Goal: Task Accomplishment & Management: Manage account settings

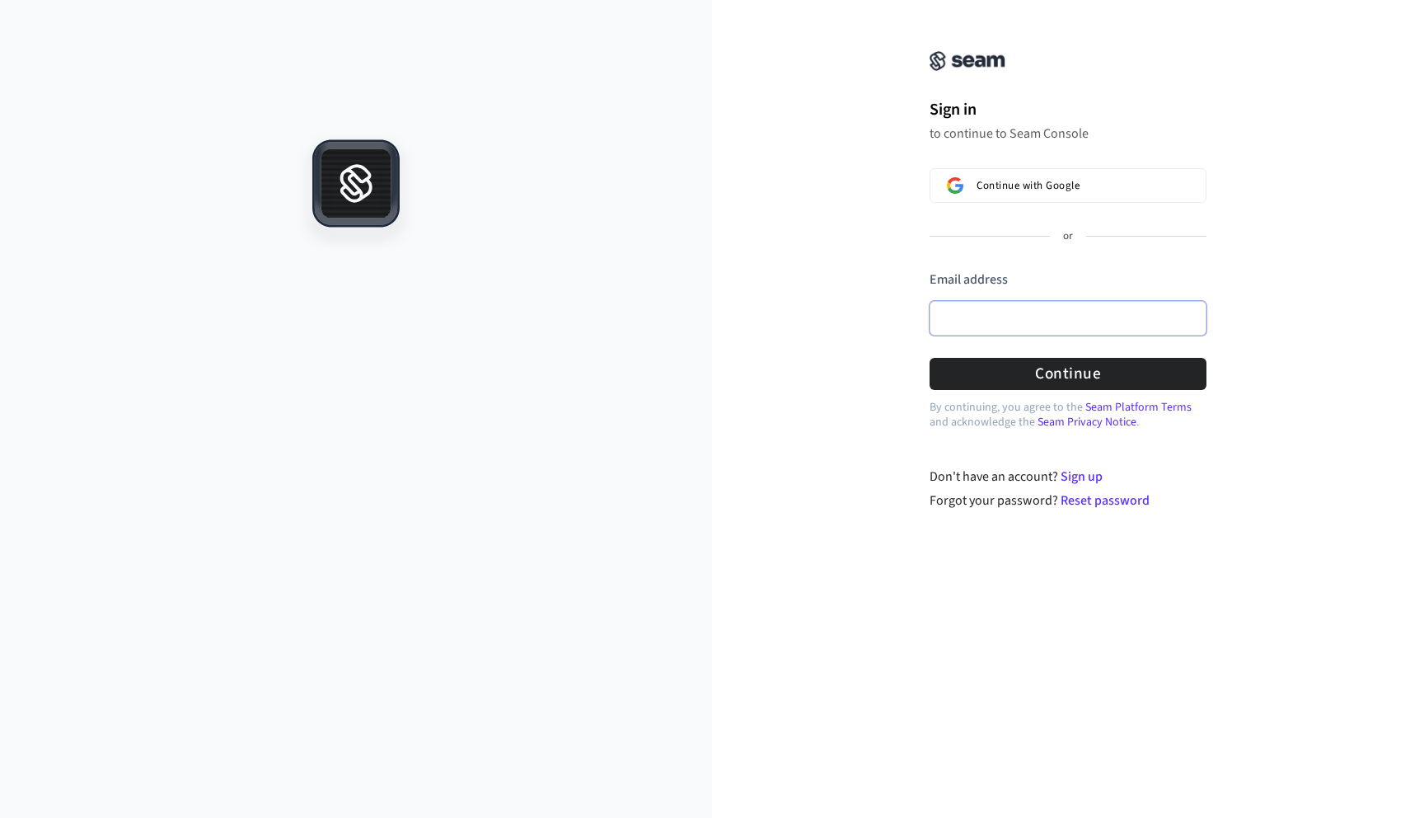
click at [958, 319] on input "Email address" at bounding box center [1068, 318] width 277 height 35
click at [1040, 317] on input "**********" at bounding box center [1068, 318] width 277 height 35
click at [1131, 375] on button "Continue" at bounding box center [1068, 374] width 277 height 32
type input "**********"
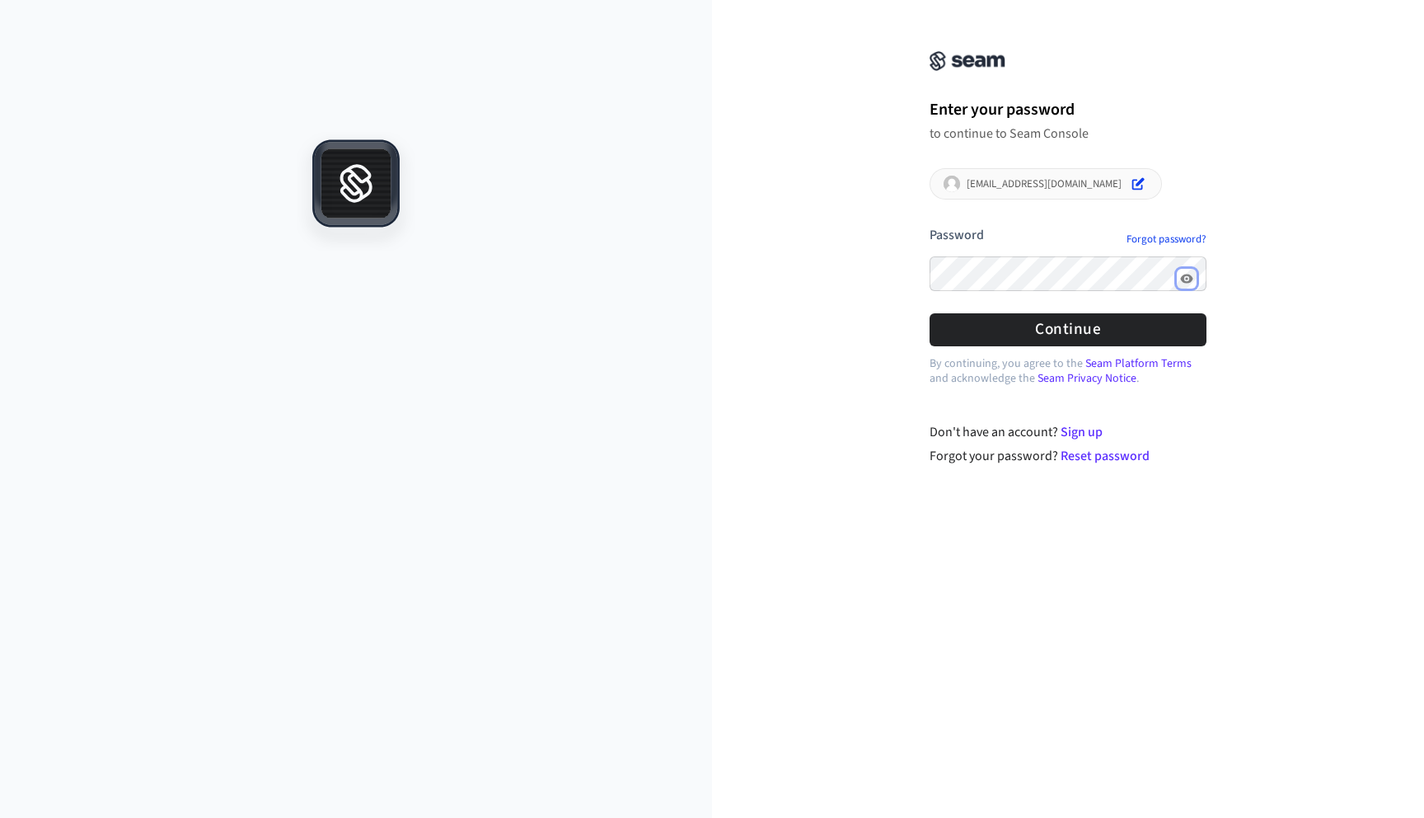
click at [1192, 279] on icon "Show password" at bounding box center [1186, 278] width 13 height 13
click at [1085, 334] on button "Continue" at bounding box center [1068, 329] width 277 height 32
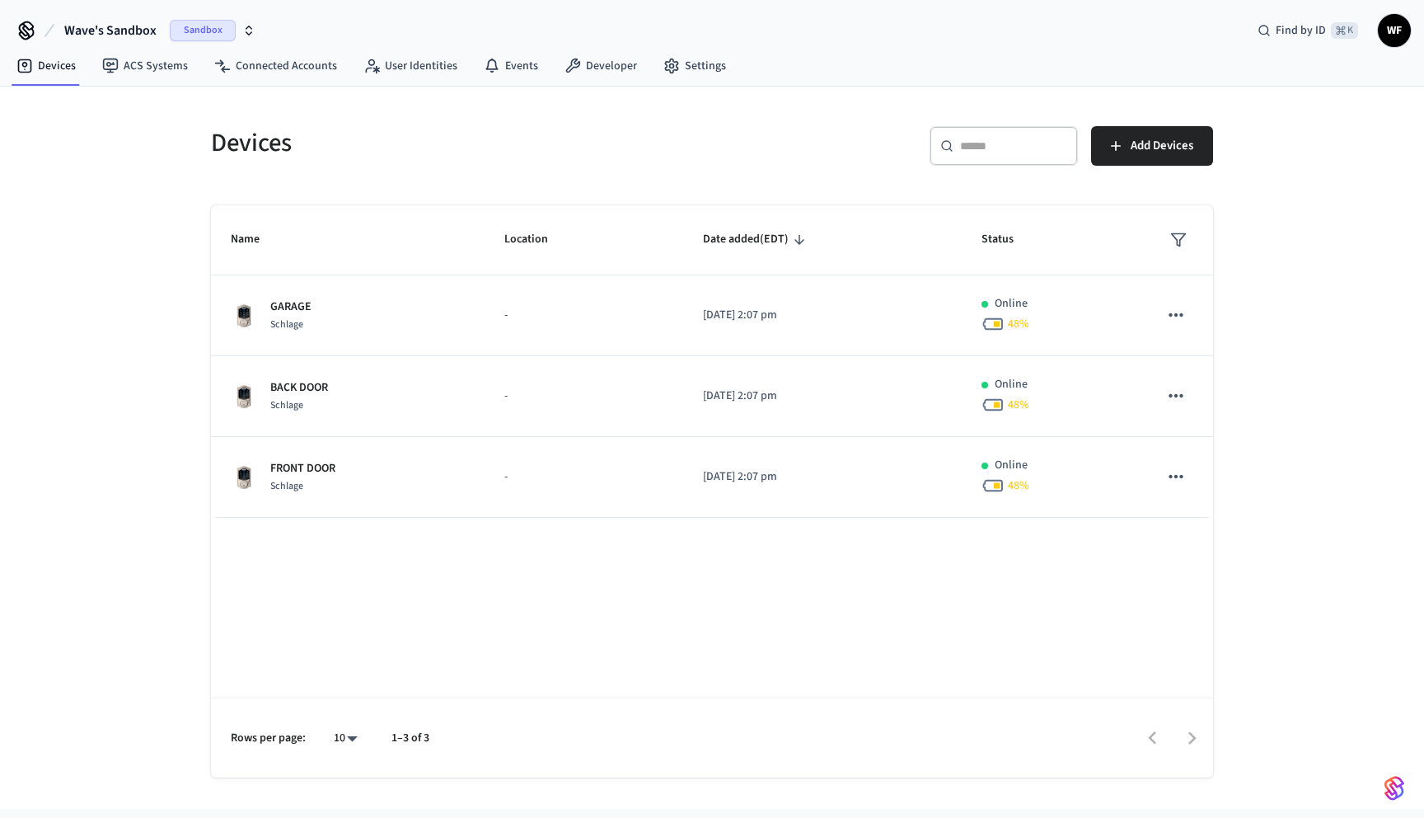
click at [251, 30] on icon "button" at bounding box center [248, 30] width 13 height 13
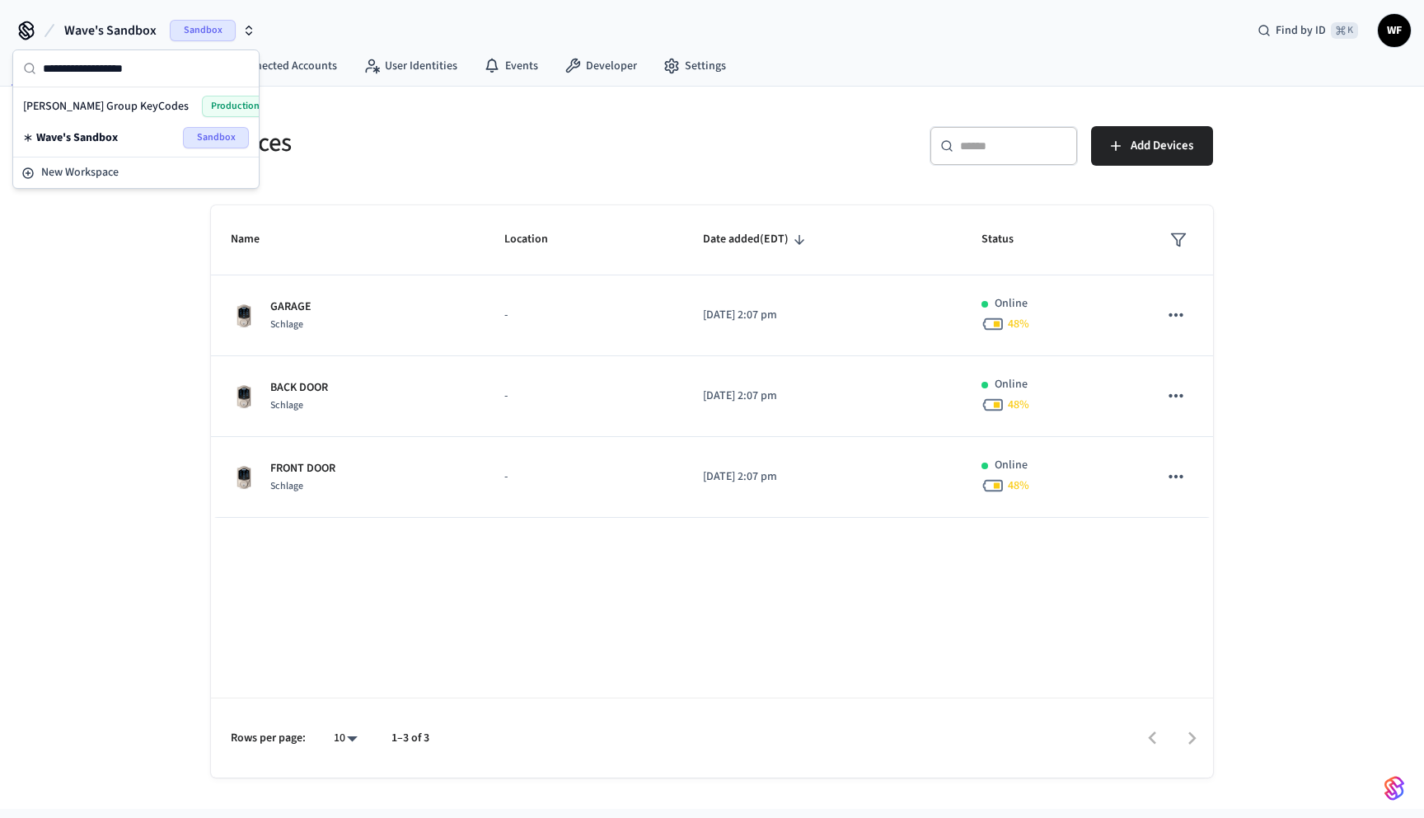
click at [115, 111] on span "[PERSON_NAME] Group KeyCodes" at bounding box center [106, 106] width 166 height 16
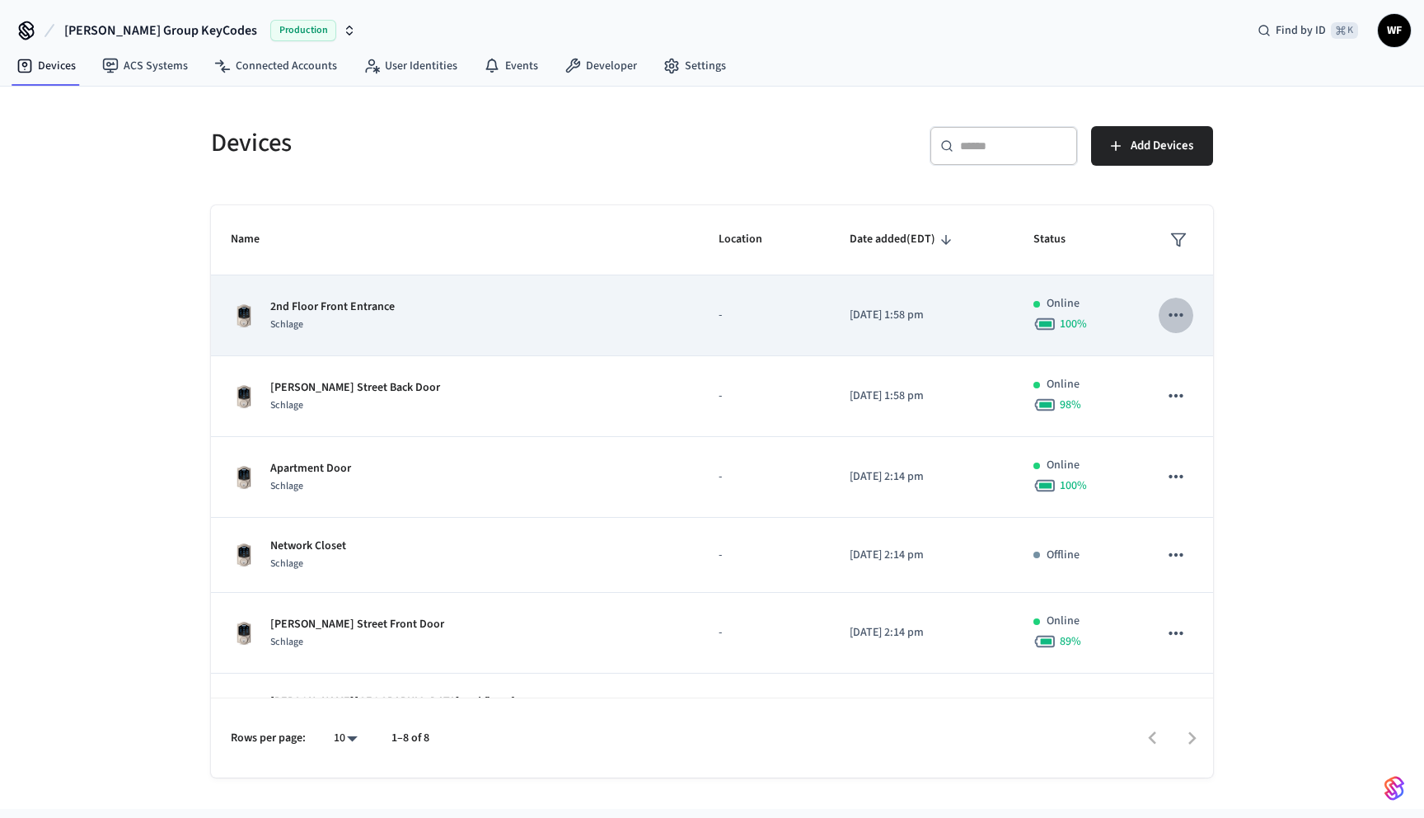
click at [1176, 319] on icon "sticky table" at bounding box center [1175, 314] width 21 height 21
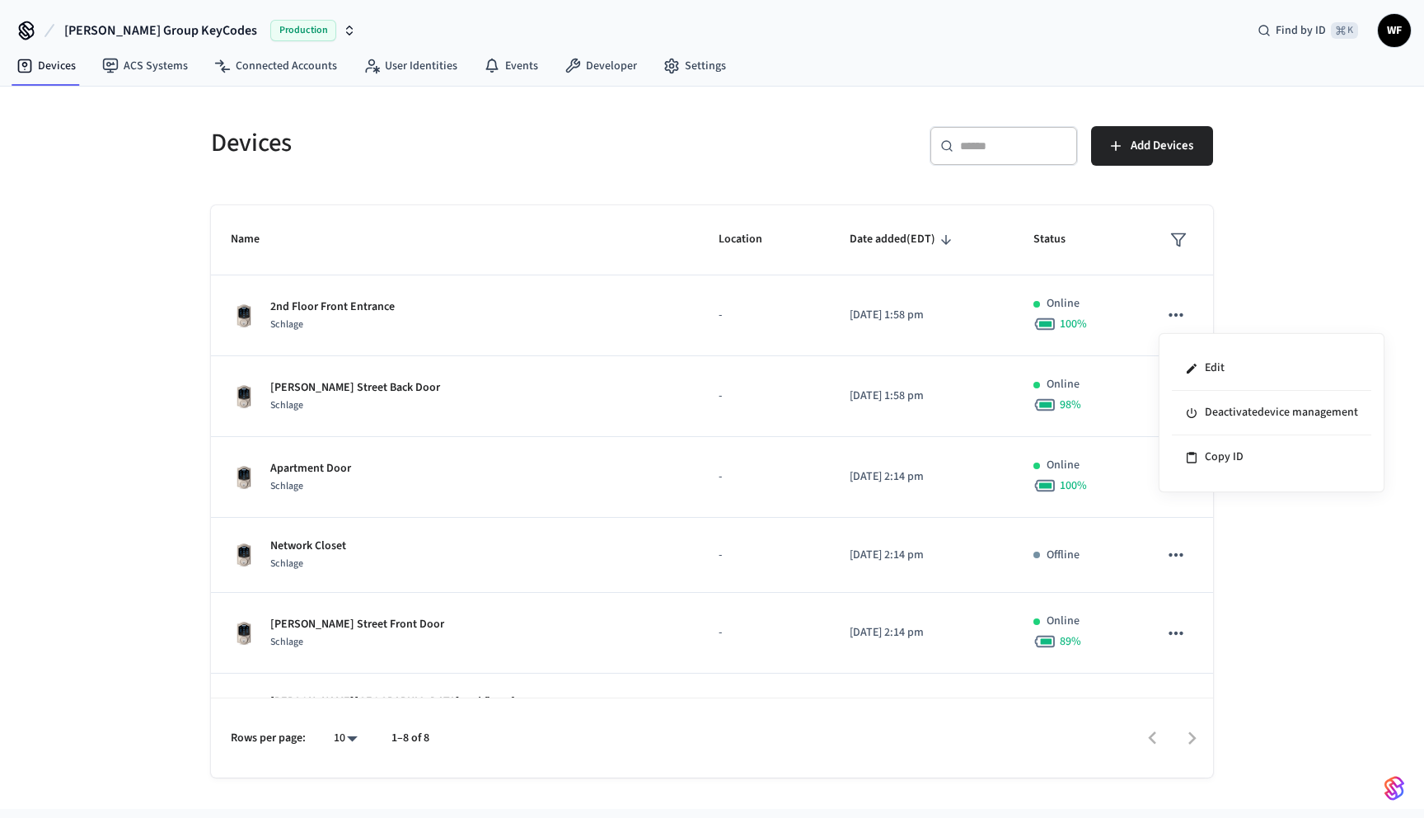
click at [56, 73] on div at bounding box center [712, 409] width 1424 height 818
click at [121, 35] on span "[PERSON_NAME] Group KeyCodes" at bounding box center [160, 31] width 193 height 20
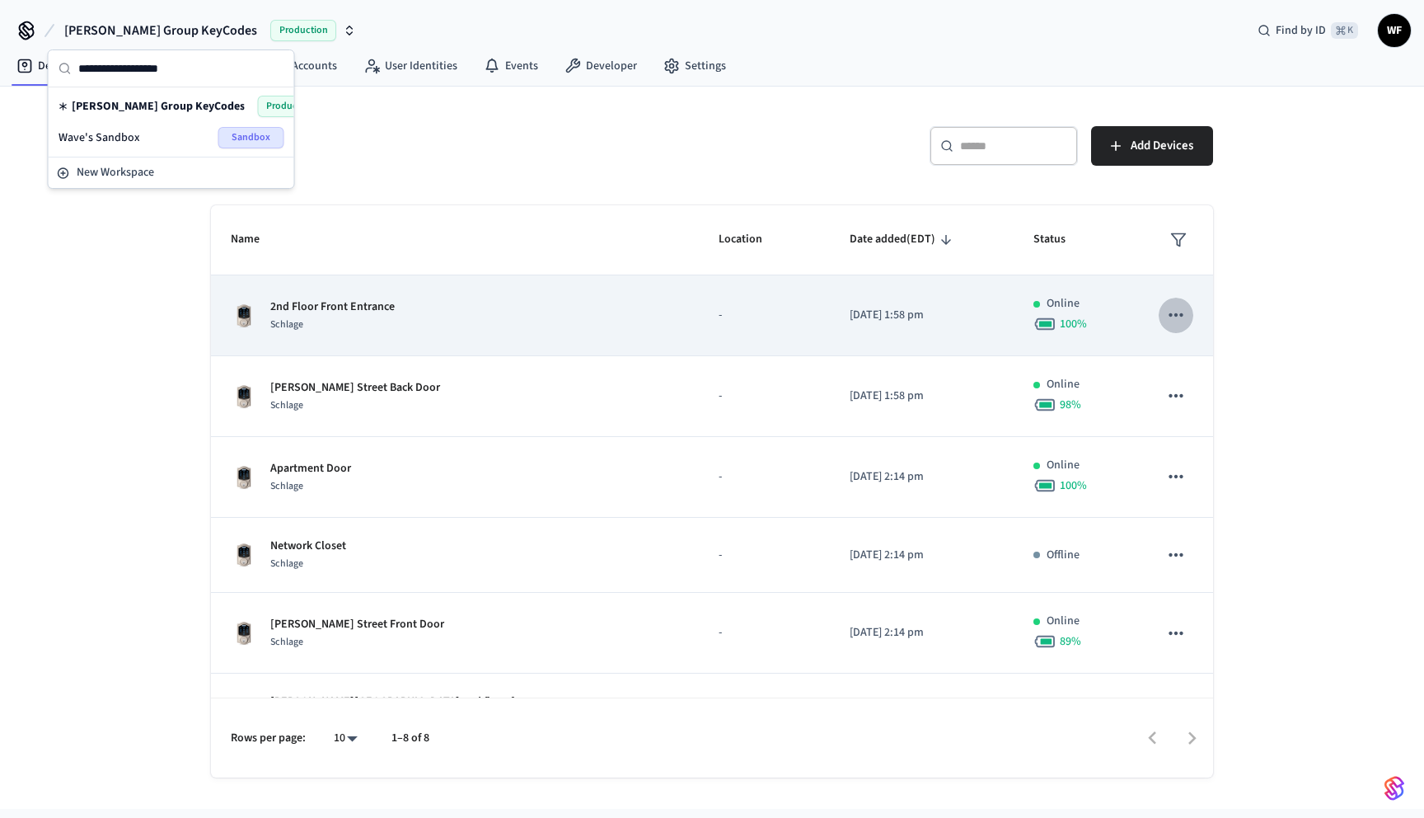
click at [1165, 319] on icon "sticky table" at bounding box center [1175, 314] width 21 height 21
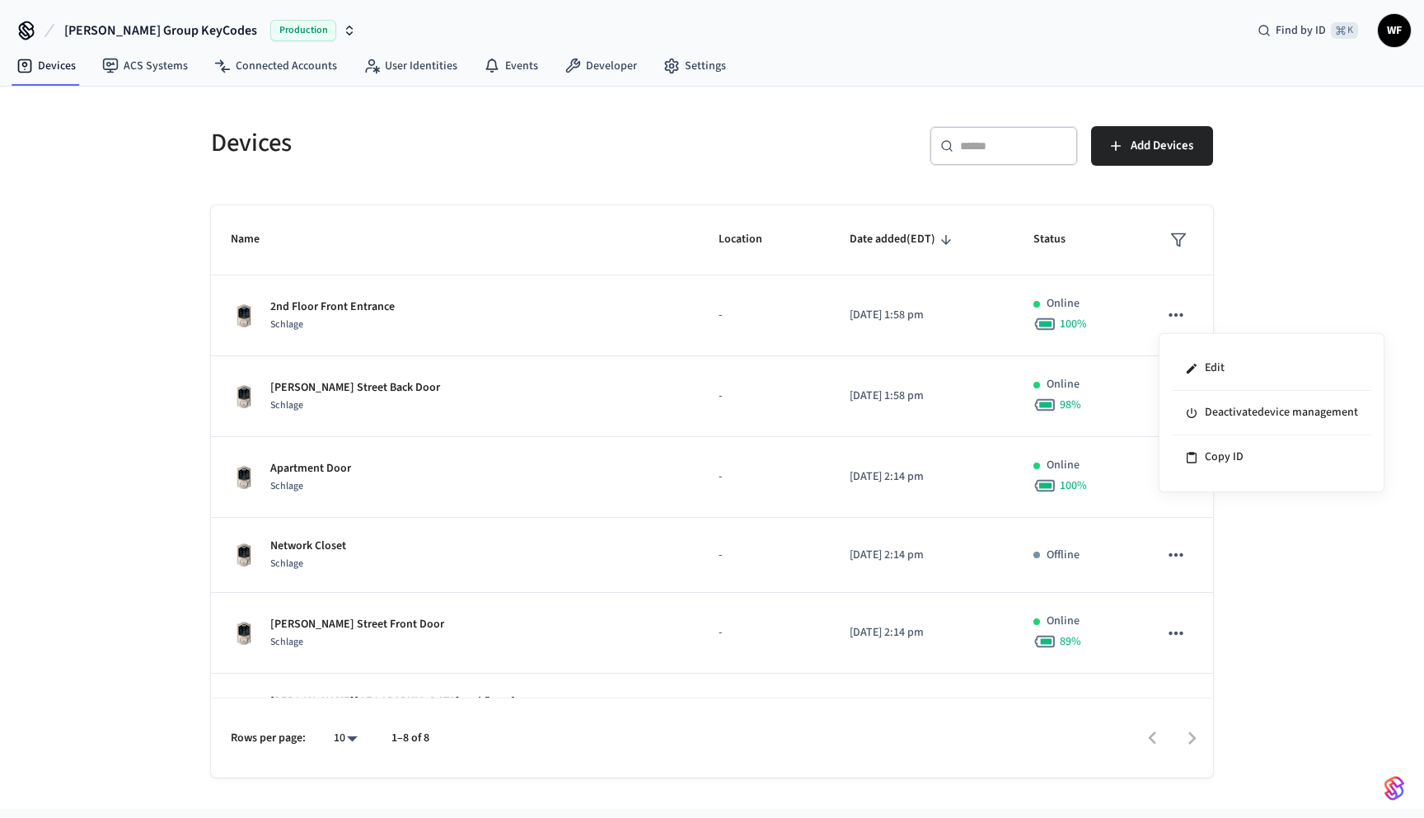
click at [180, 65] on div at bounding box center [712, 409] width 1424 height 818
click at [153, 63] on link "ACS Systems" at bounding box center [145, 66] width 112 height 30
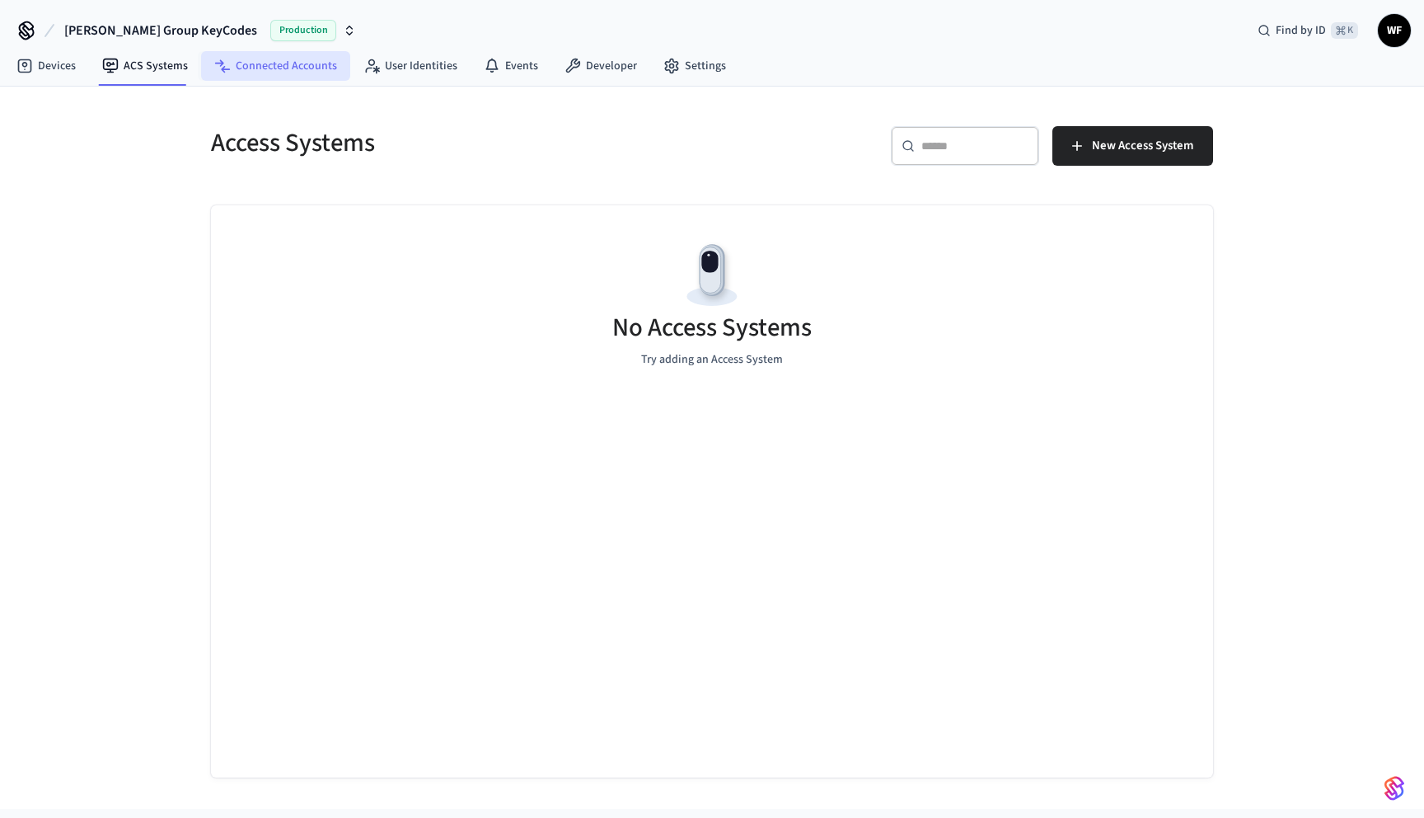
click at [264, 71] on link "Connected Accounts" at bounding box center [275, 66] width 149 height 30
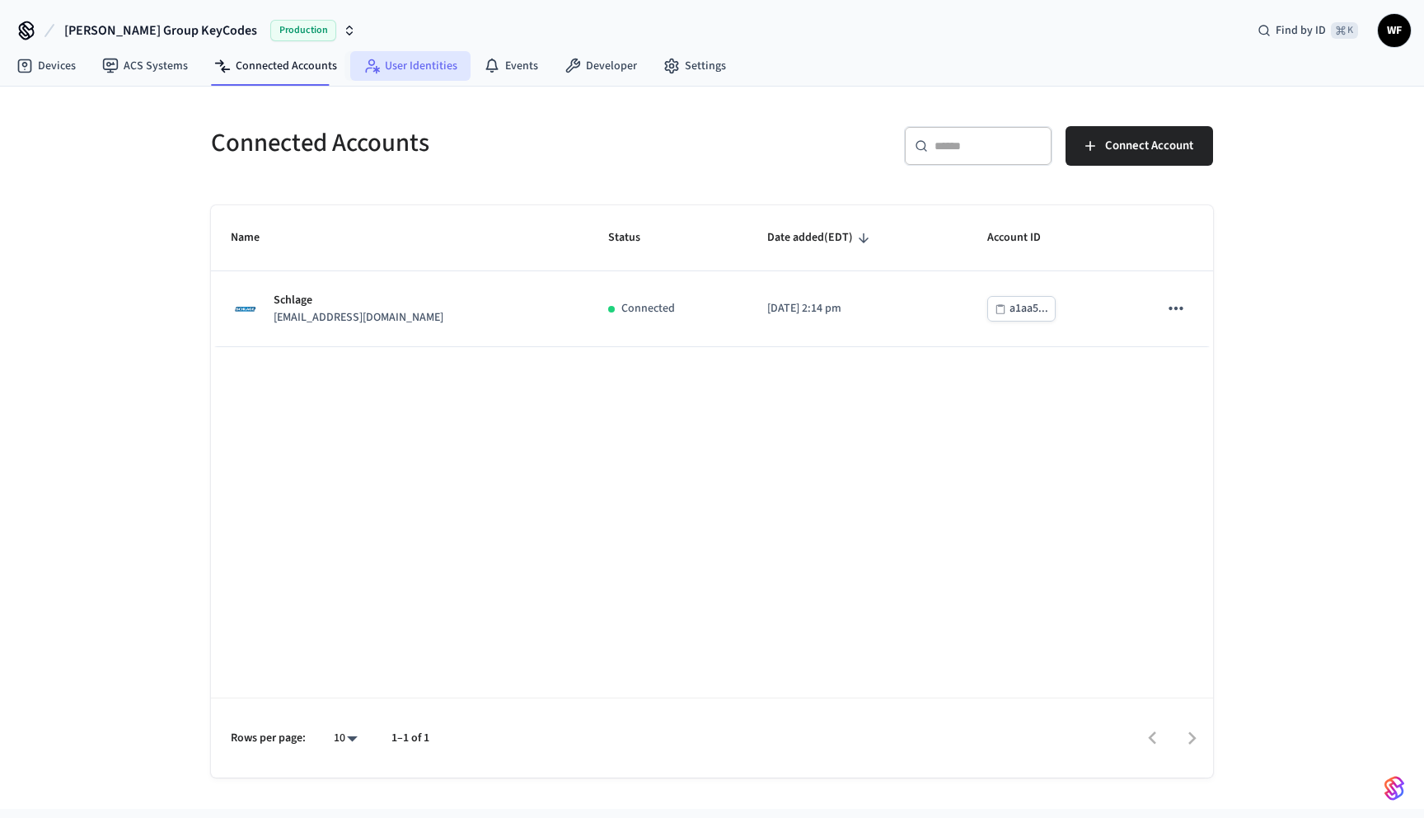
click at [440, 74] on link "User Identities" at bounding box center [410, 66] width 120 height 30
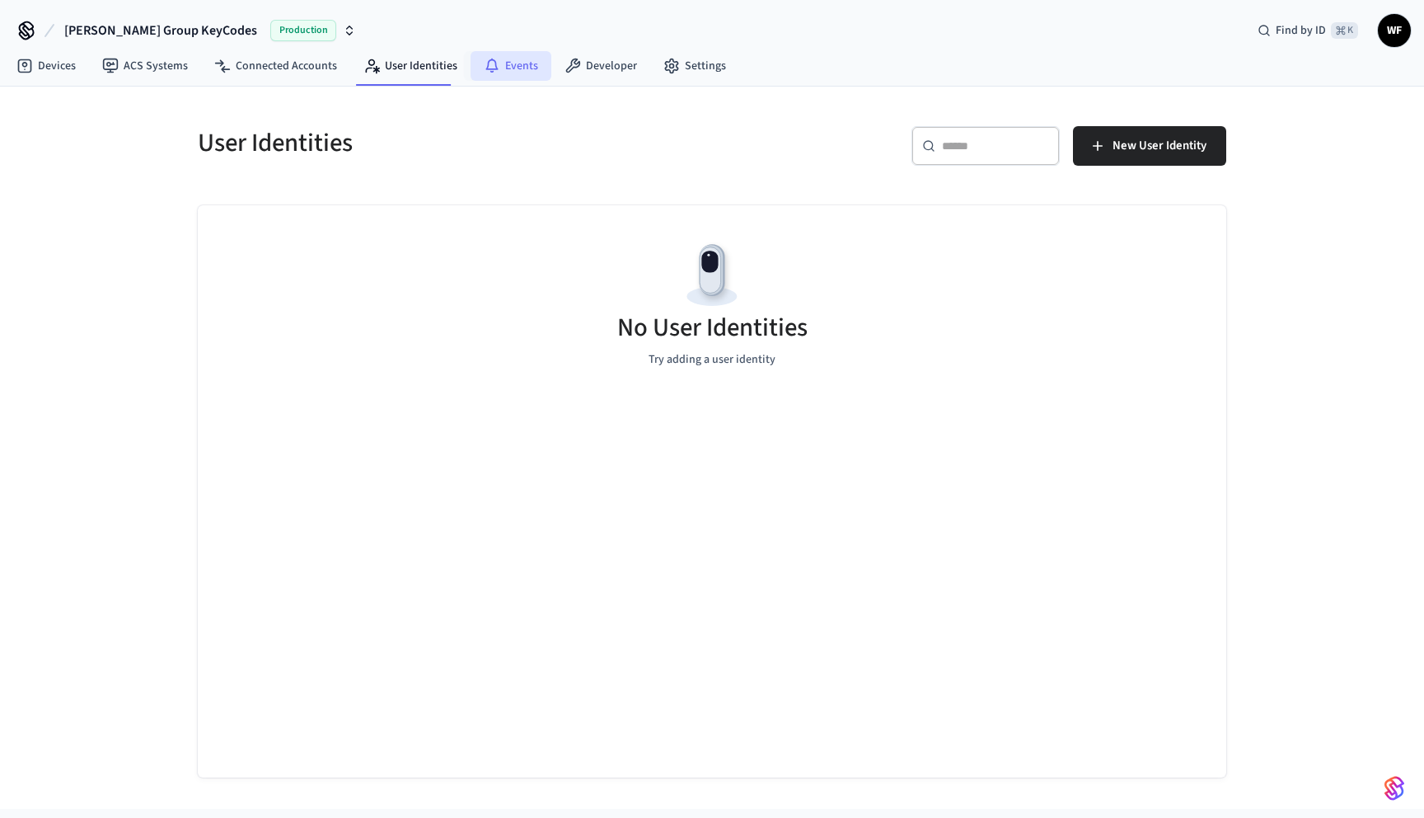
click at [526, 66] on link "Events" at bounding box center [511, 66] width 81 height 30
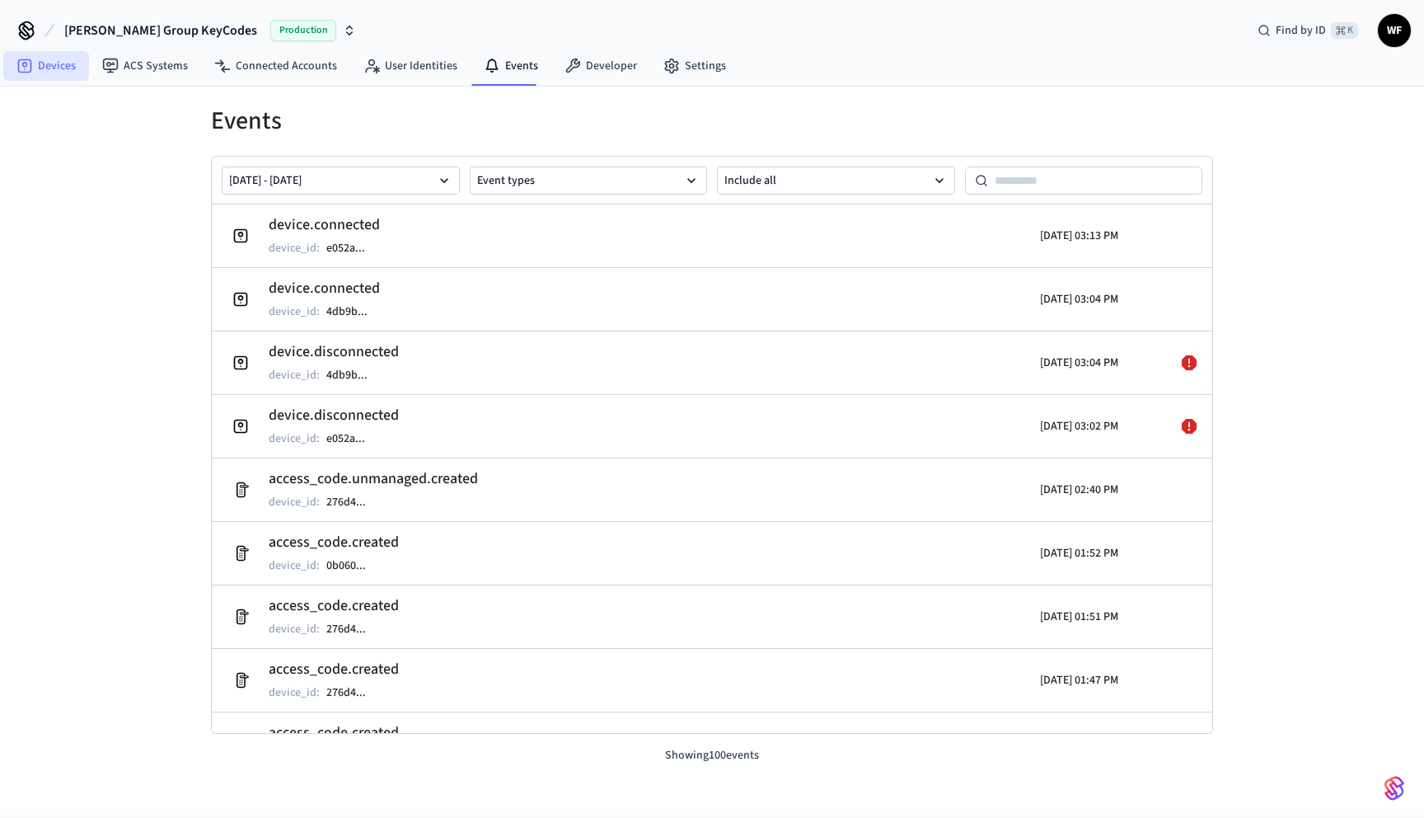
click at [53, 71] on link "Devices" at bounding box center [46, 66] width 86 height 30
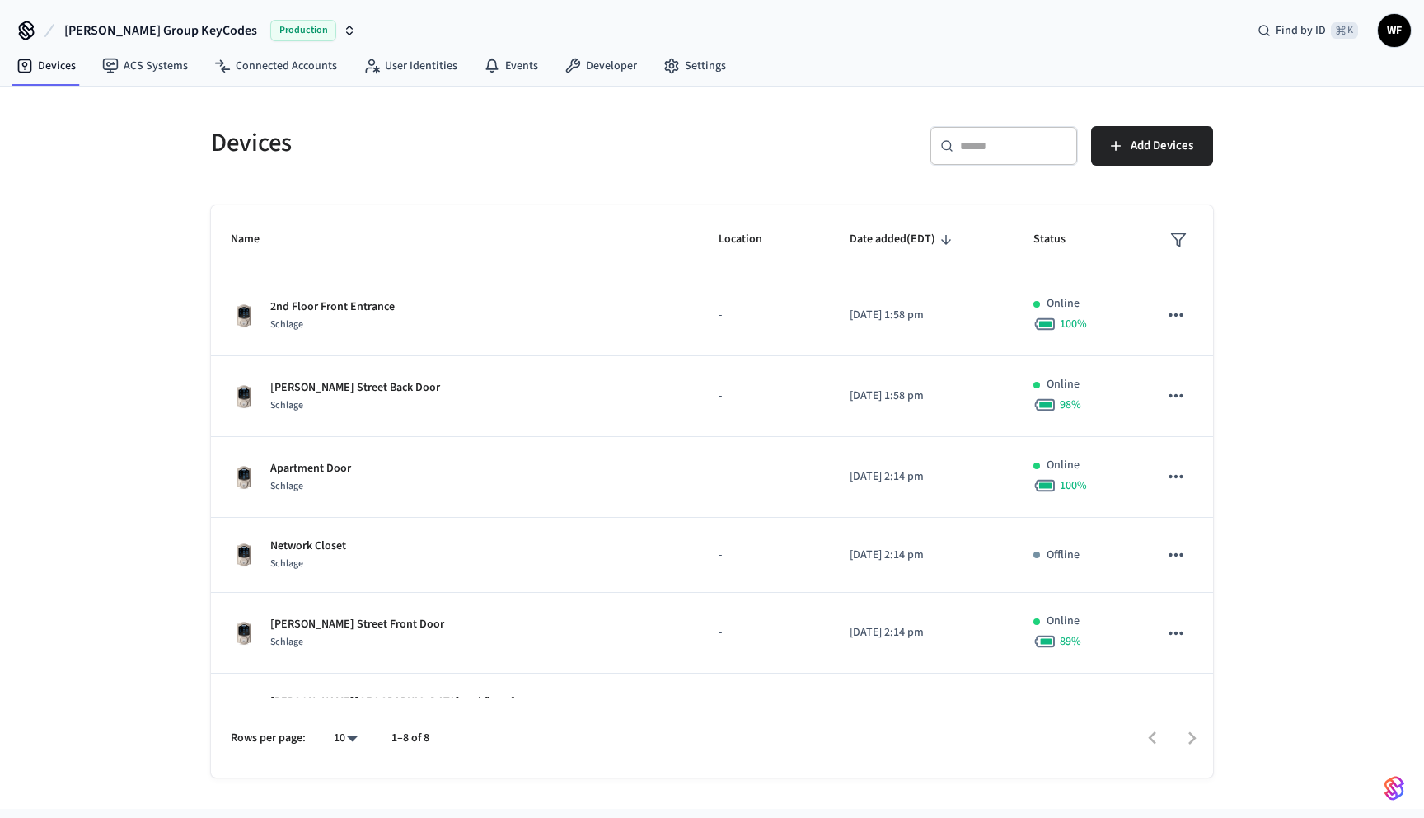
click at [343, 33] on icon "button" at bounding box center [349, 30] width 13 height 13
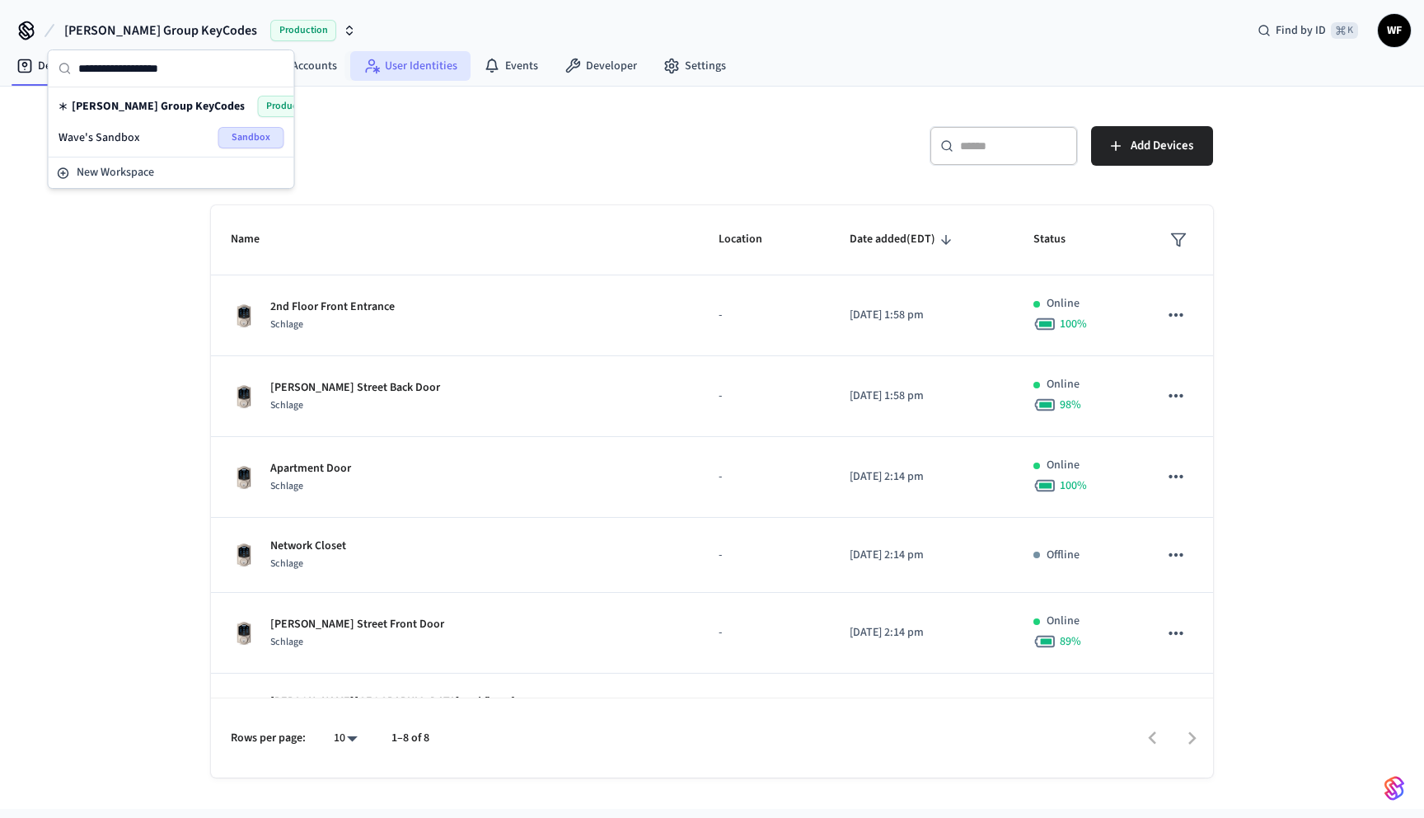
click at [452, 62] on link "User Identities" at bounding box center [410, 66] width 120 height 30
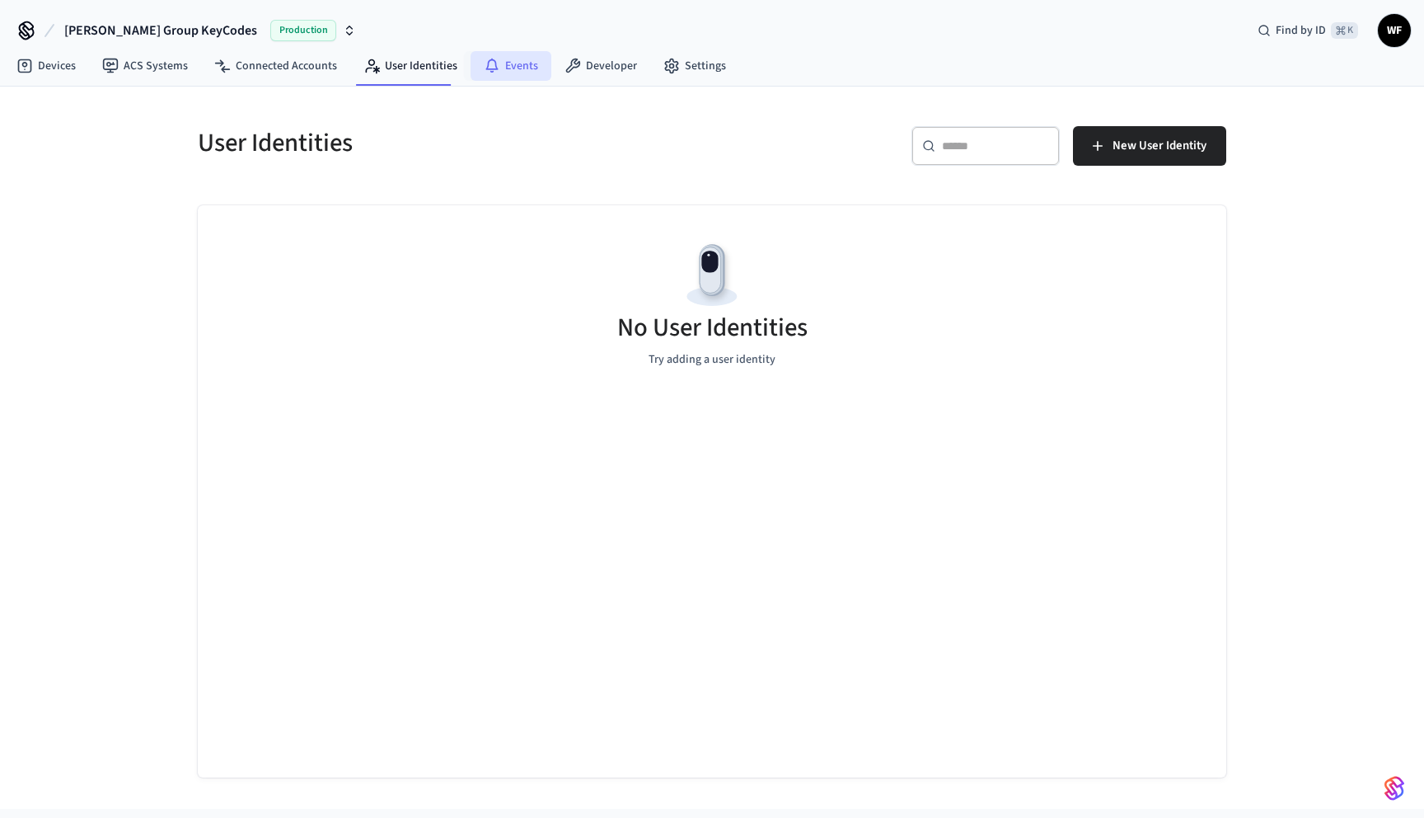
click at [513, 66] on link "Events" at bounding box center [511, 66] width 81 height 30
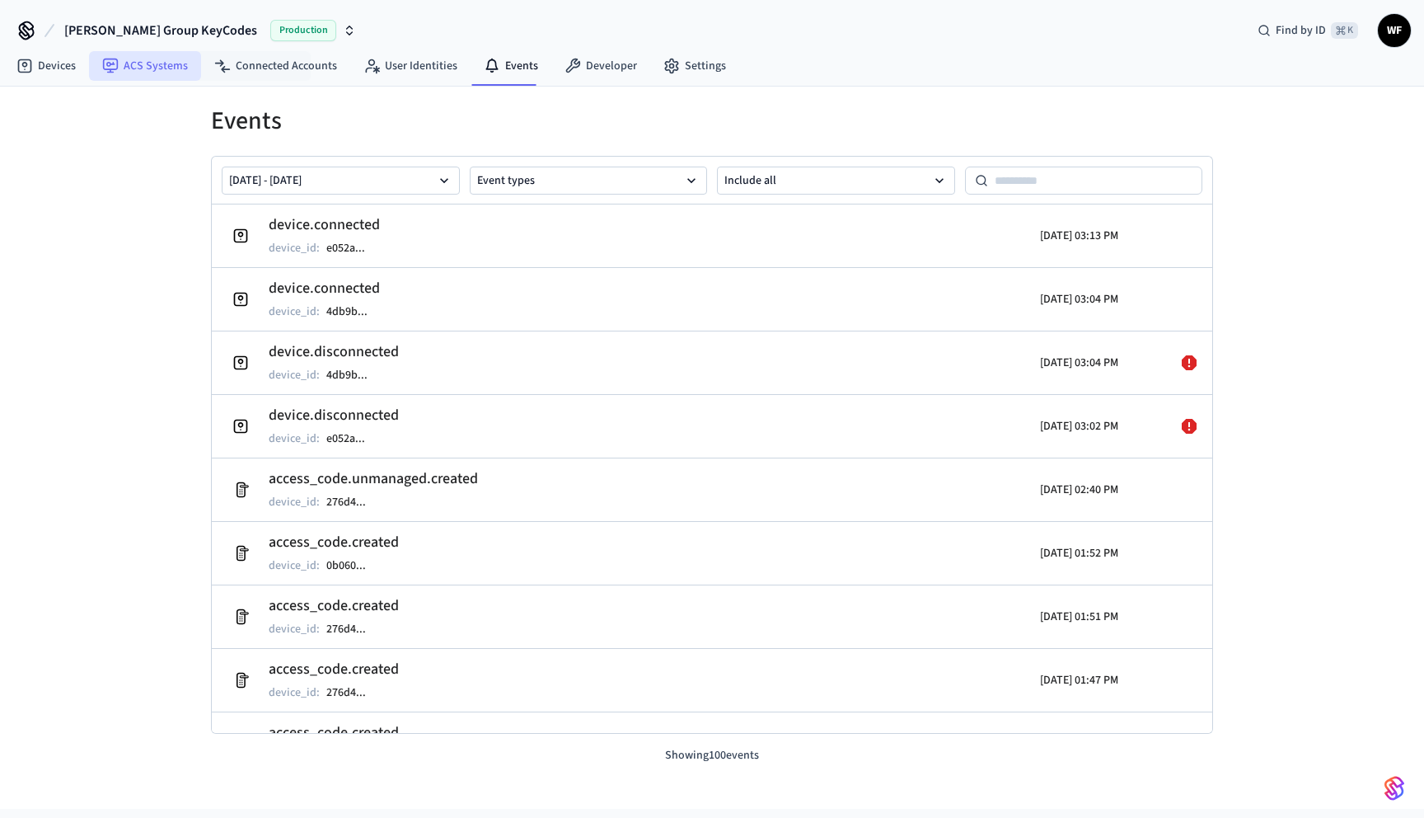
click at [176, 67] on link "ACS Systems" at bounding box center [145, 66] width 112 height 30
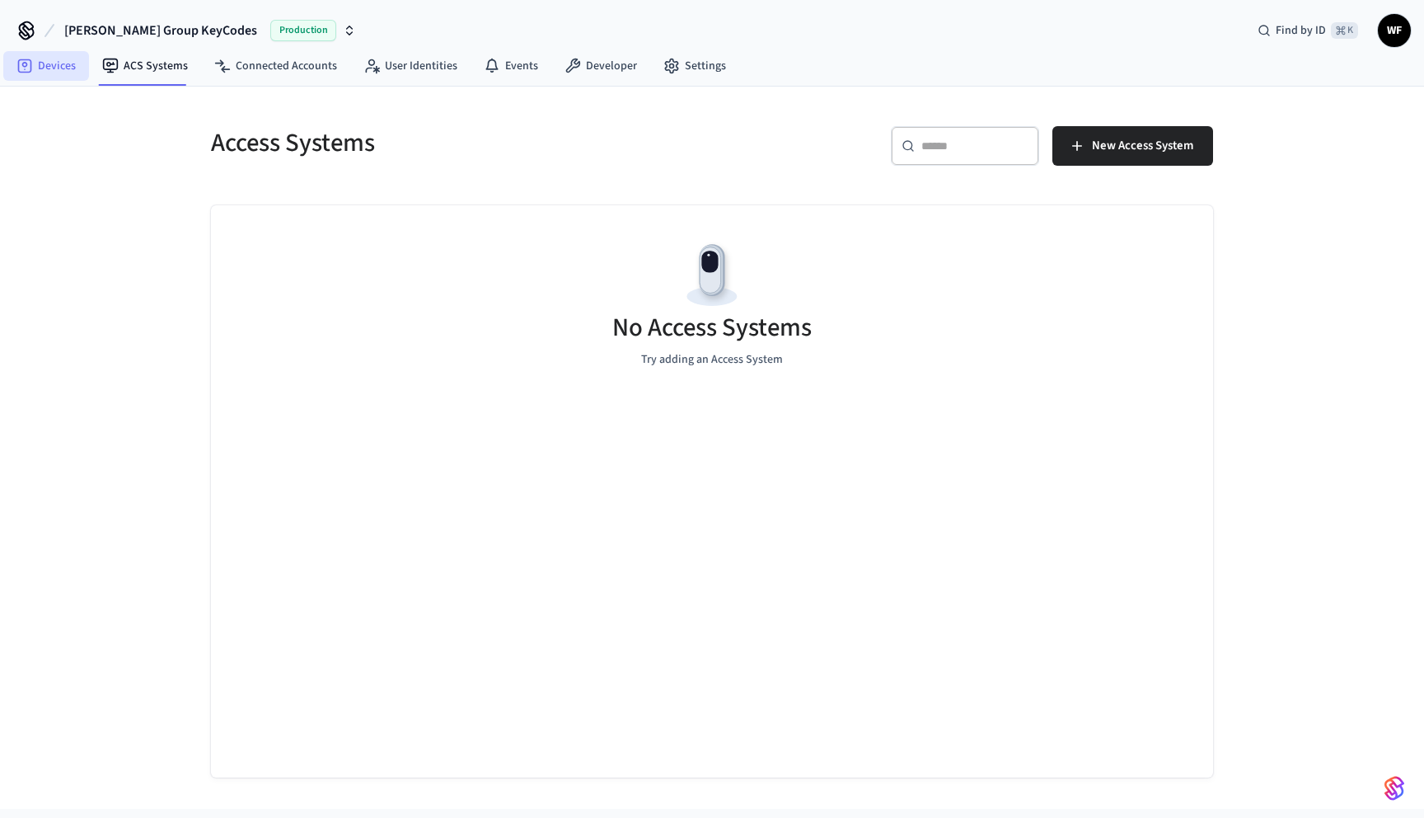
click at [52, 75] on link "Devices" at bounding box center [46, 66] width 86 height 30
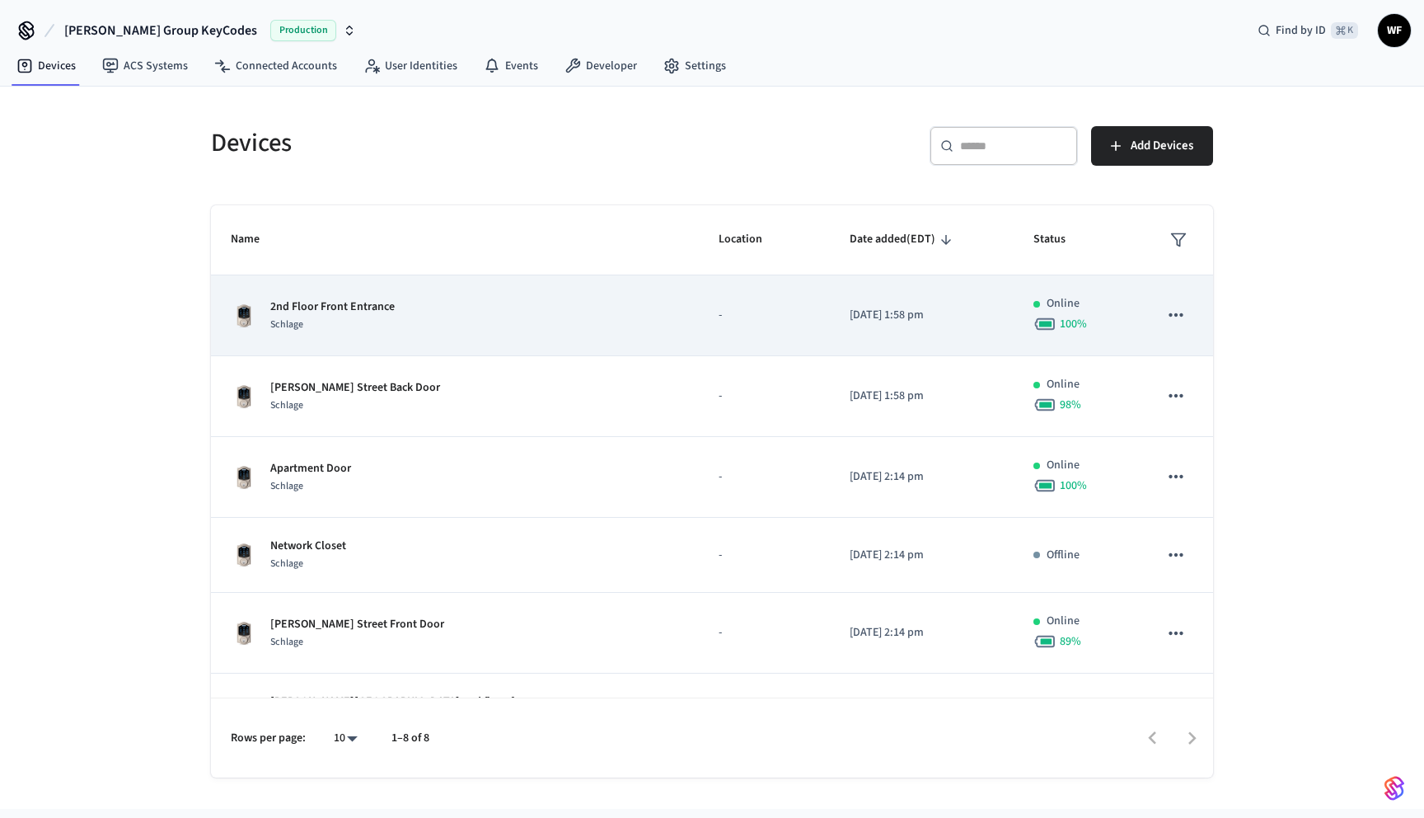
click at [349, 321] on div "Schlage" at bounding box center [332, 324] width 124 height 17
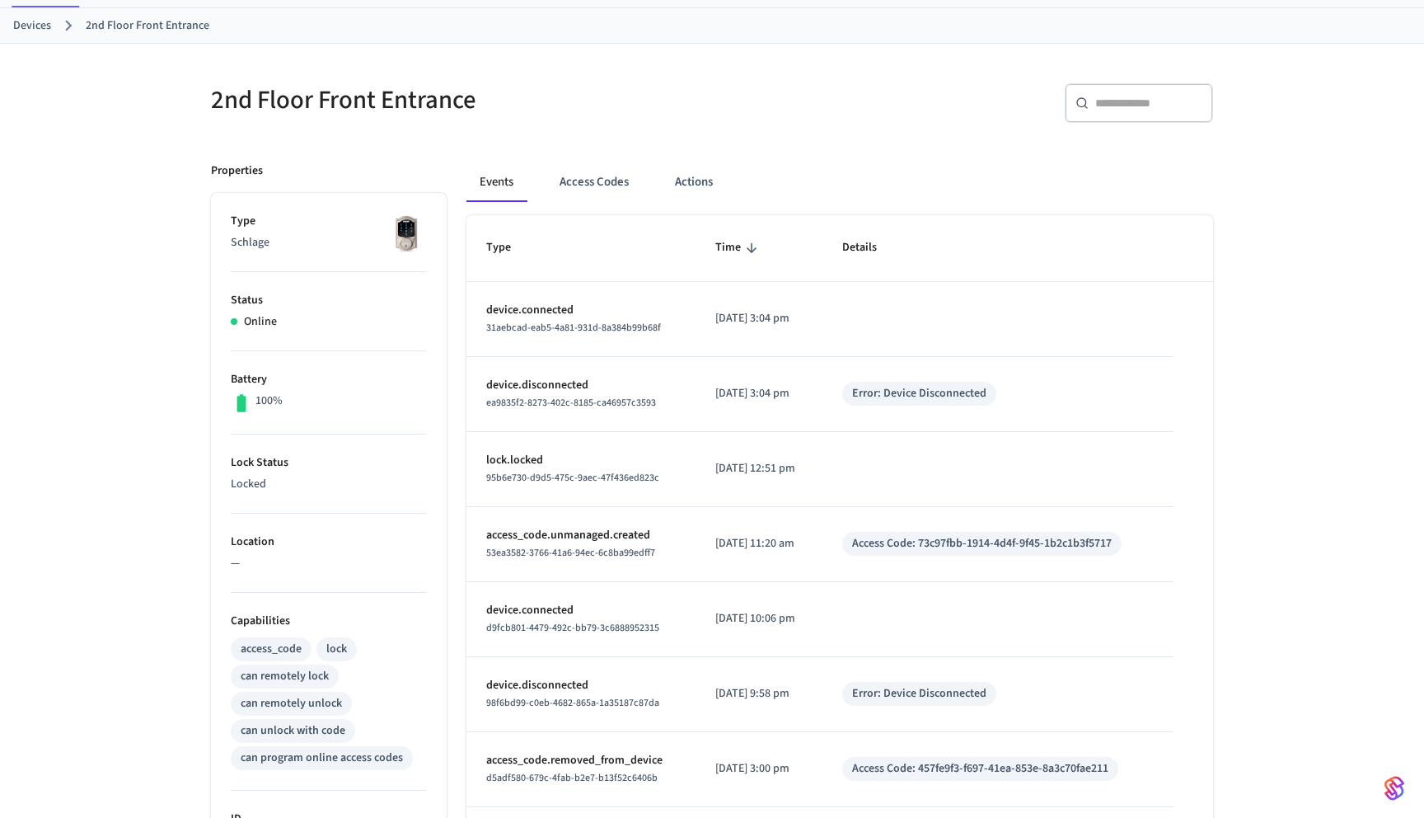
scroll to position [96, 0]
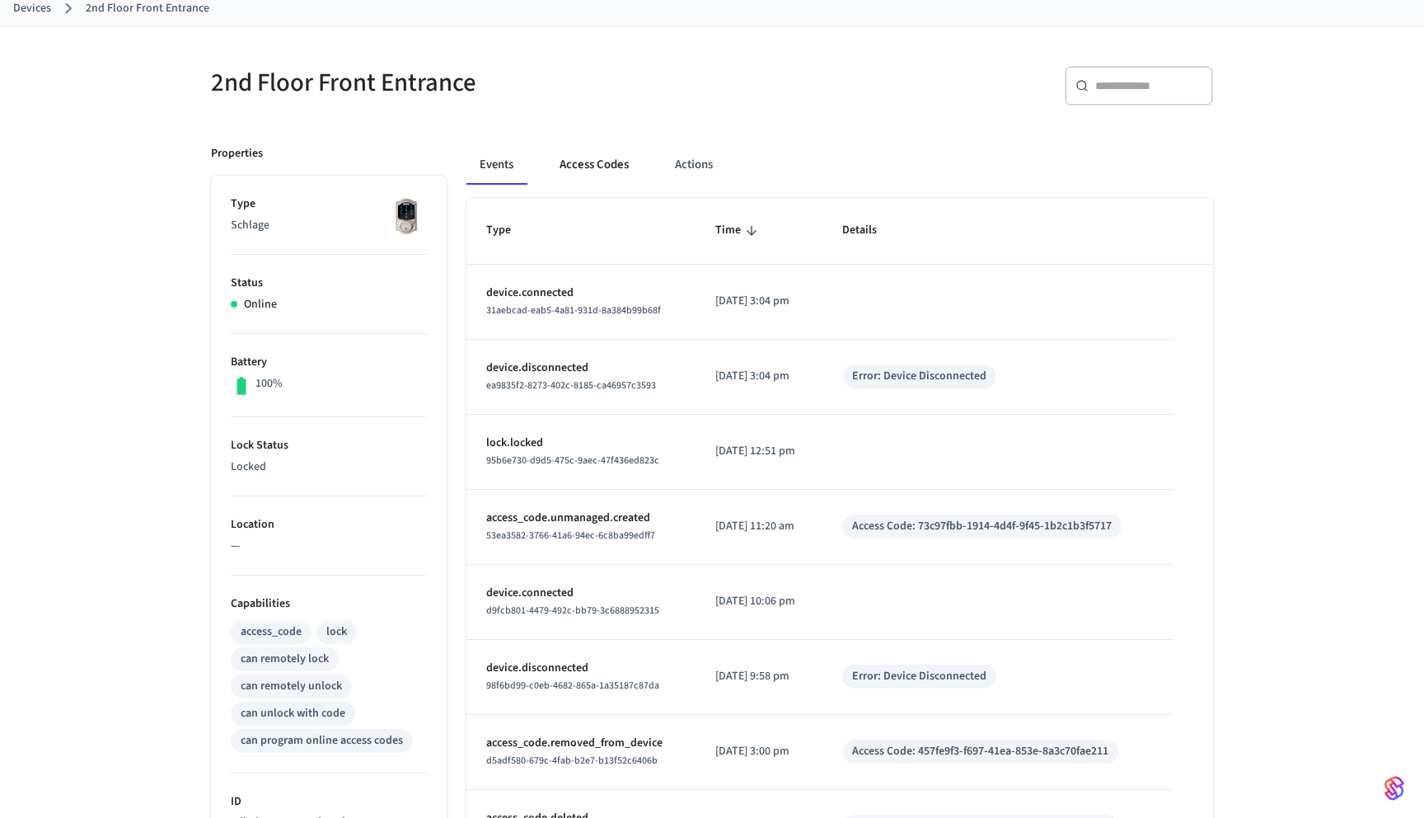
click at [607, 162] on button "Access Codes" at bounding box center [594, 165] width 96 height 40
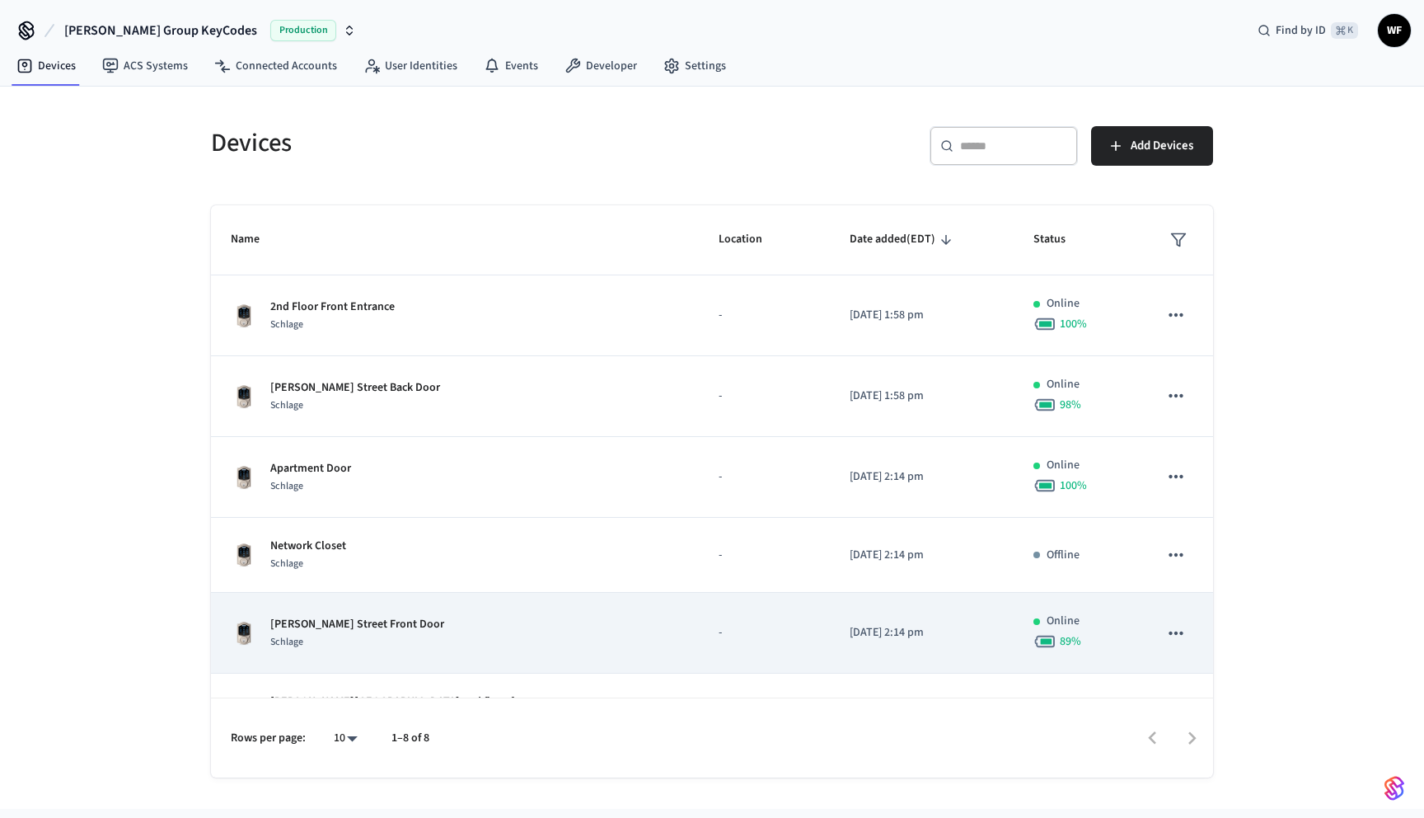
click at [336, 636] on div "Schlage" at bounding box center [357, 641] width 174 height 17
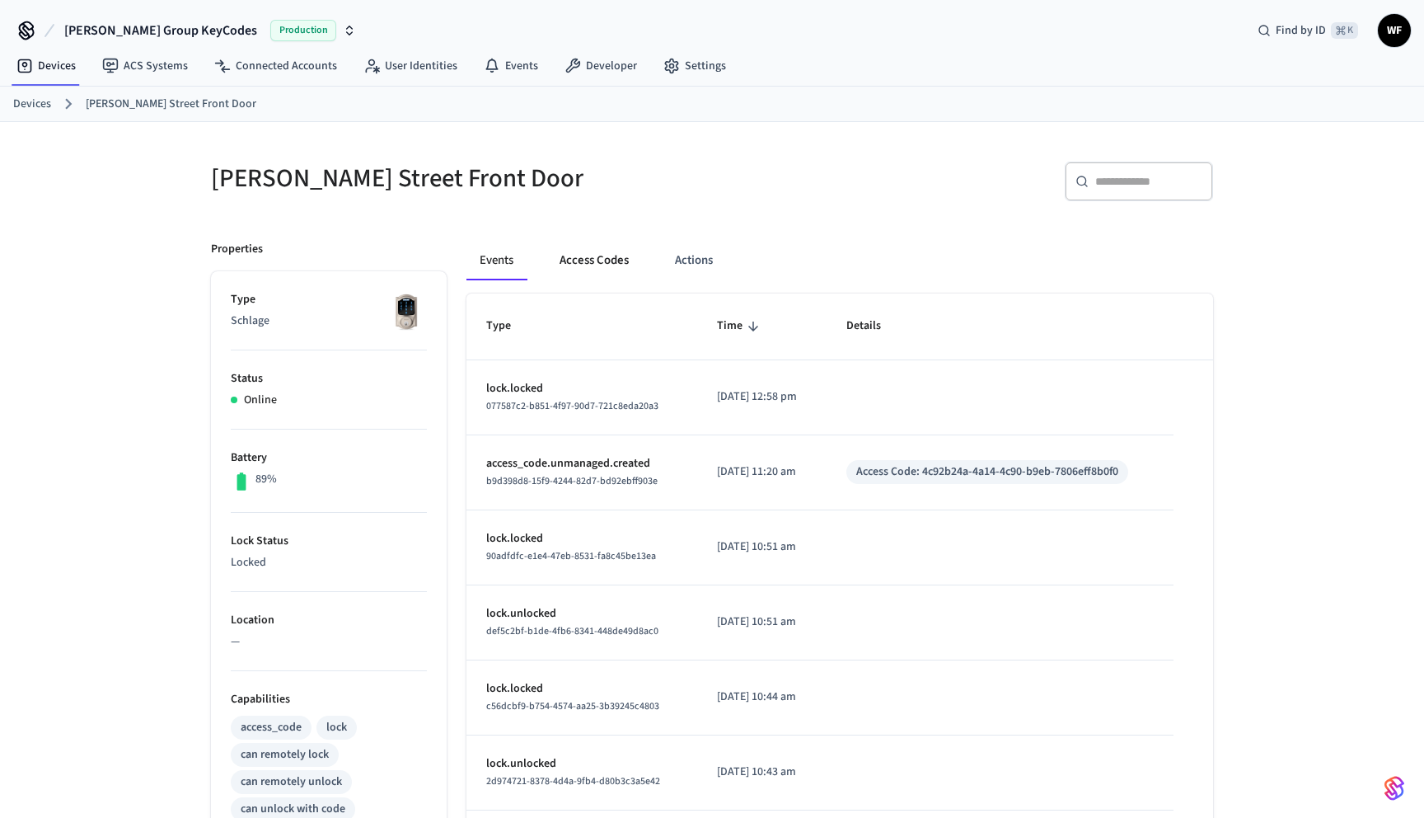
click at [588, 255] on button "Access Codes" at bounding box center [594, 261] width 96 height 40
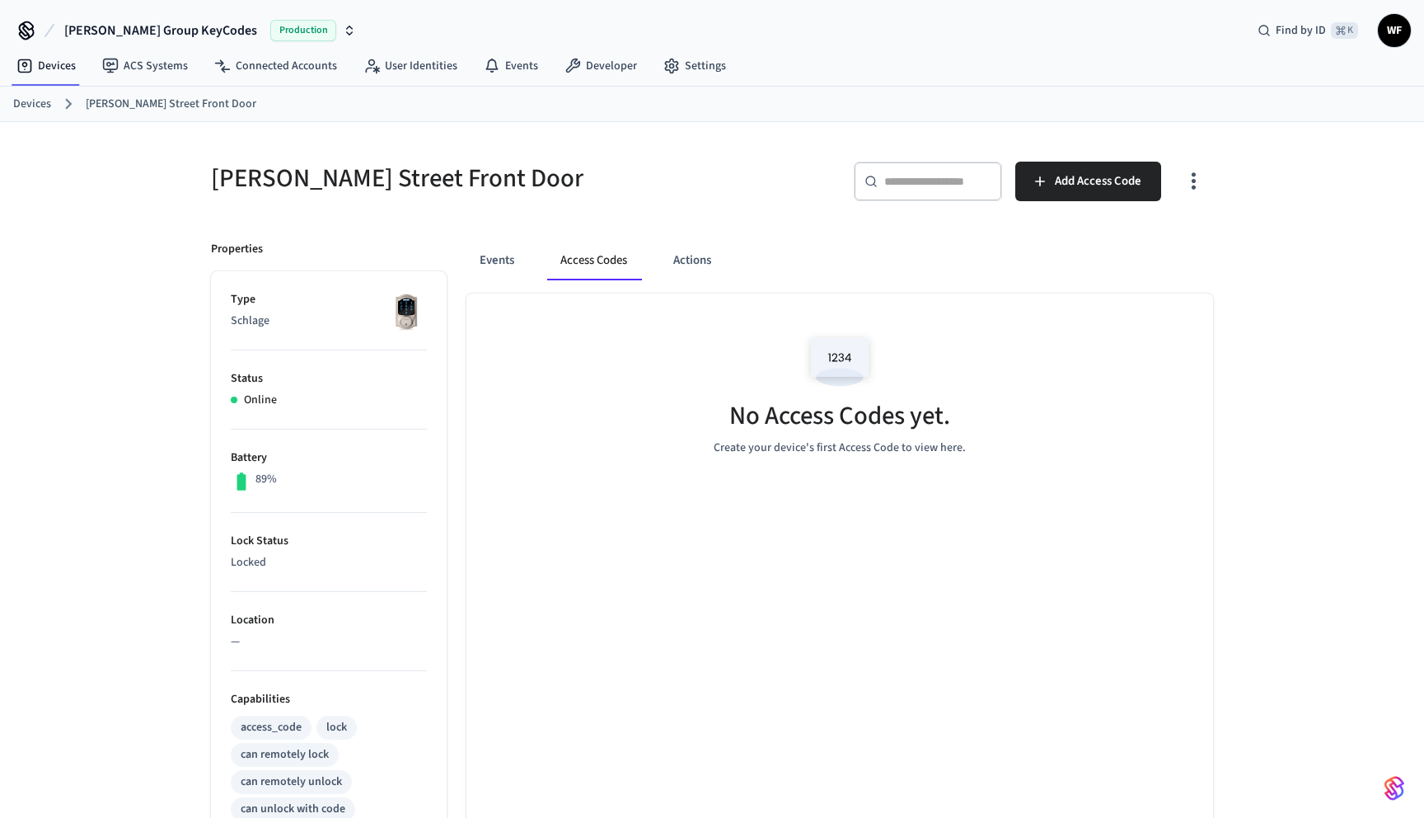
click at [40, 105] on link "Devices" at bounding box center [32, 104] width 38 height 17
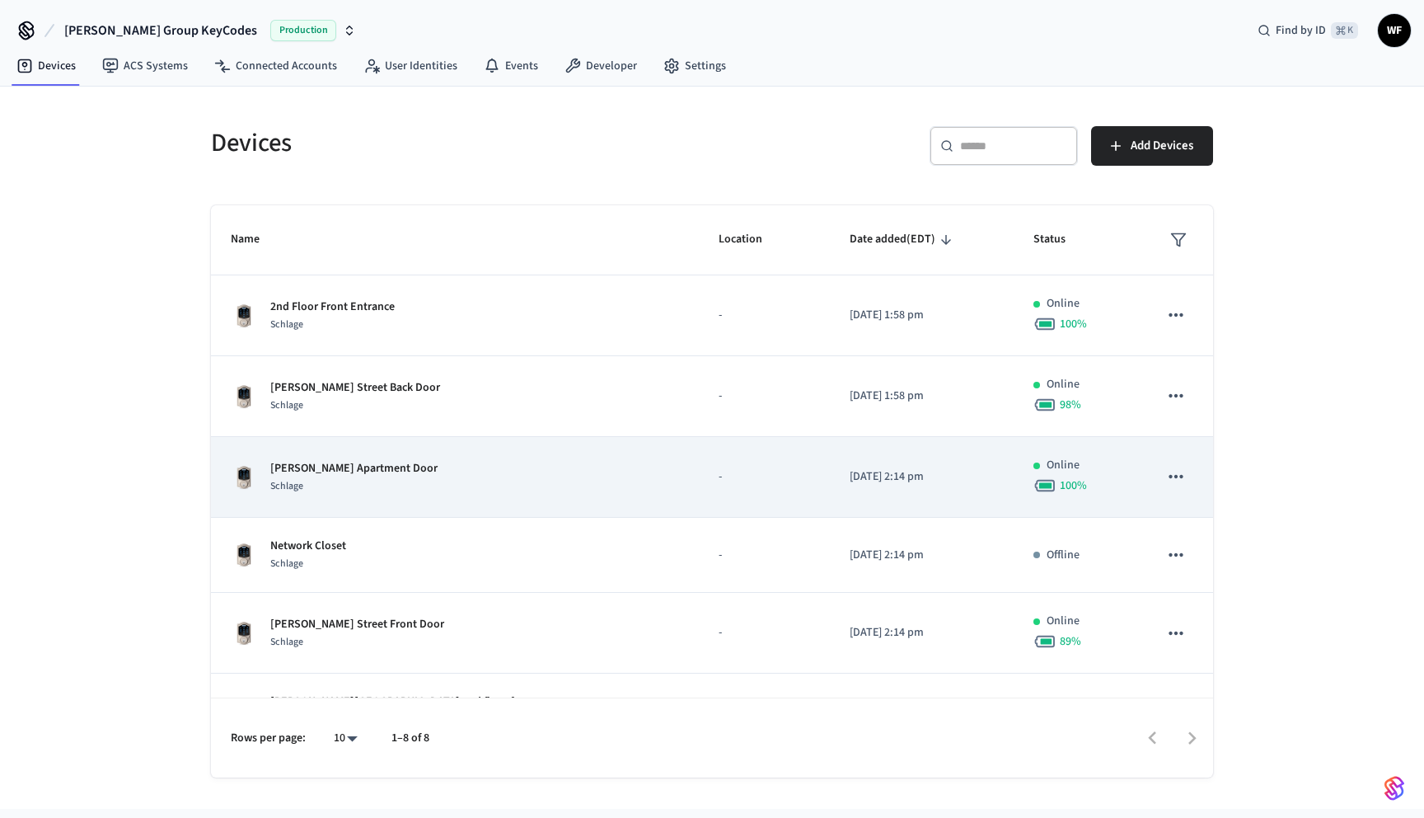
click at [325, 472] on p "[PERSON_NAME] Apartment Door" at bounding box center [353, 468] width 167 height 17
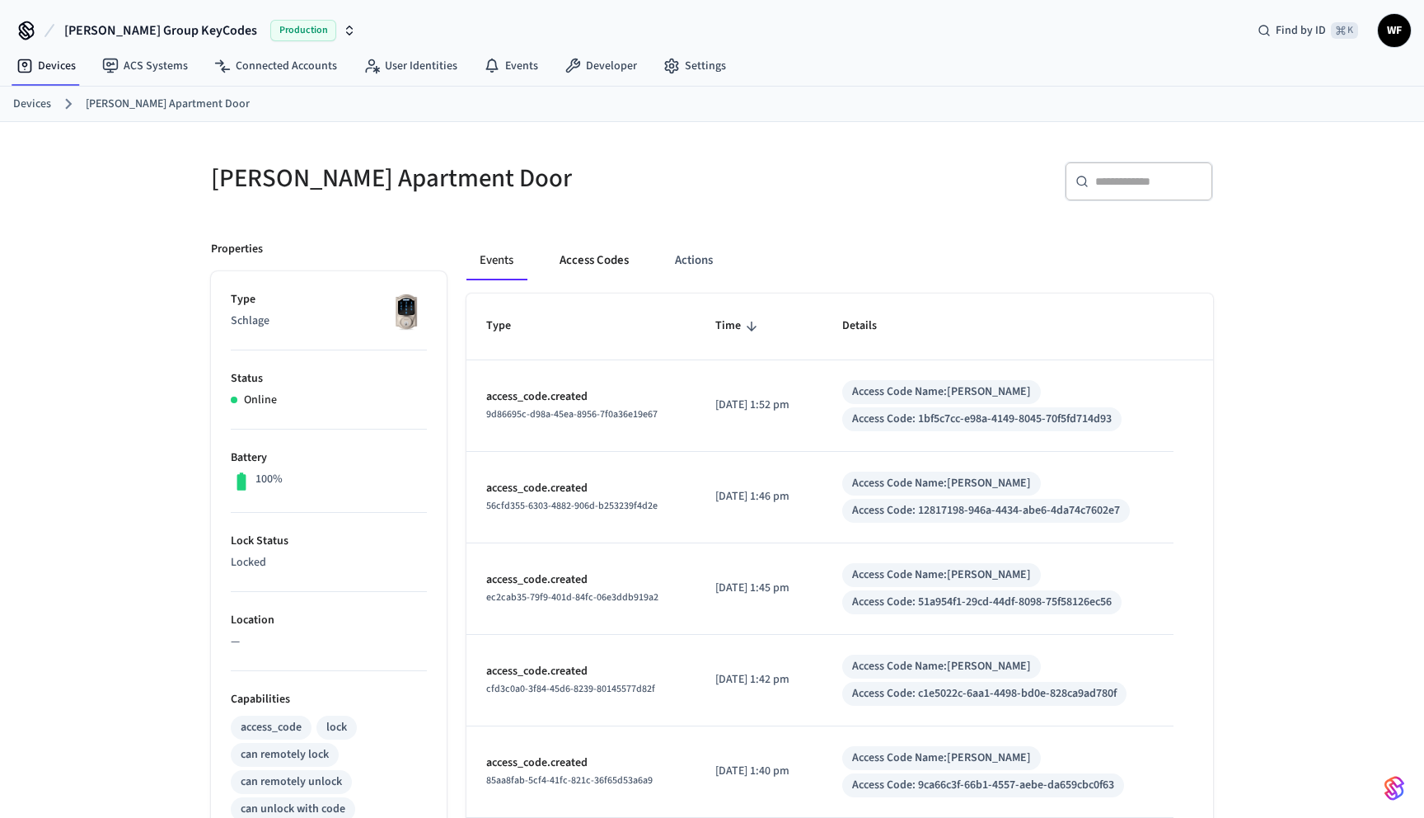
click at [607, 266] on button "Access Codes" at bounding box center [594, 261] width 96 height 40
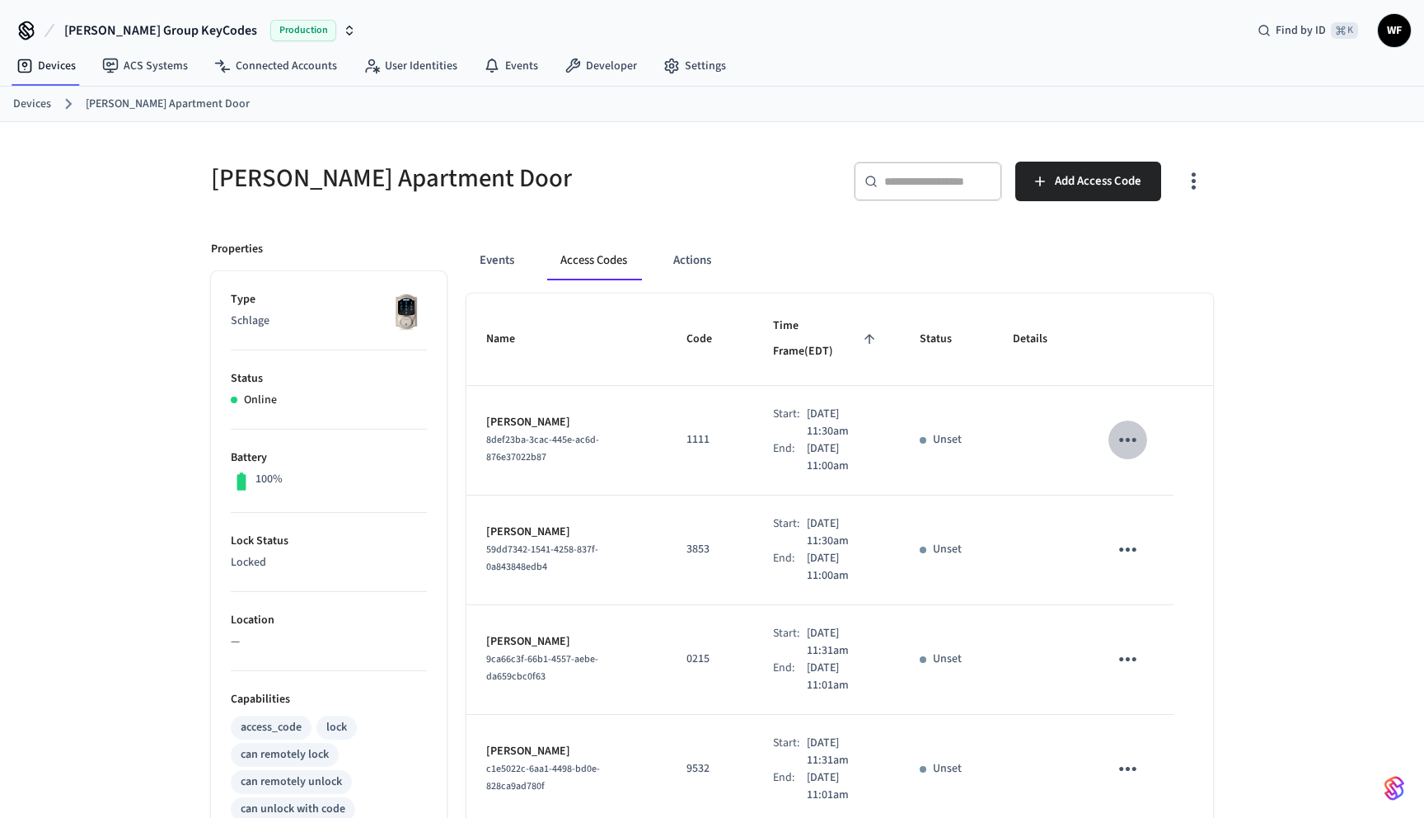
click at [1125, 438] on icon "sticky table" at bounding box center [1127, 440] width 17 height 4
click at [1169, 452] on li "Edit" at bounding box center [1171, 452] width 78 height 45
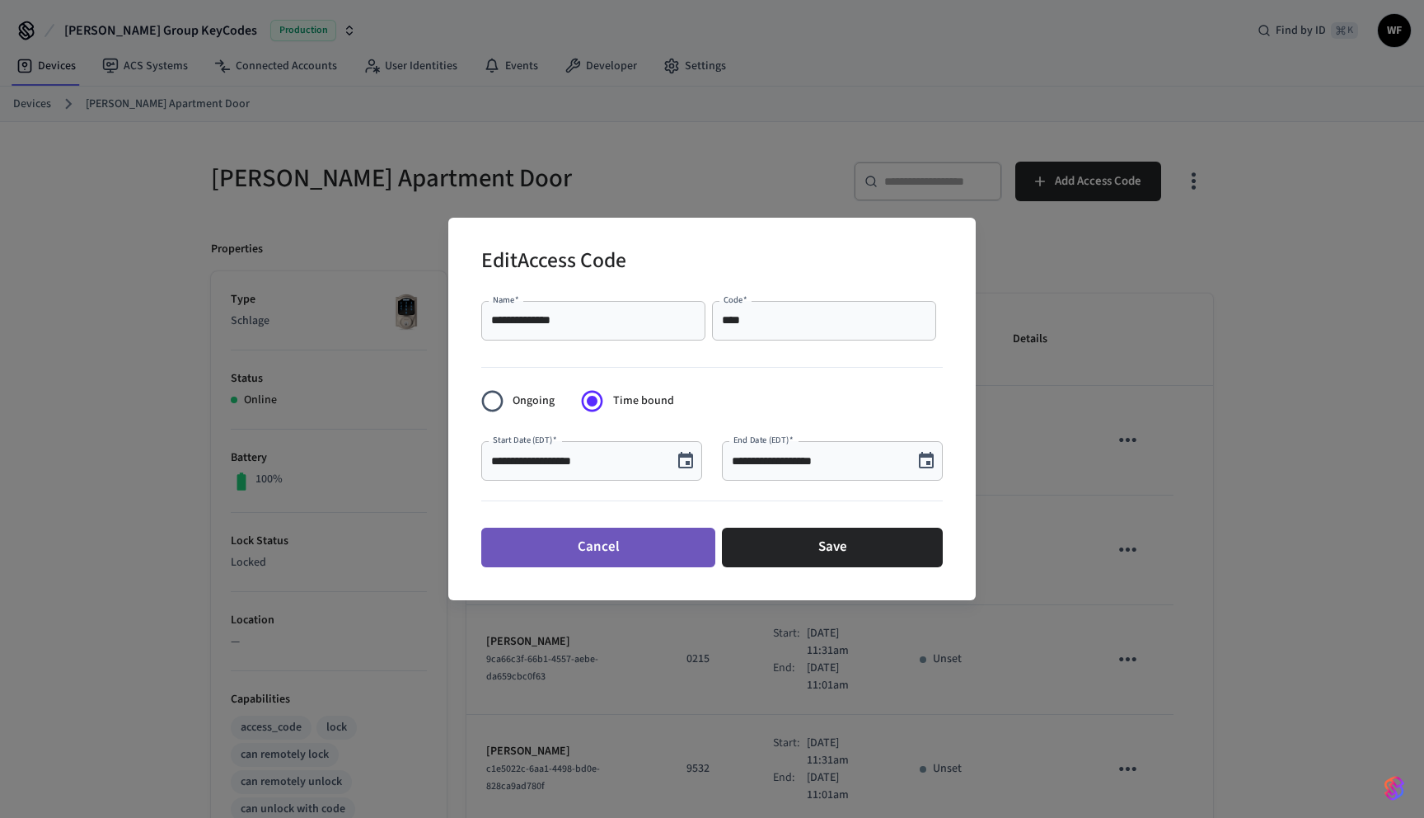
click at [642, 546] on button "Cancel" at bounding box center [598, 547] width 234 height 40
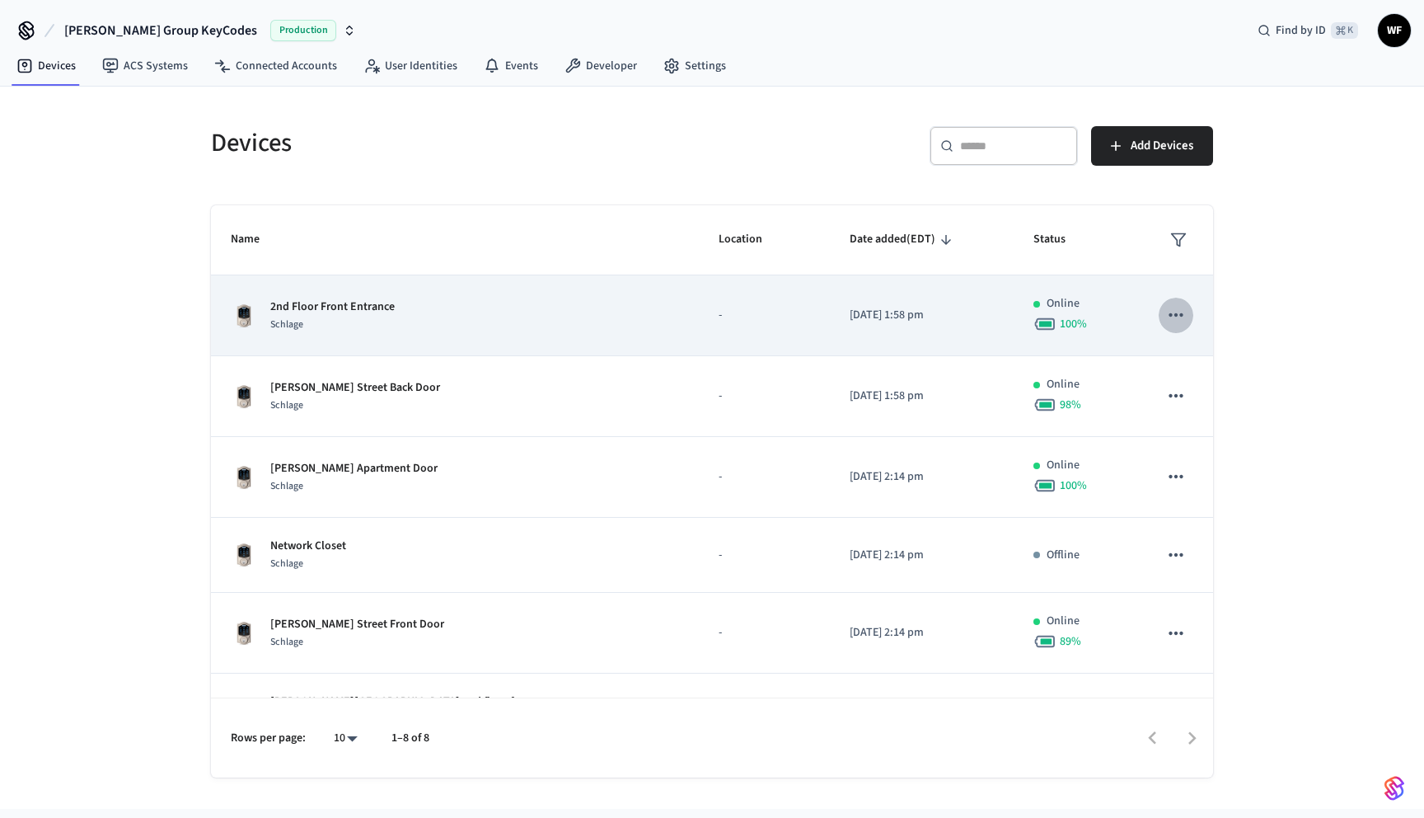
click at [1173, 318] on icon "sticky table" at bounding box center [1175, 314] width 21 height 21
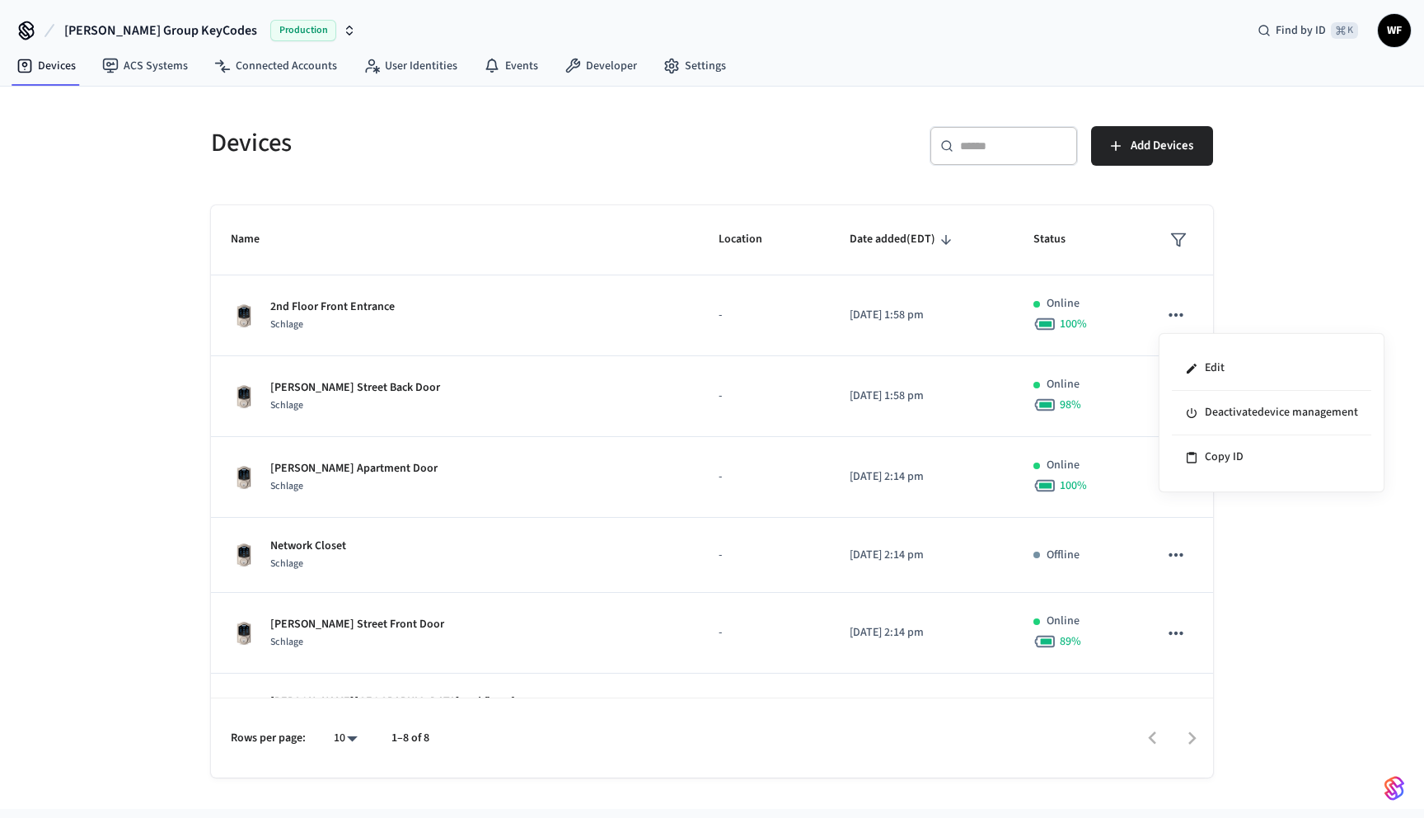
click at [1174, 320] on div at bounding box center [712, 409] width 1424 height 818
click at [1174, 317] on icon "sticky table" at bounding box center [1175, 314] width 21 height 21
click at [1217, 373] on li "Edit" at bounding box center [1271, 368] width 199 height 45
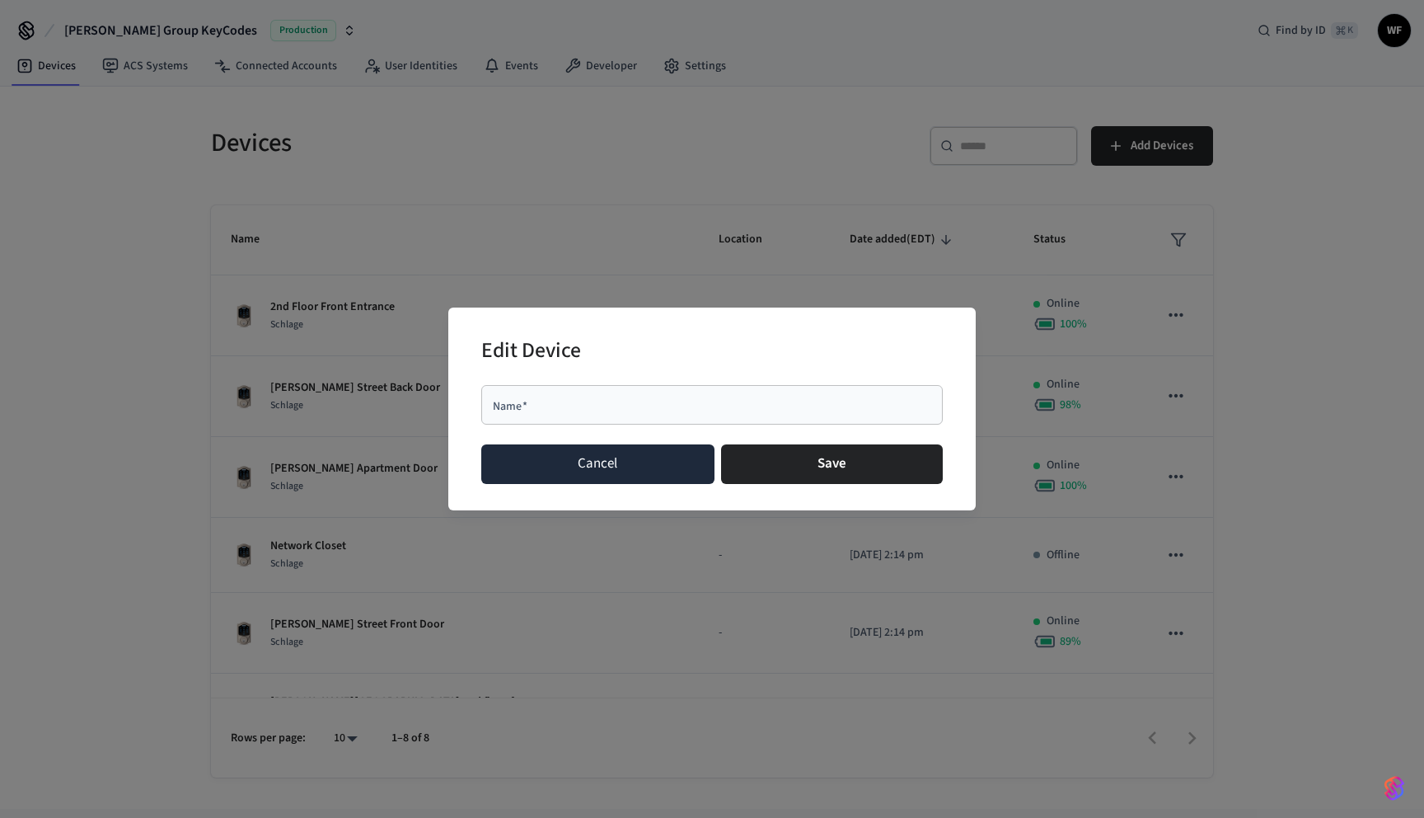
click at [573, 456] on button "Cancel" at bounding box center [597, 464] width 233 height 40
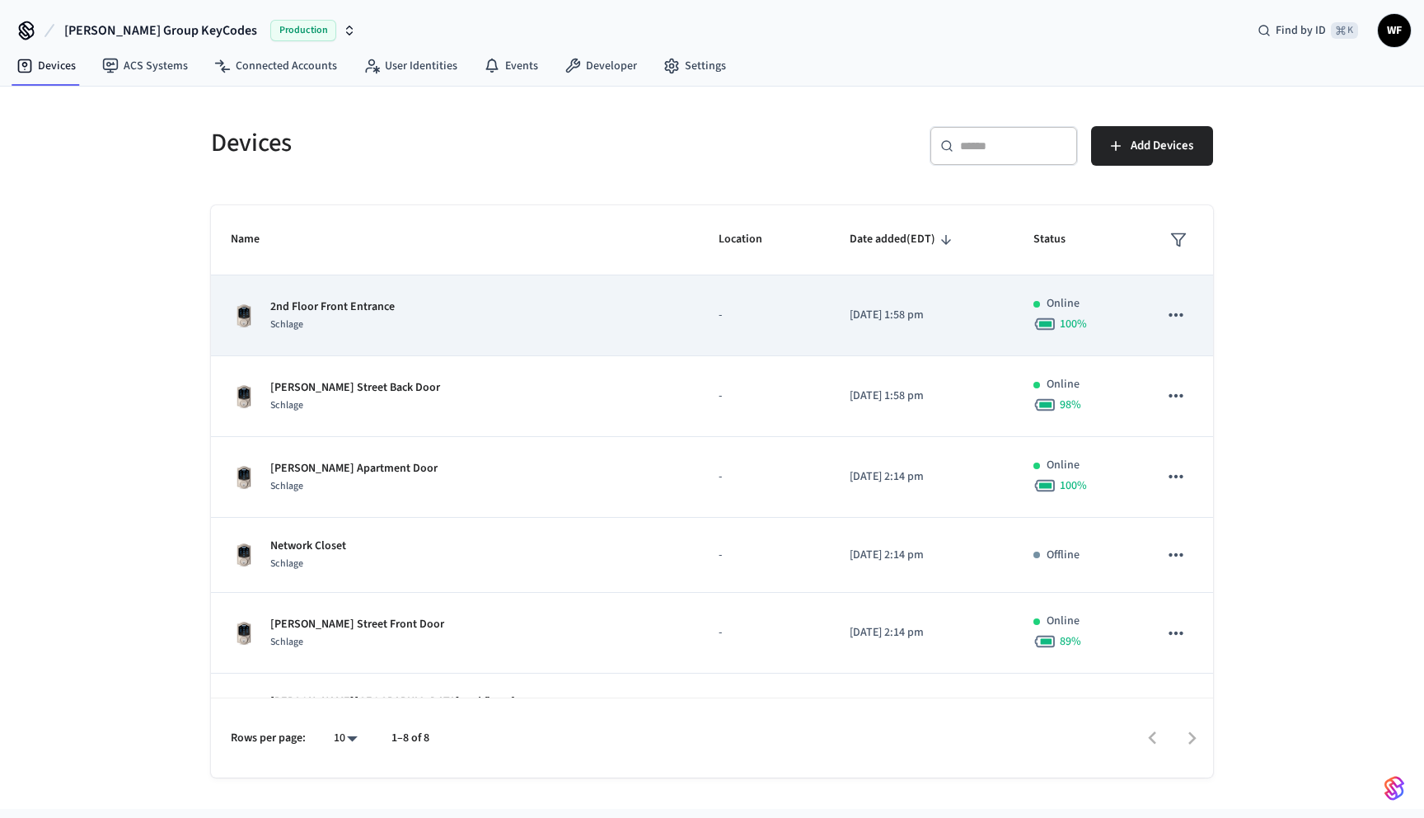
click at [1178, 307] on icon "sticky table" at bounding box center [1175, 314] width 21 height 21
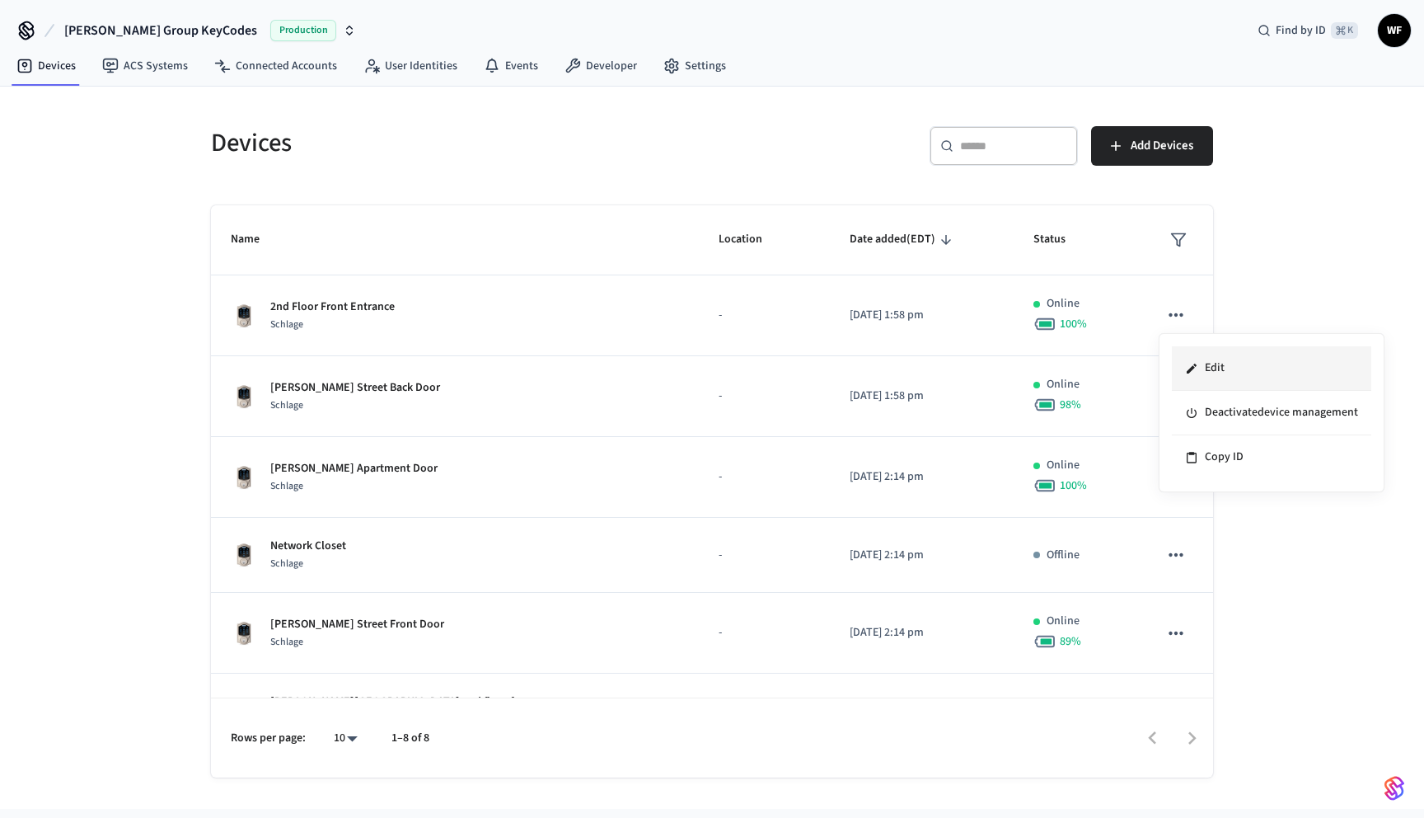
click at [1192, 372] on icon at bounding box center [1191, 368] width 13 height 13
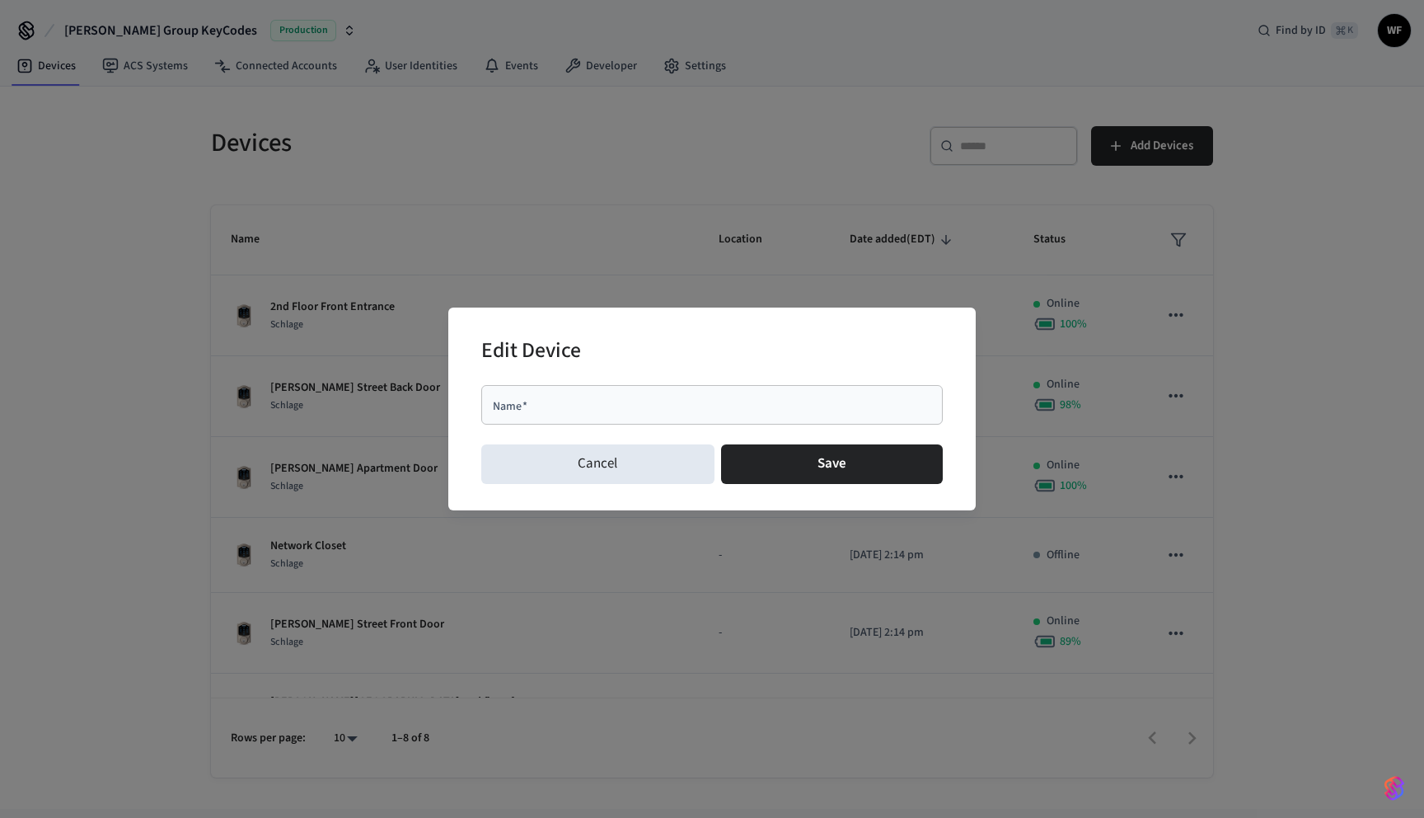
click at [602, 415] on div "Name   *" at bounding box center [712, 405] width 462 height 40
click at [564, 474] on button "Cancel" at bounding box center [597, 464] width 233 height 40
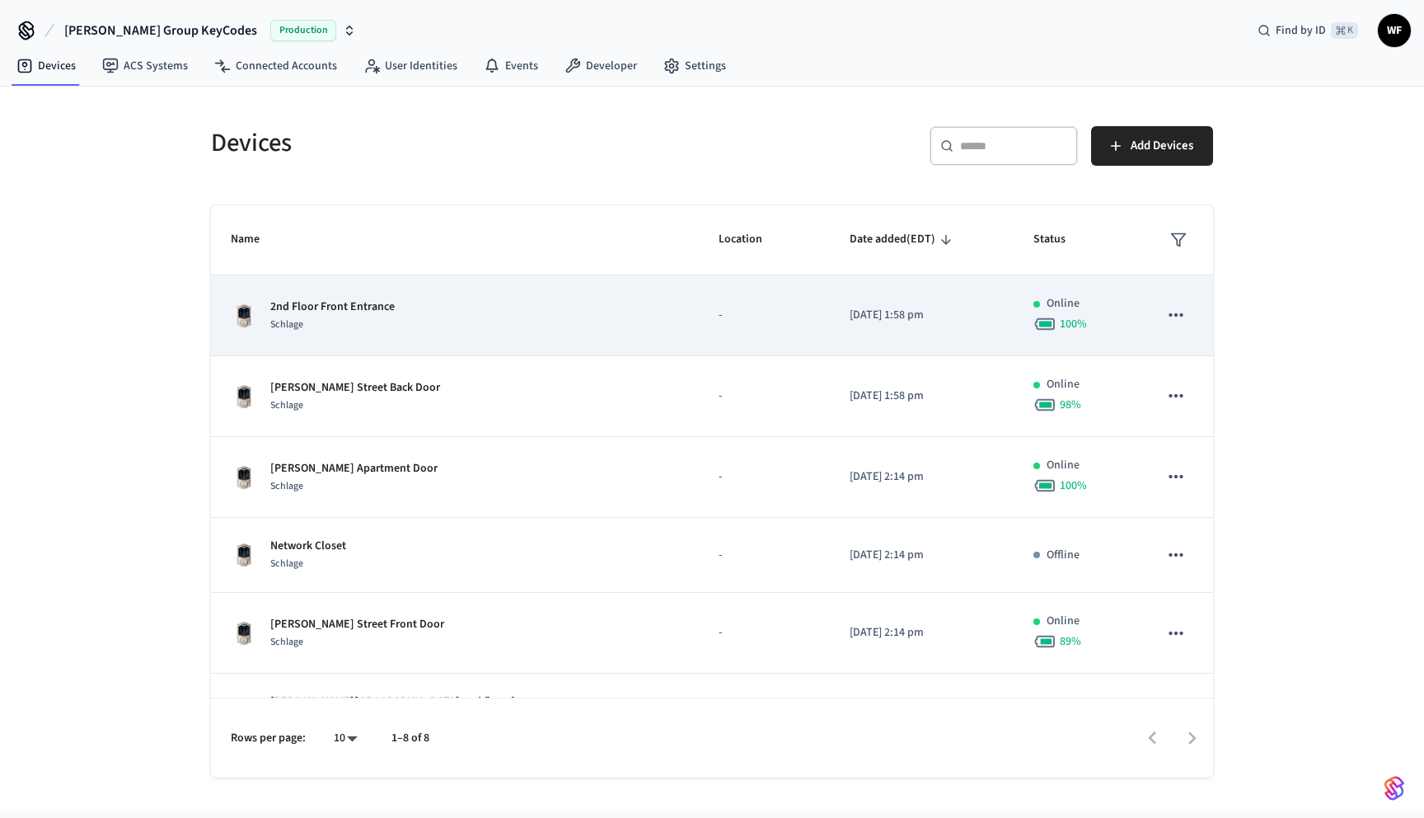
click at [1176, 312] on icon "sticky table" at bounding box center [1175, 314] width 21 height 21
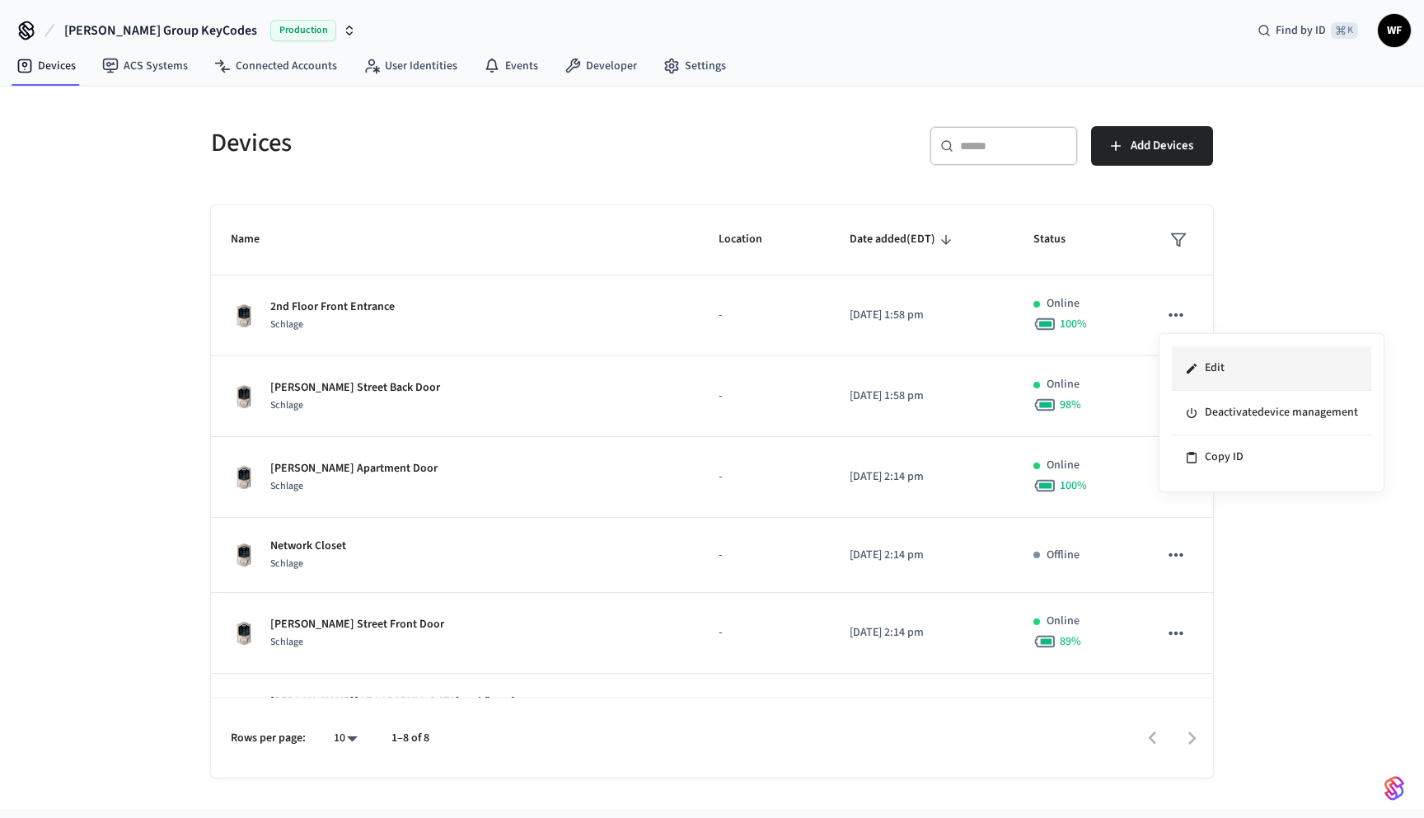
click at [1239, 371] on li "Edit" at bounding box center [1271, 368] width 199 height 45
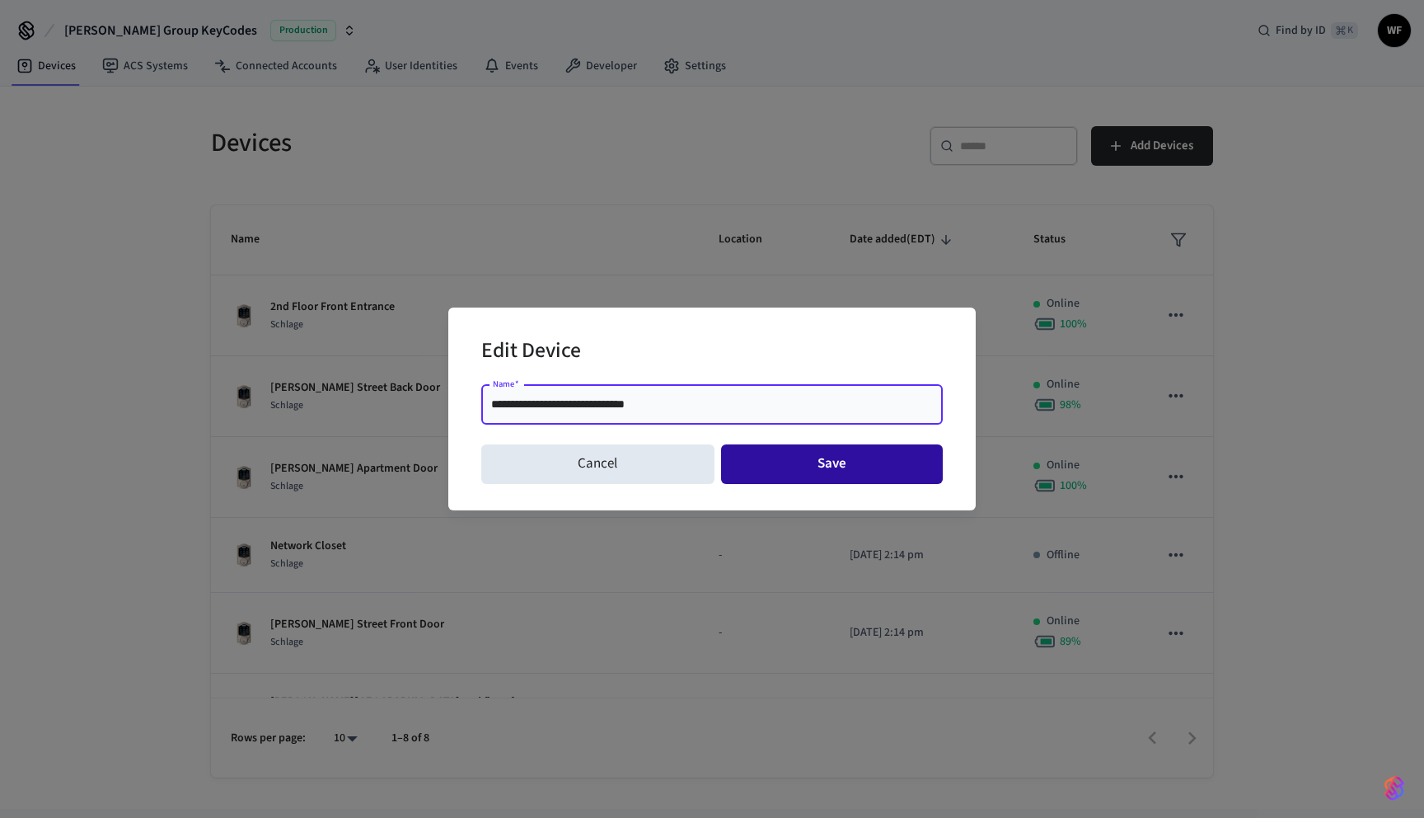
type input "**********"
click at [763, 466] on button "Save" at bounding box center [832, 464] width 223 height 40
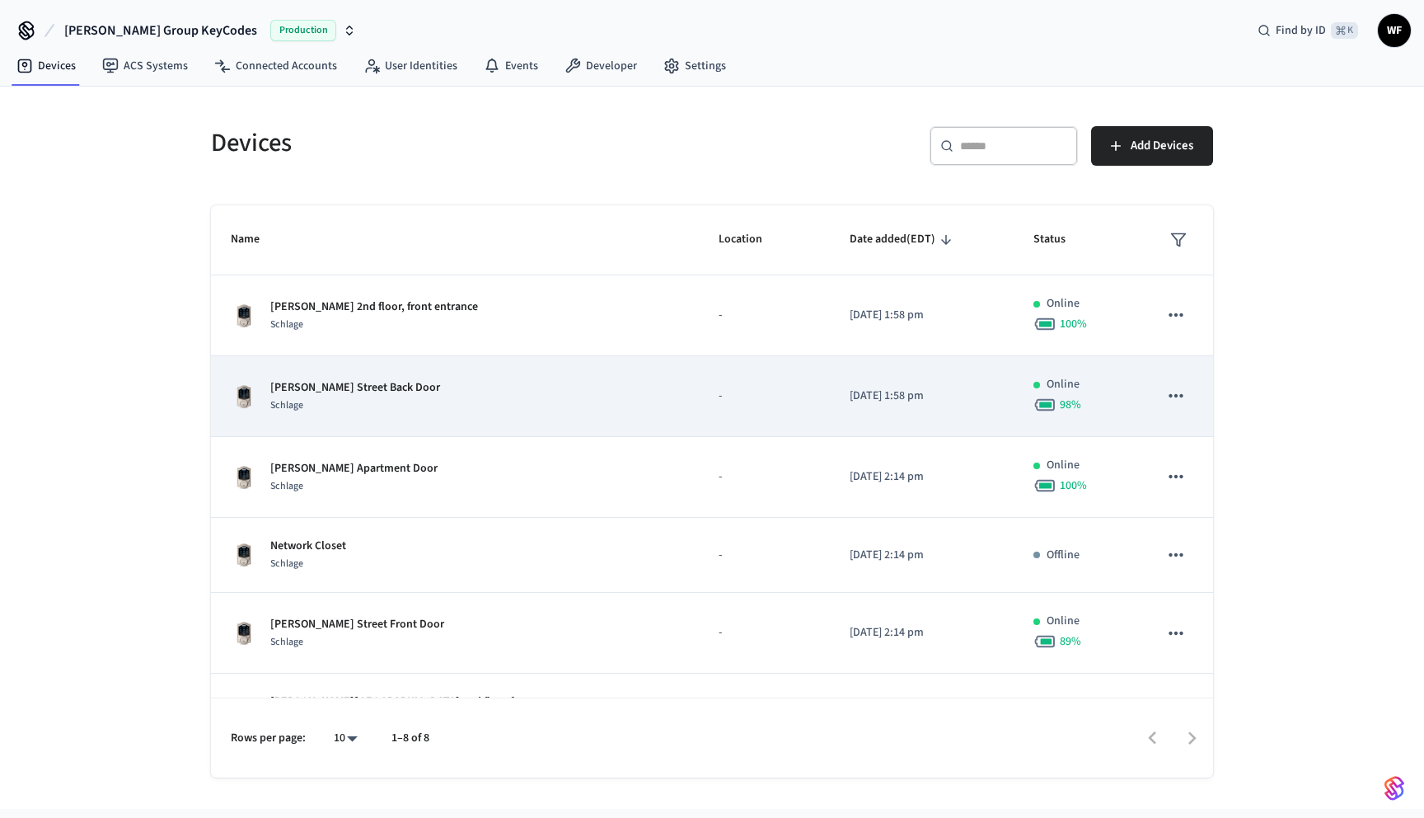
click at [1181, 401] on icon "sticky table" at bounding box center [1175, 395] width 21 height 21
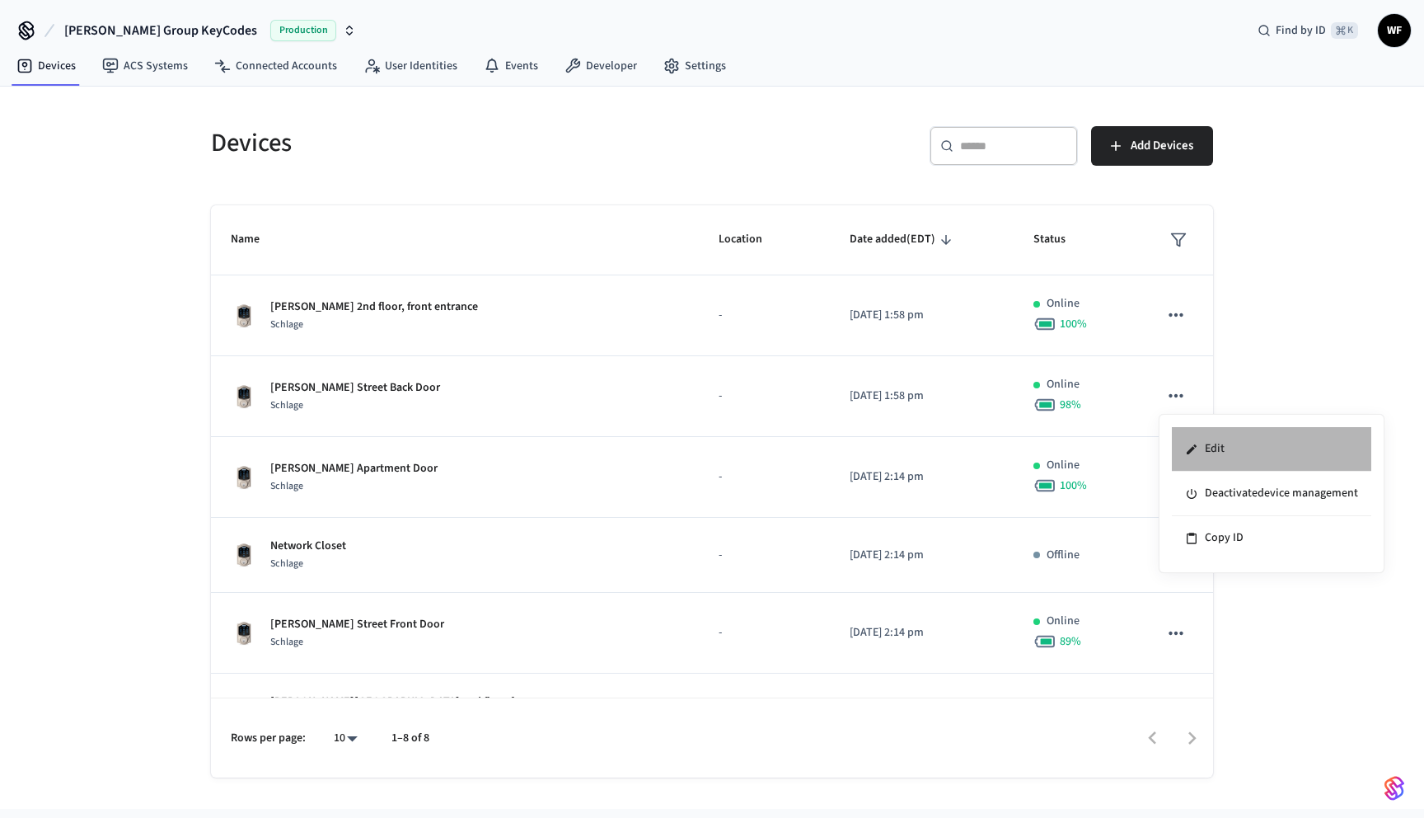
click at [1211, 457] on li "Edit" at bounding box center [1271, 449] width 199 height 45
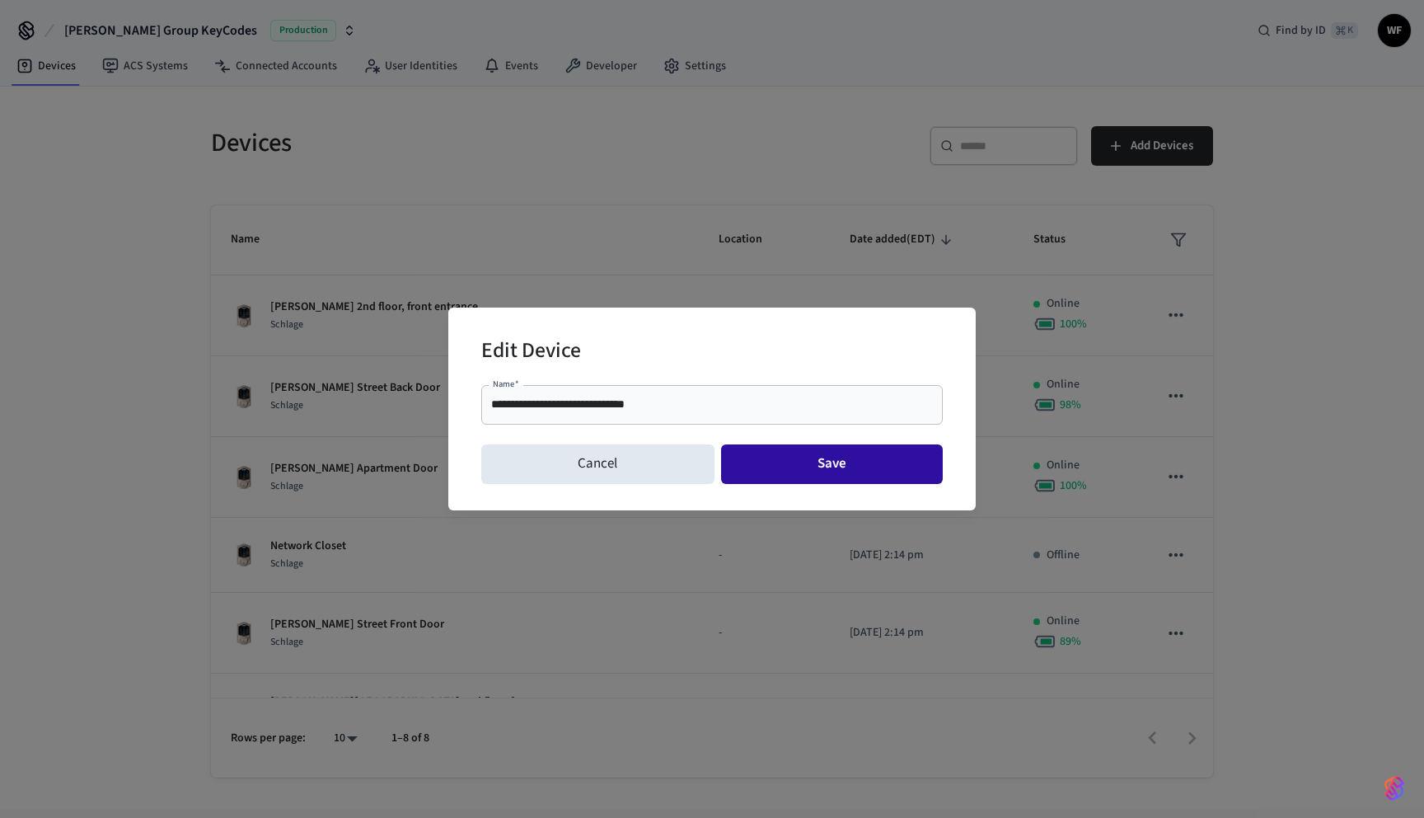
click at [801, 472] on button "Save" at bounding box center [832, 464] width 223 height 40
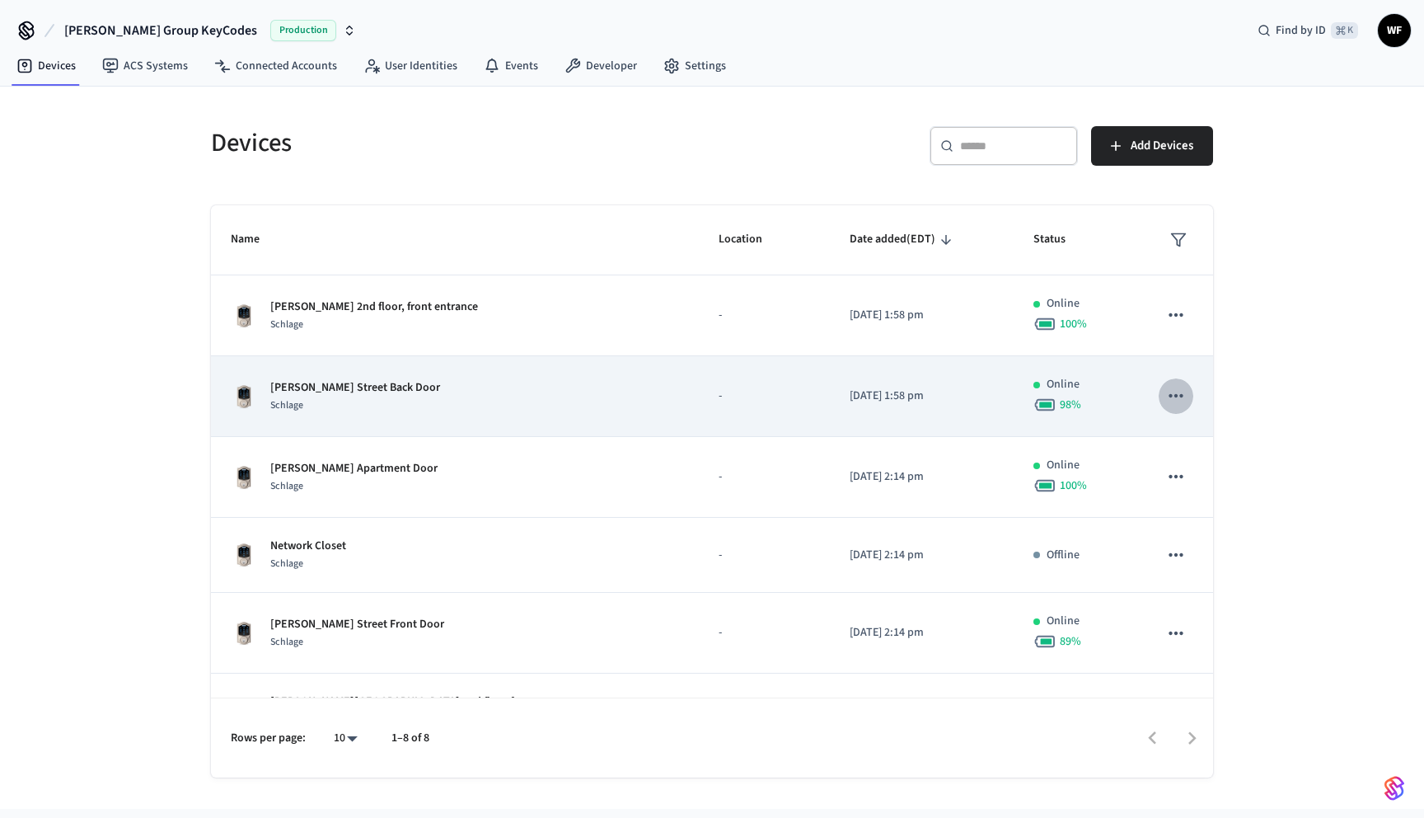
click at [1170, 393] on icon "sticky table" at bounding box center [1175, 395] width 21 height 21
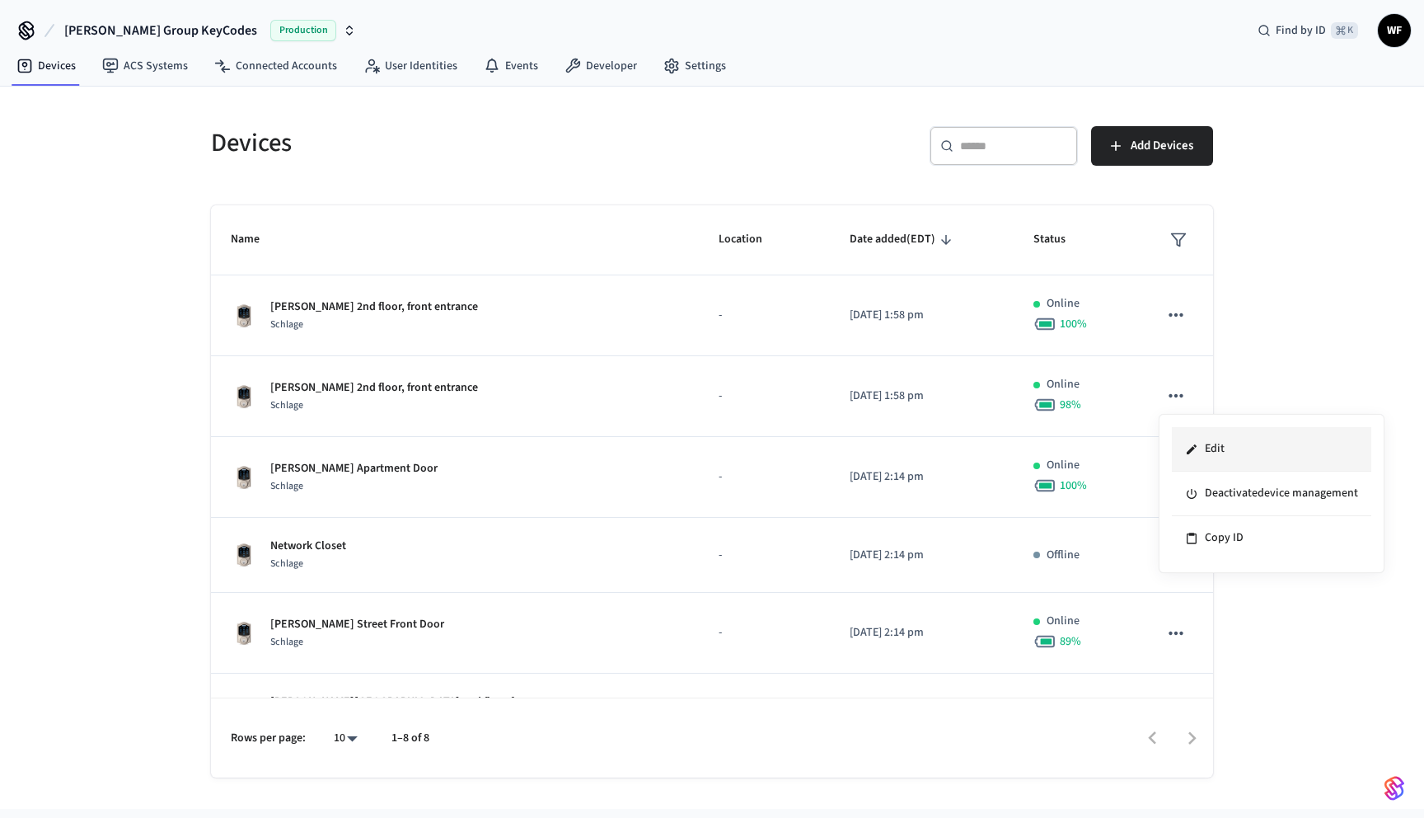
click at [1201, 448] on li "Edit" at bounding box center [1271, 449] width 199 height 45
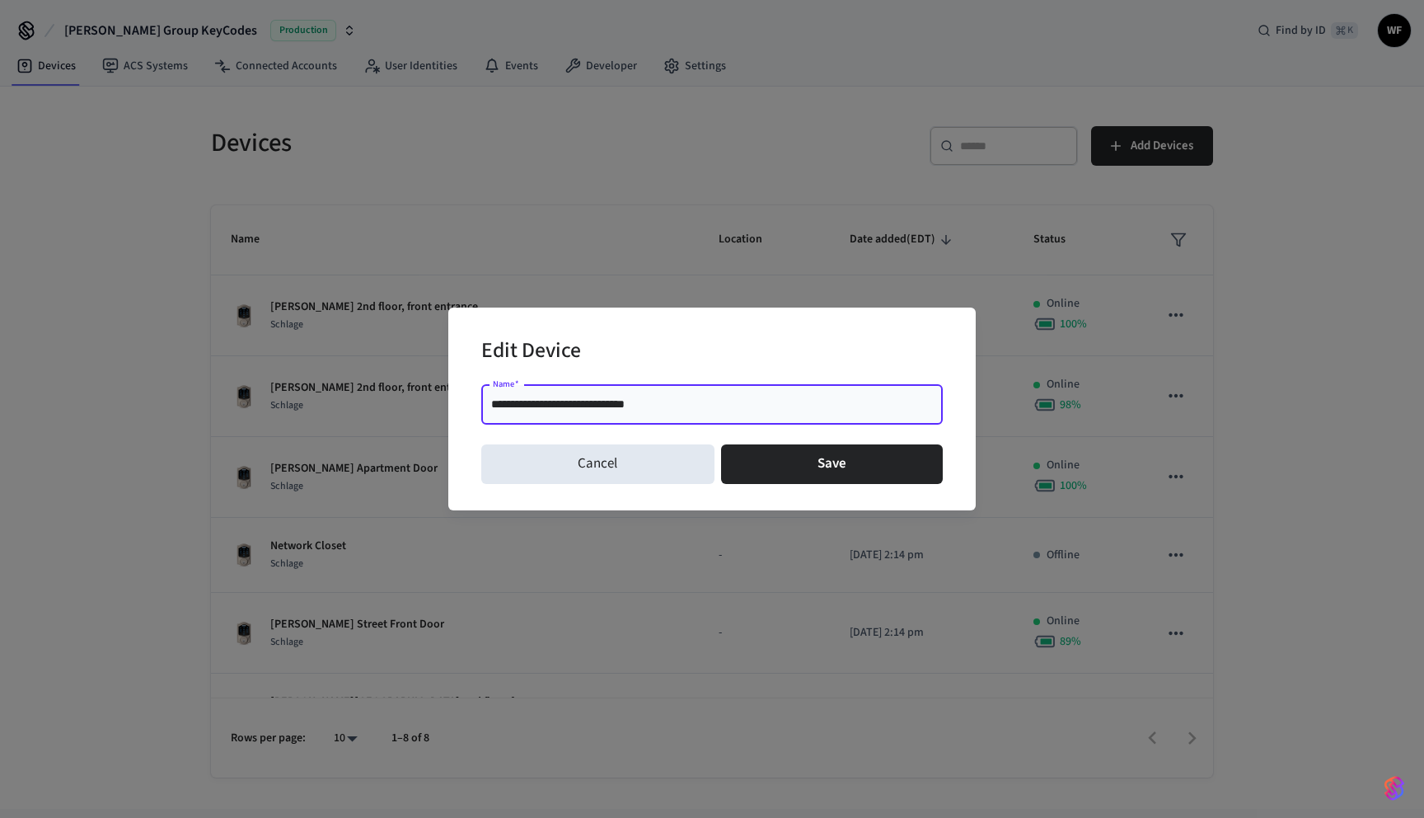
drag, startPoint x: 654, startPoint y: 407, endPoint x: 527, endPoint y: 410, distance: 127.8
click at [527, 409] on input "**********" at bounding box center [712, 404] width 442 height 16
click at [563, 473] on button "Cancel" at bounding box center [597, 464] width 233 height 40
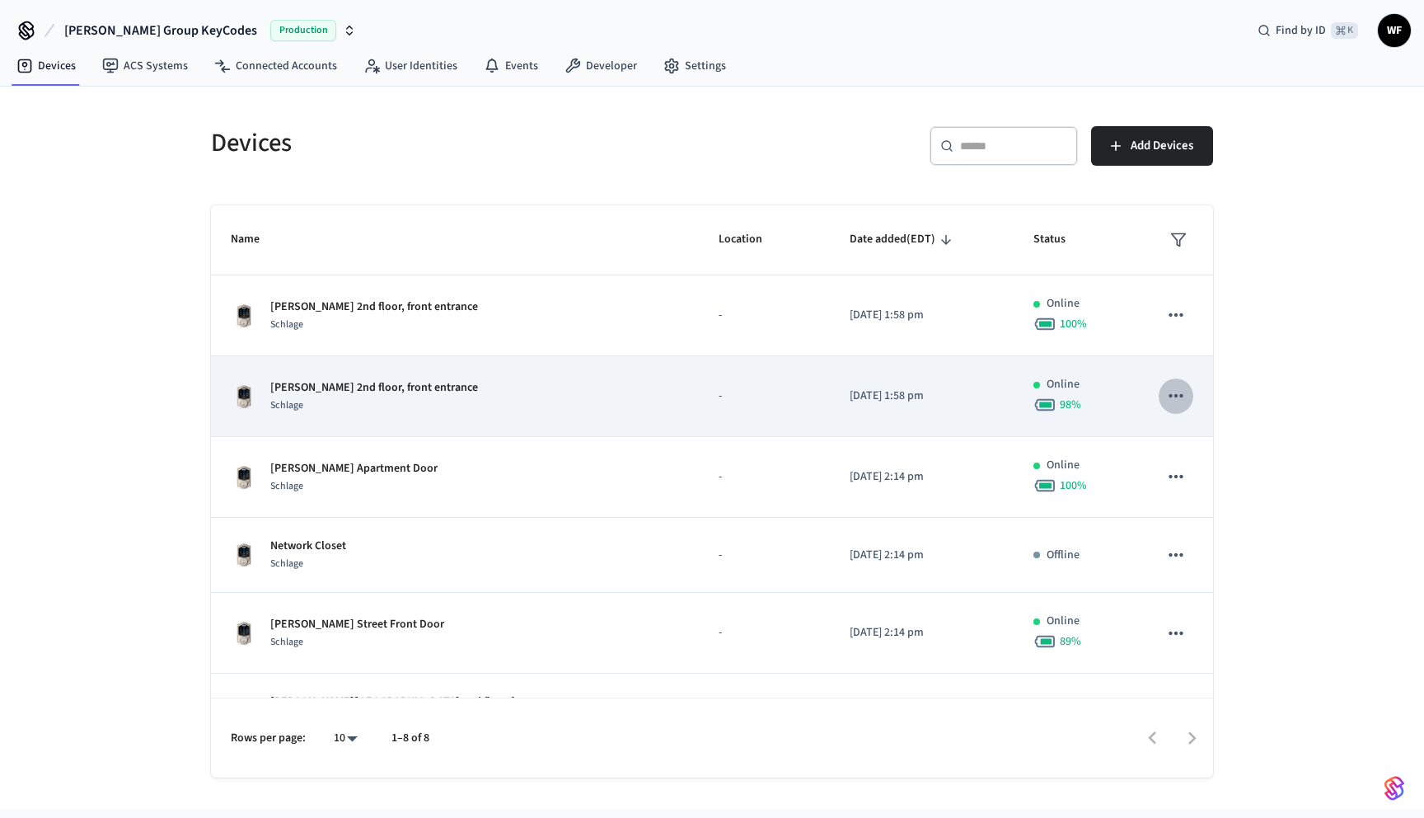
click at [1169, 400] on icon "sticky table" at bounding box center [1175, 395] width 21 height 21
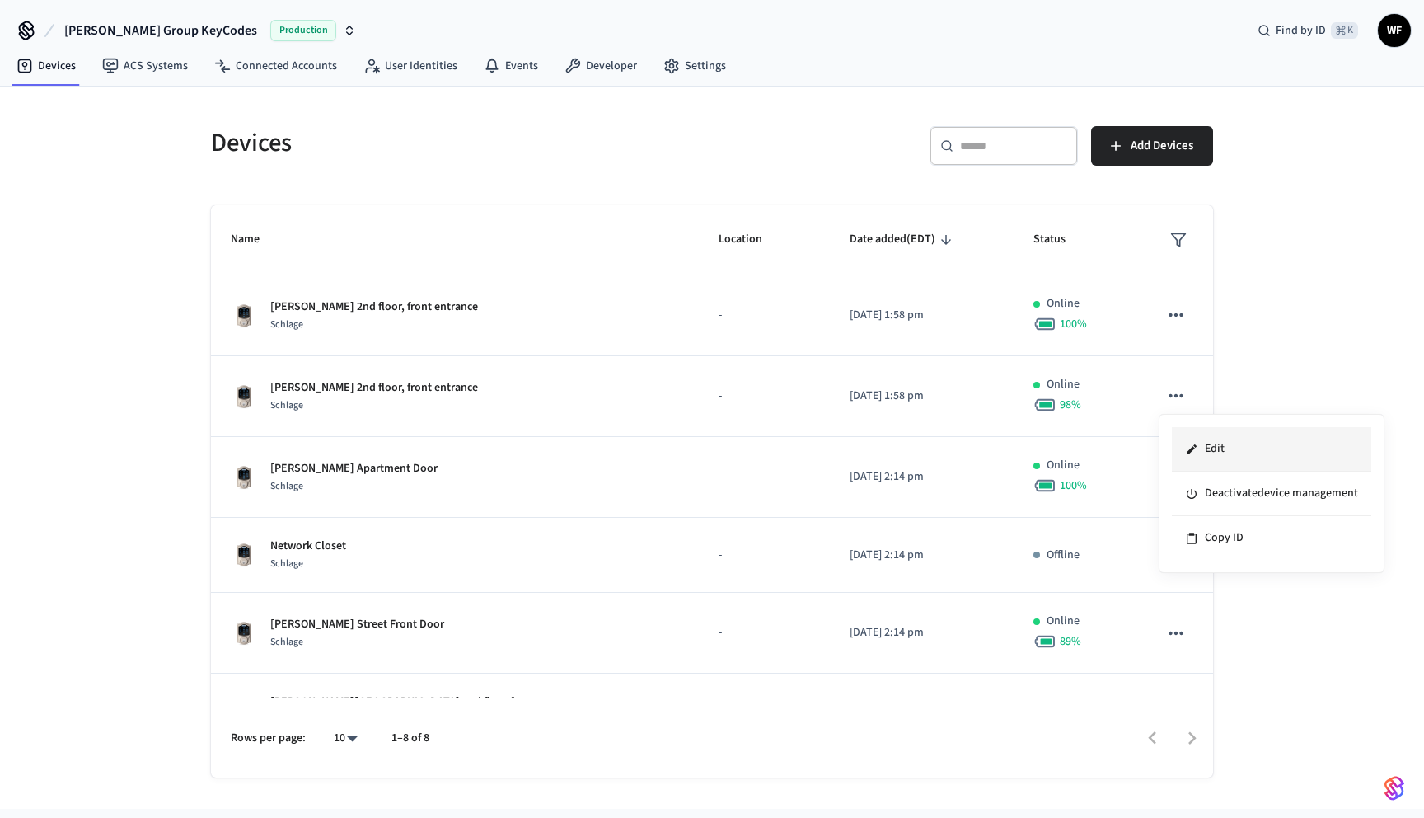
click at [1210, 450] on li "Edit" at bounding box center [1271, 449] width 199 height 45
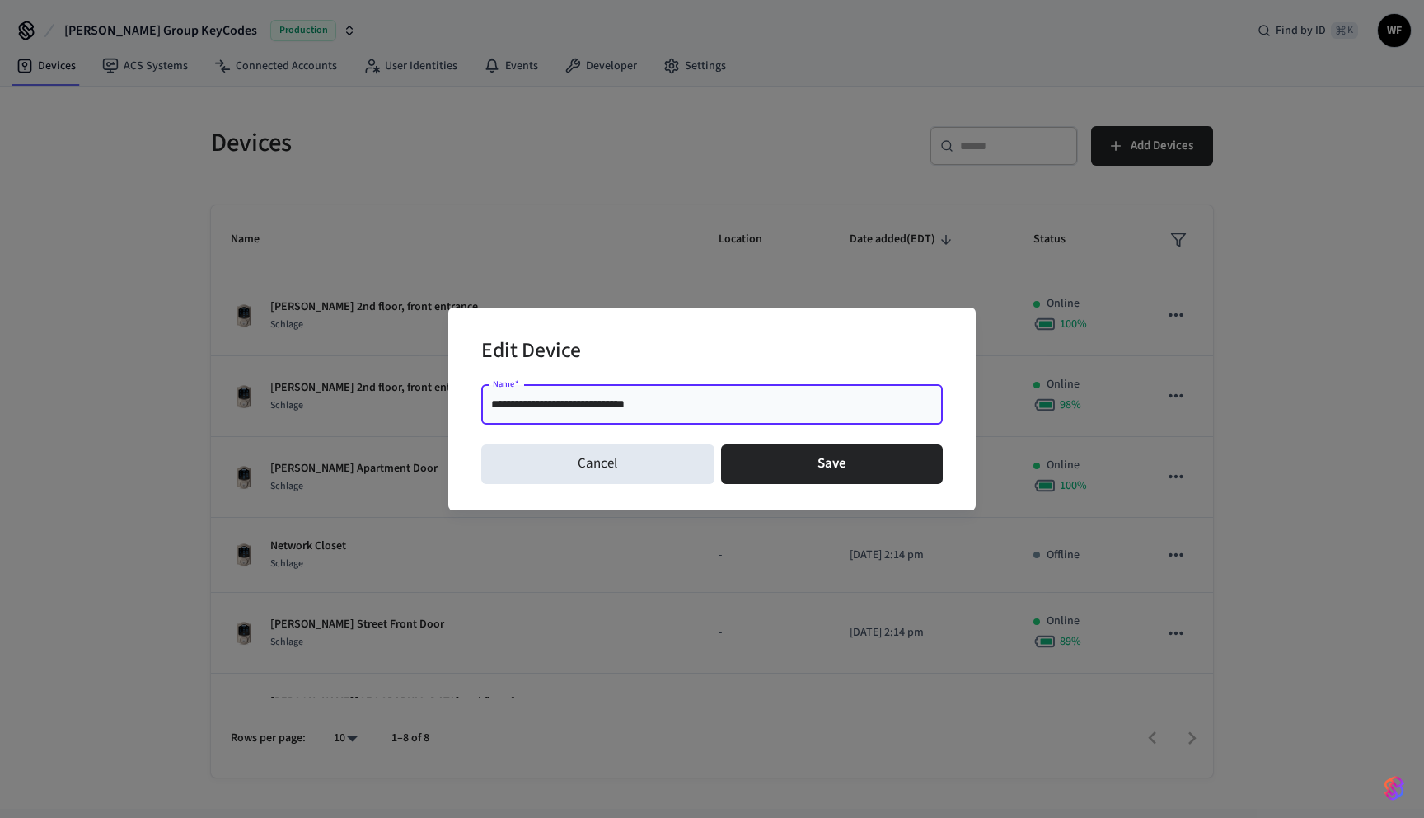
drag, startPoint x: 658, startPoint y: 404, endPoint x: 528, endPoint y: 401, distance: 129.4
click at [528, 401] on input "**********" at bounding box center [712, 404] width 442 height 16
type input "**********"
click at [752, 462] on button "Save" at bounding box center [832, 464] width 223 height 40
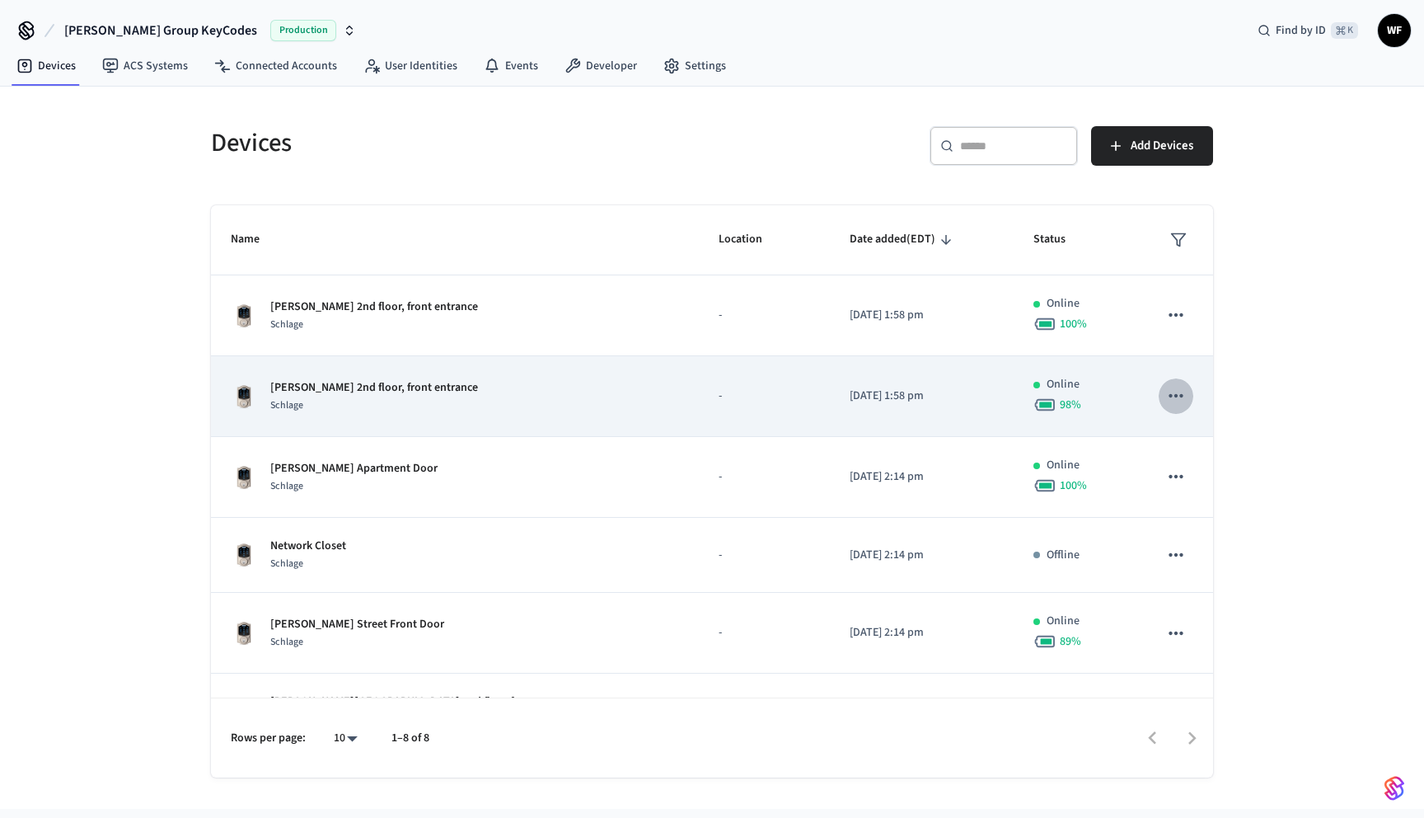
click at [1175, 401] on icon "sticky table" at bounding box center [1175, 395] width 21 height 21
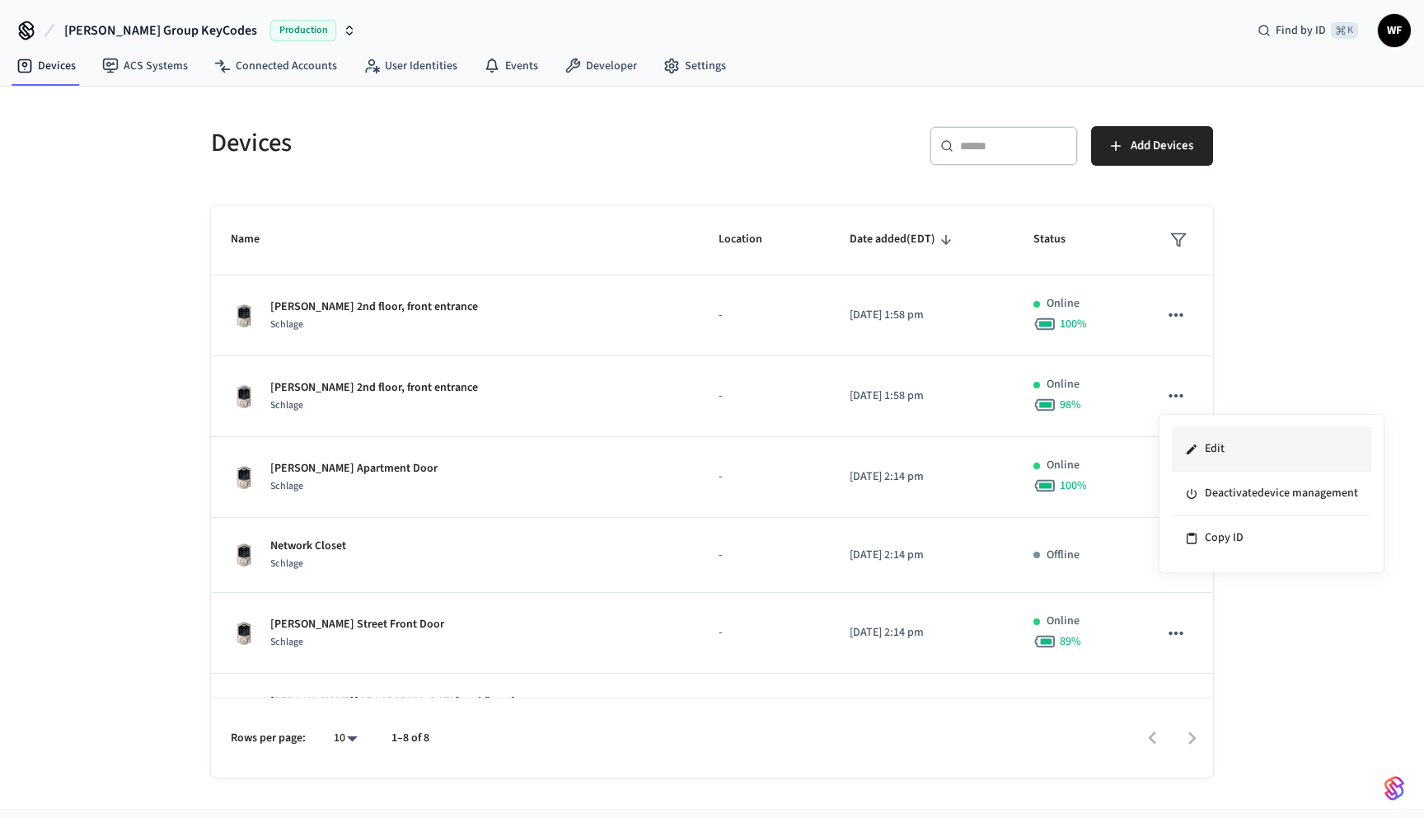
click at [1226, 450] on li "Edit" at bounding box center [1271, 449] width 199 height 45
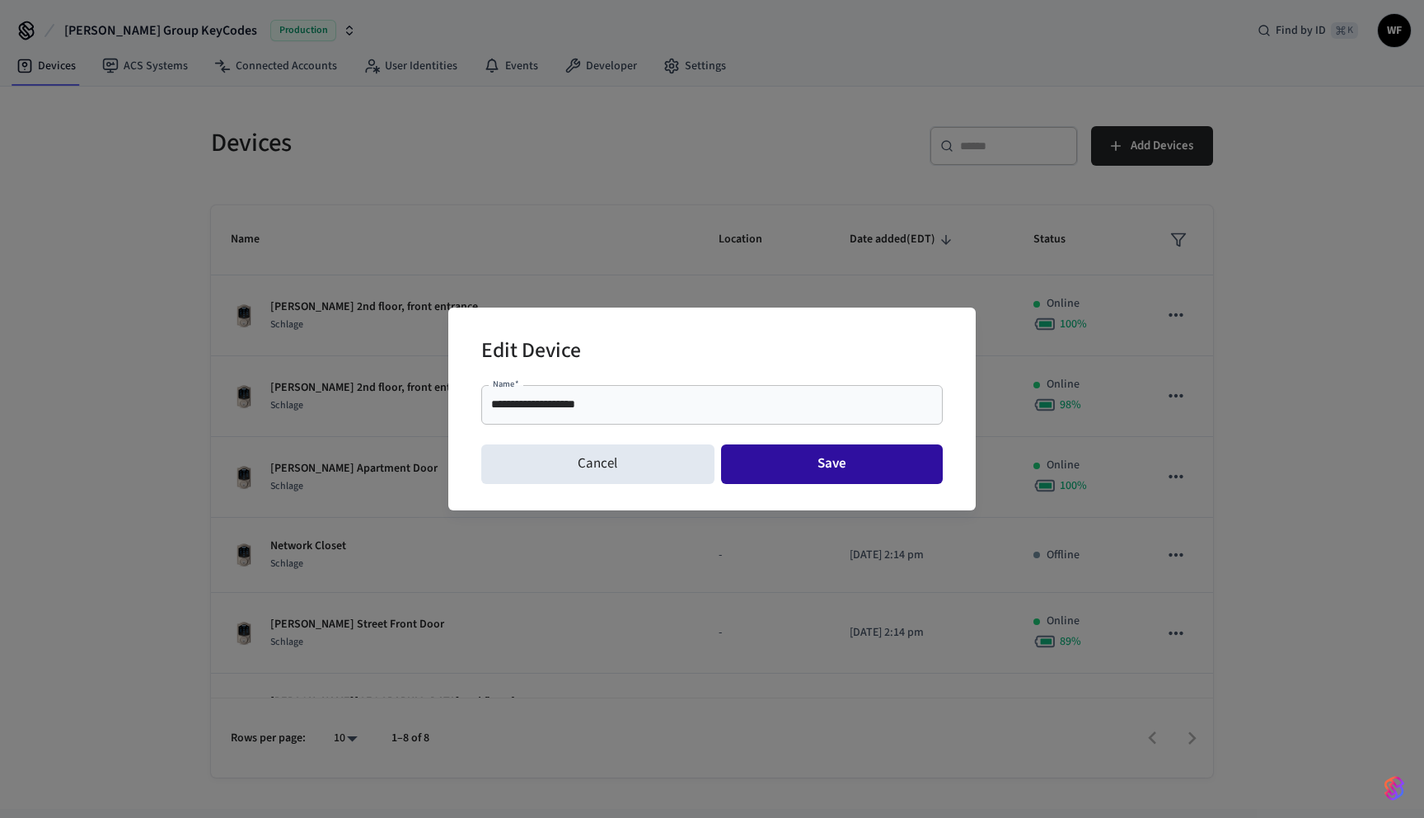
click at [783, 457] on button "Save" at bounding box center [832, 464] width 223 height 40
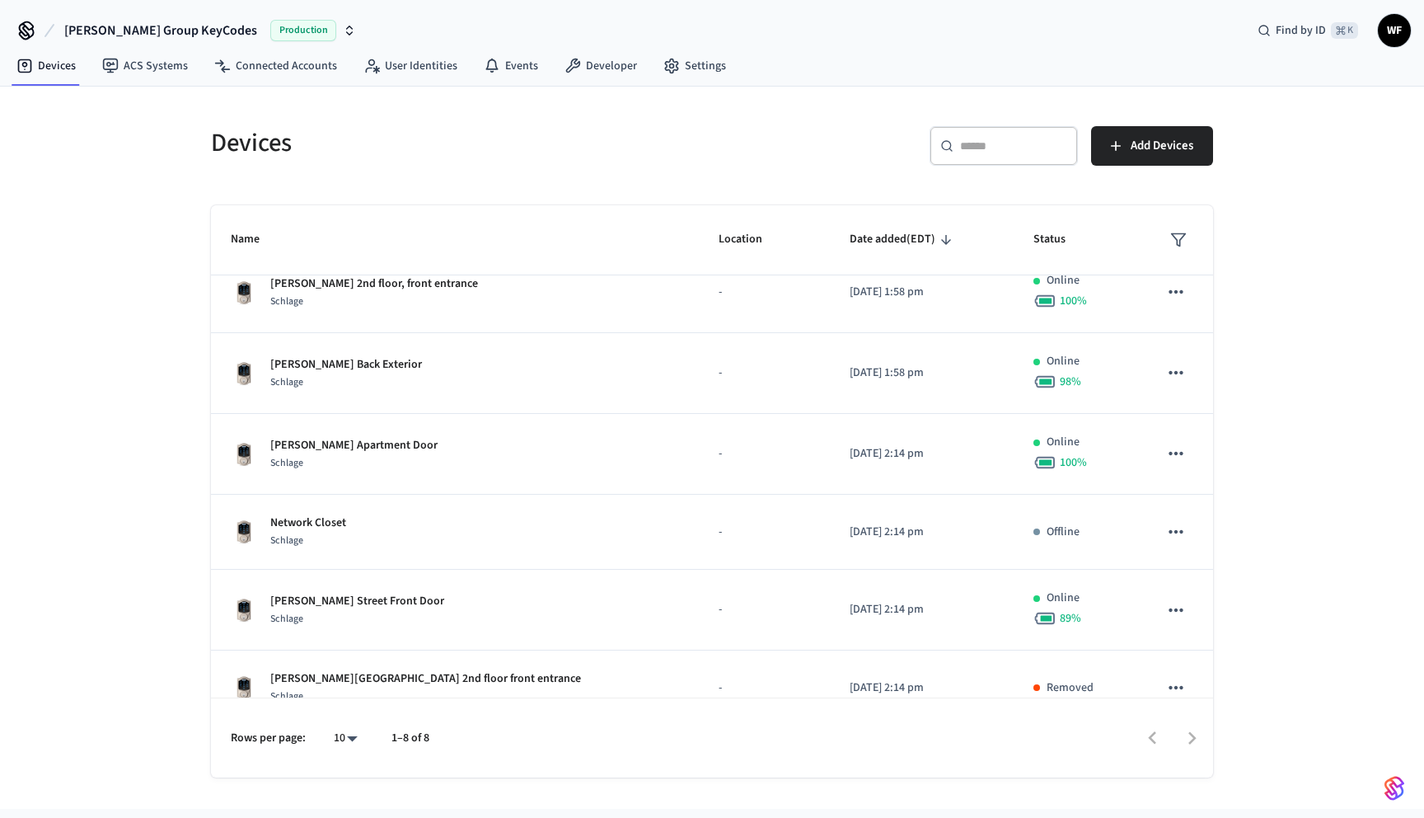
scroll to position [212, 0]
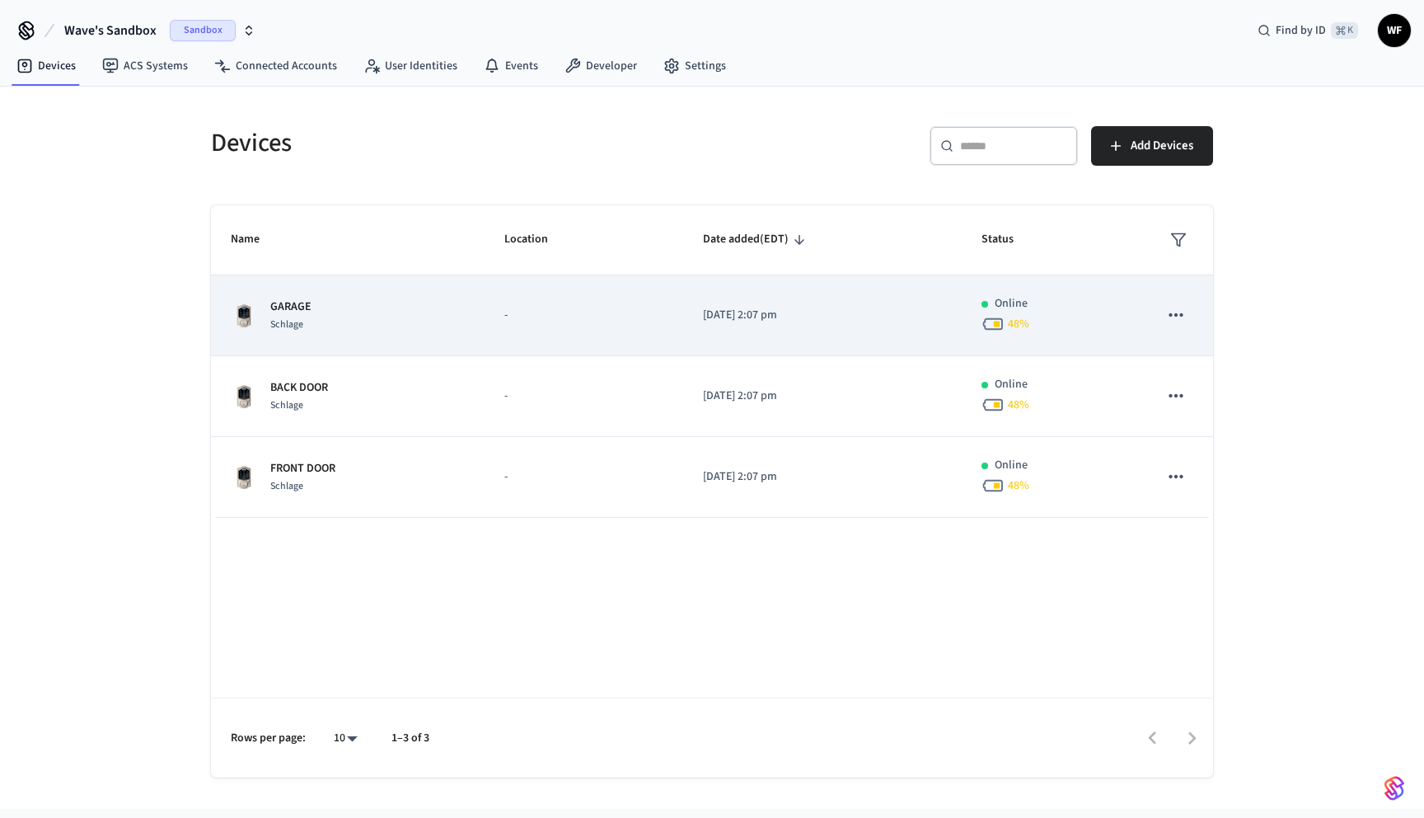
click at [293, 331] on div "Schlage" at bounding box center [290, 324] width 41 height 17
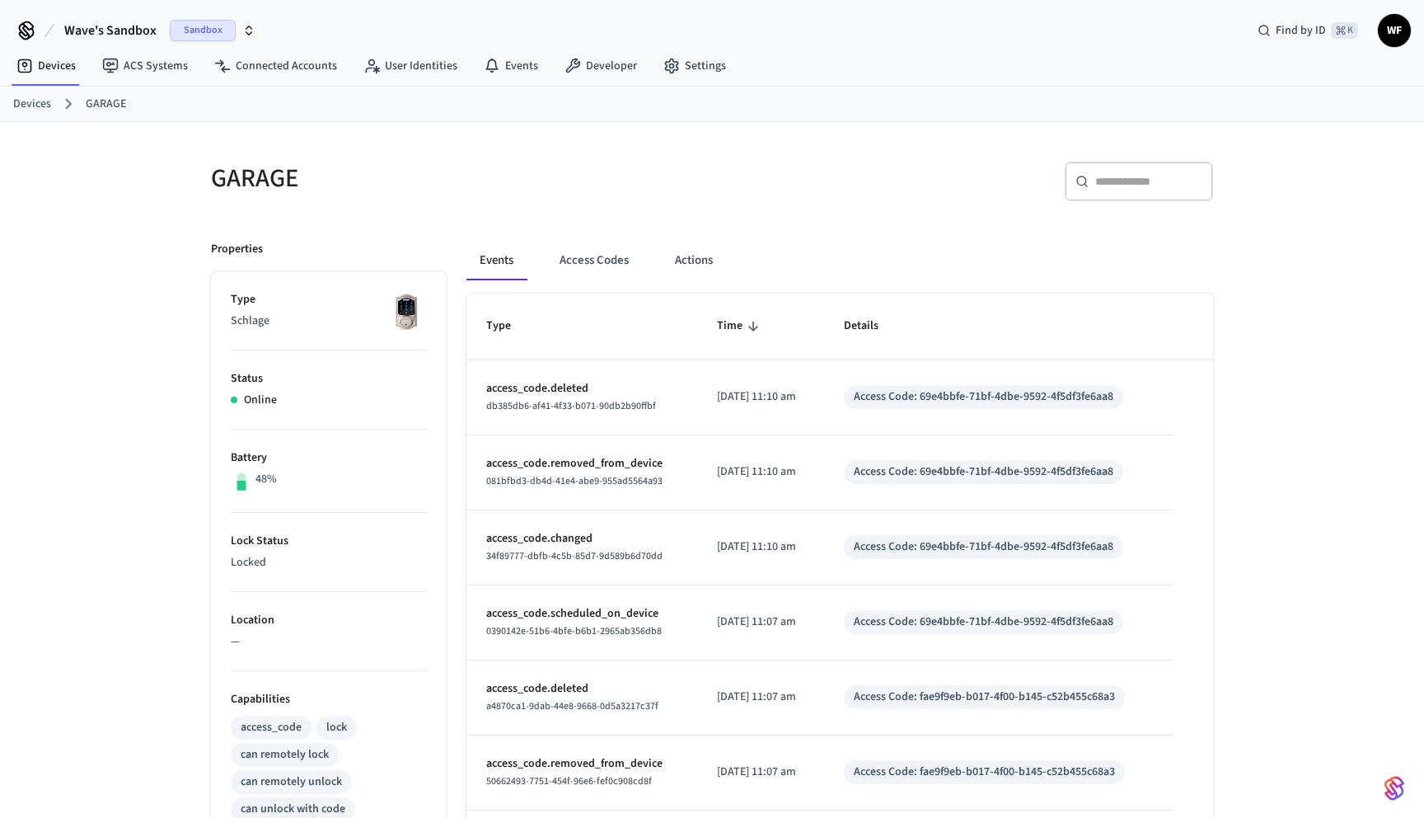
click at [135, 29] on span "Wave's Sandbox" at bounding box center [110, 31] width 92 height 20
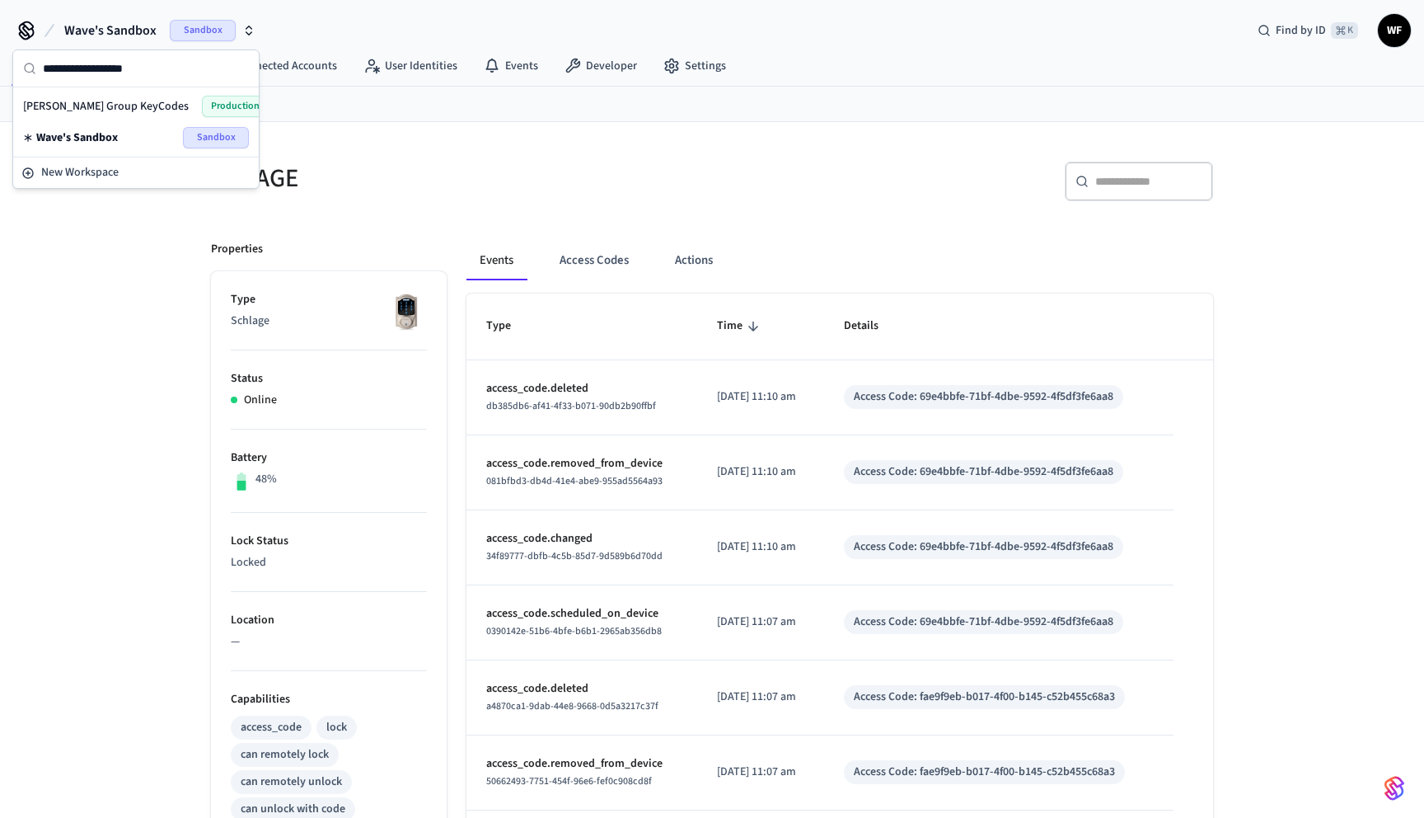
click at [126, 108] on span "[PERSON_NAME] Group KeyCodes" at bounding box center [106, 106] width 166 height 16
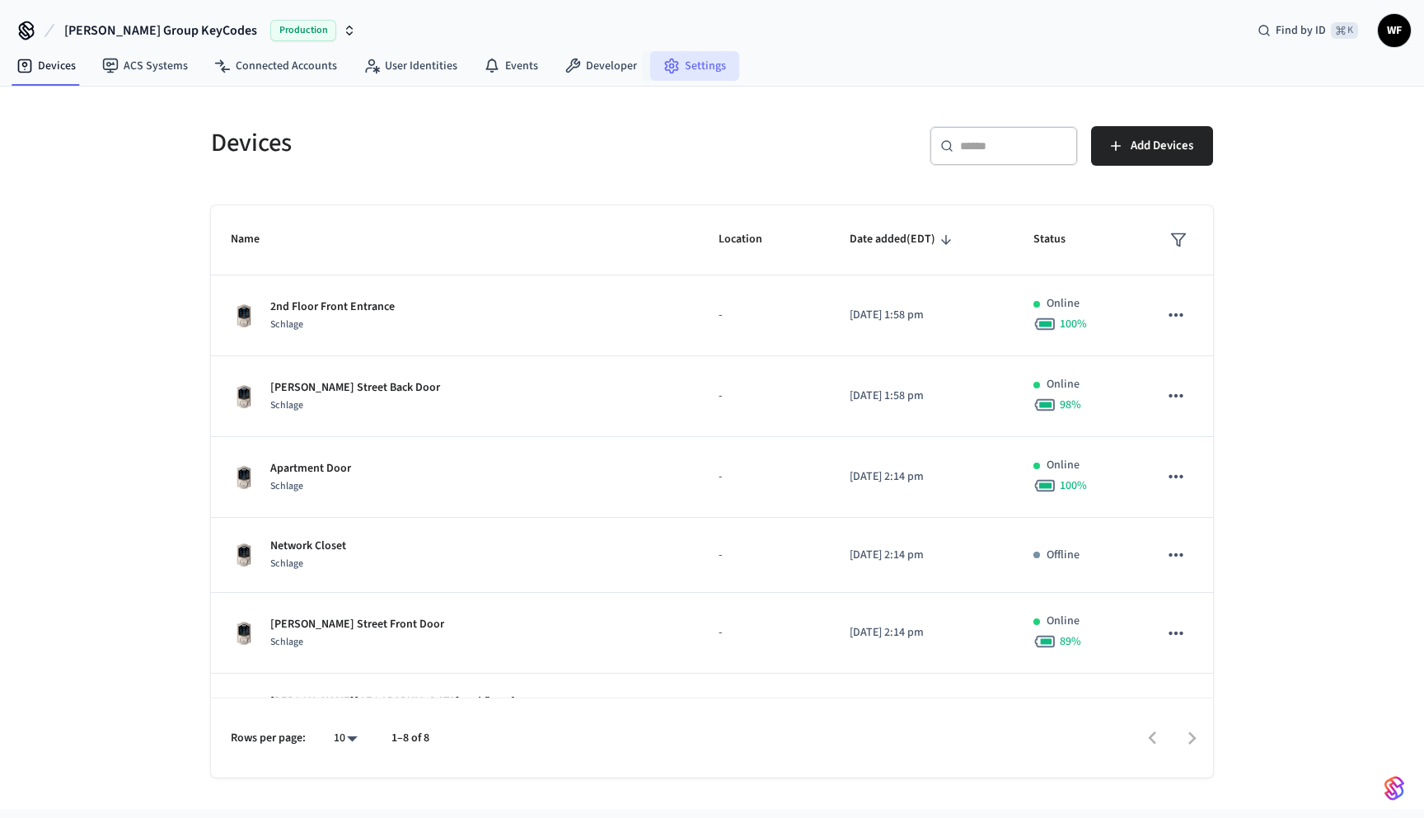
click at [683, 71] on link "Settings" at bounding box center [694, 66] width 89 height 30
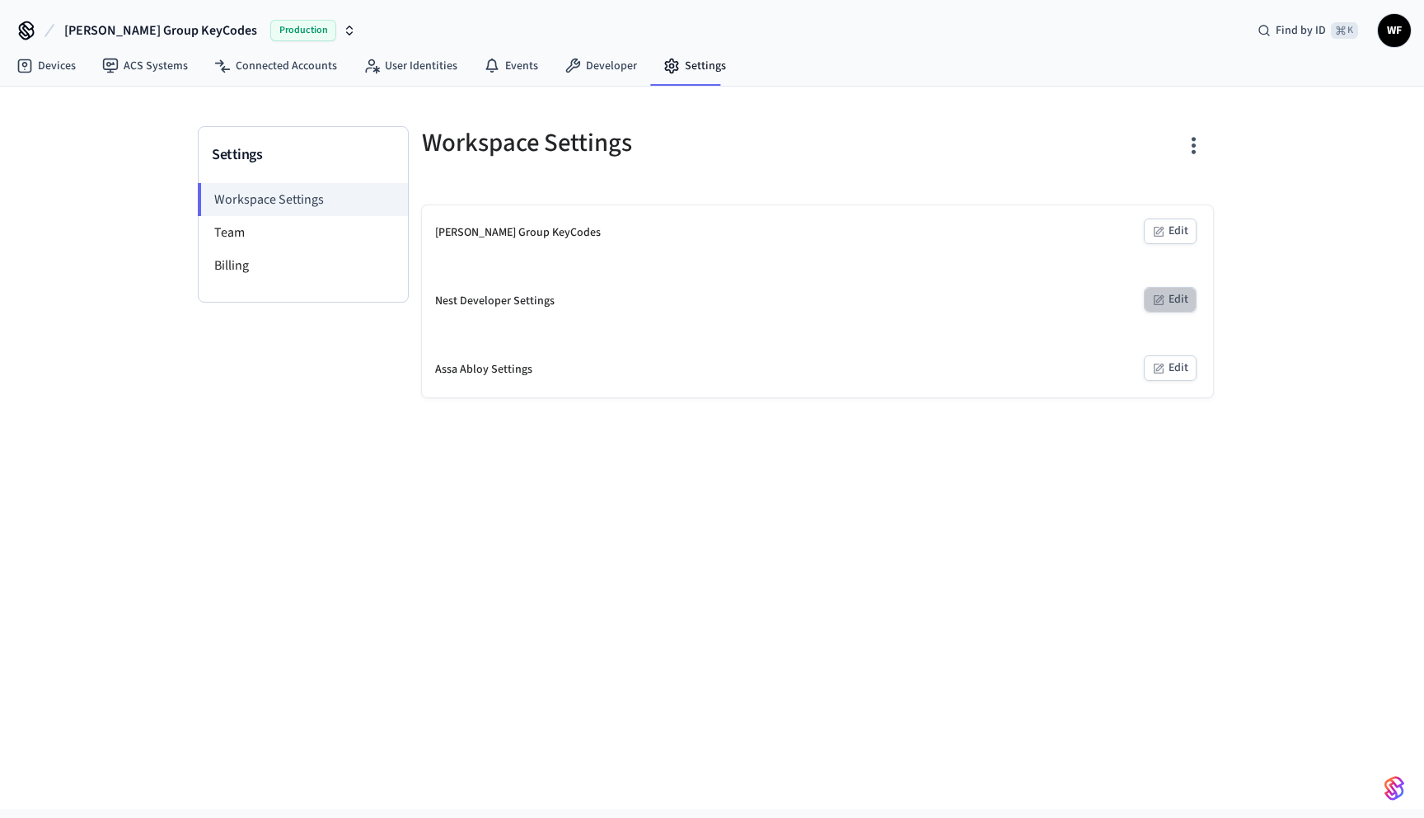
click at [1183, 307] on button "Edit" at bounding box center [1170, 300] width 53 height 26
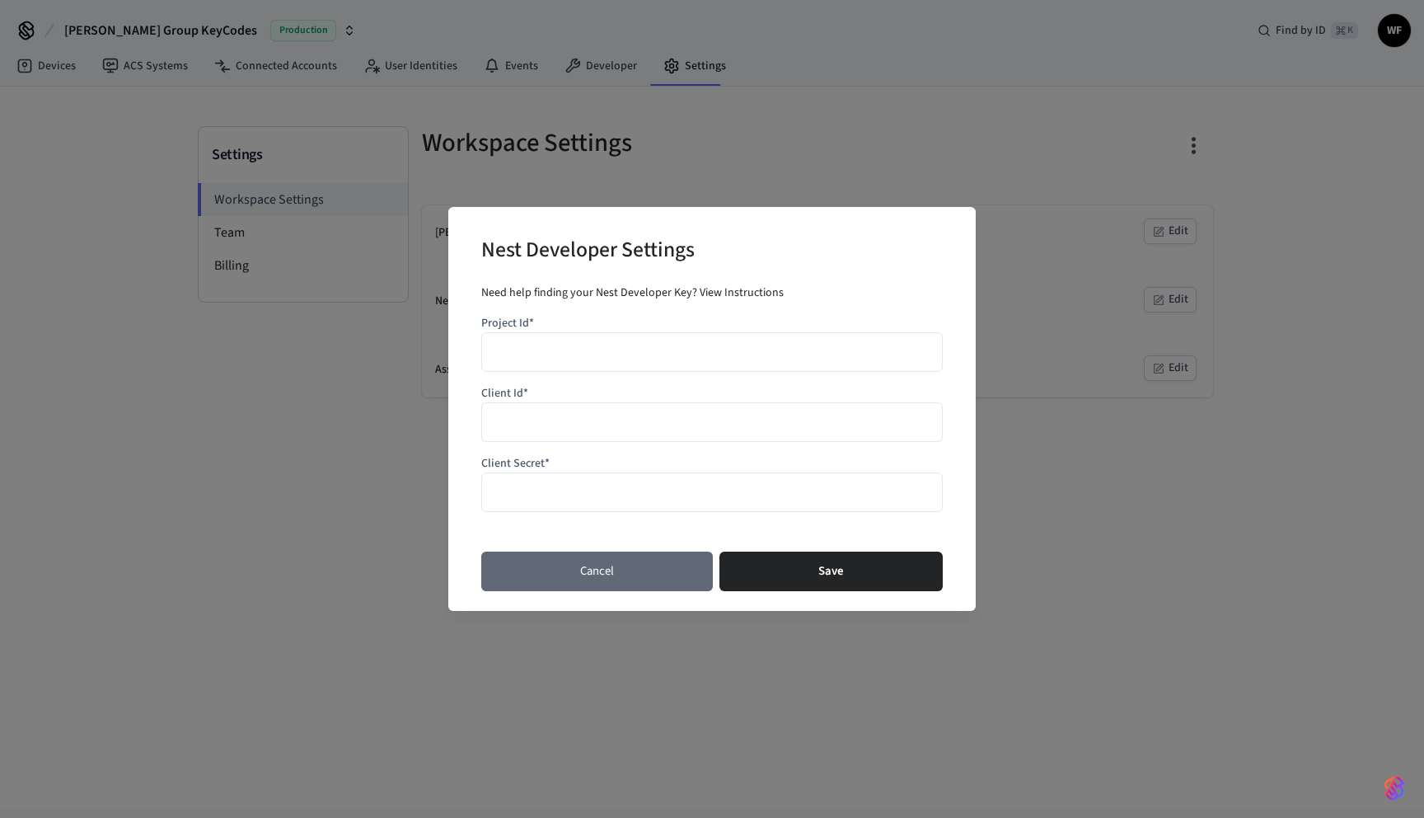
click at [583, 563] on button "Cancel" at bounding box center [597, 571] width 232 height 40
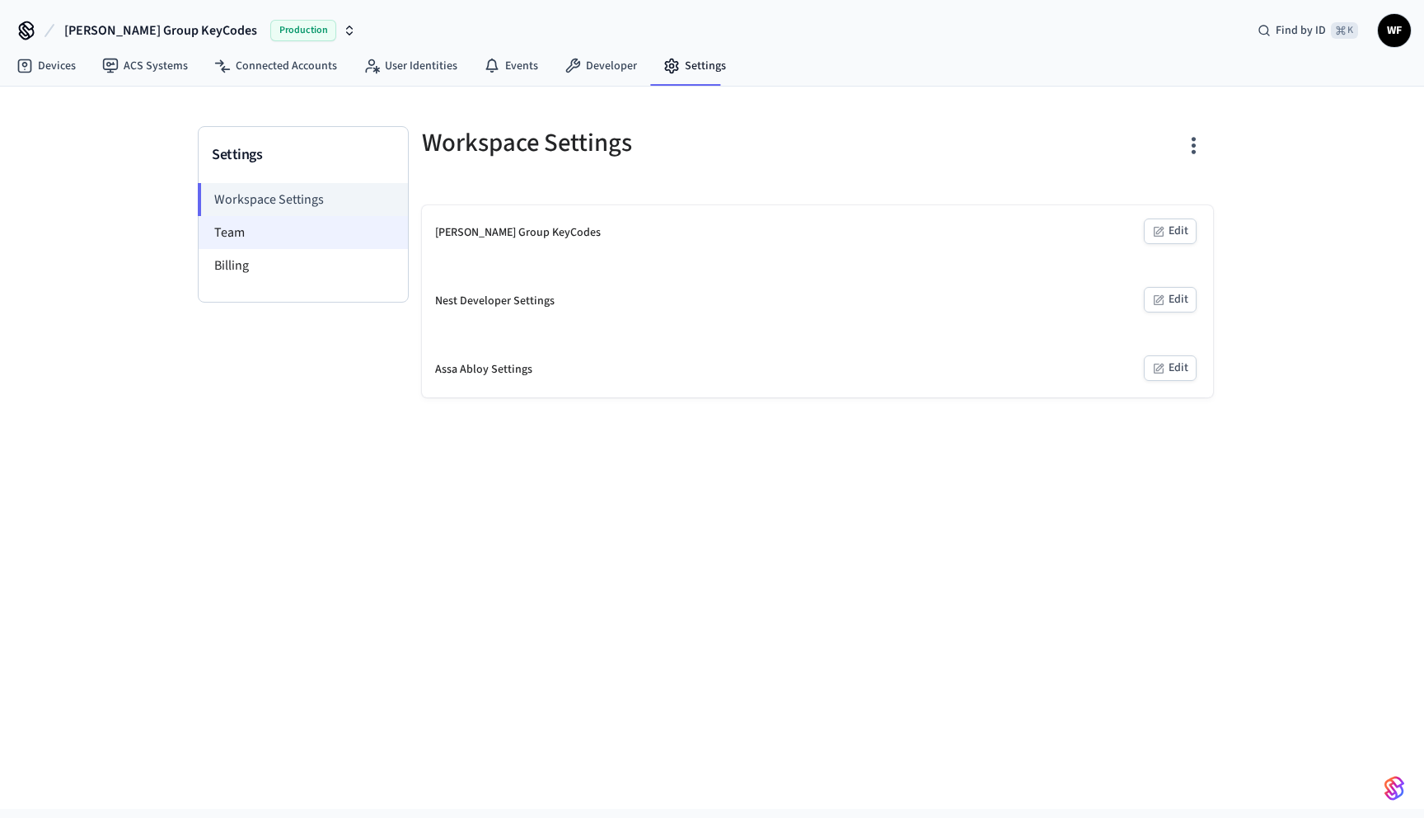
click at [255, 233] on li "Team" at bounding box center [303, 232] width 209 height 33
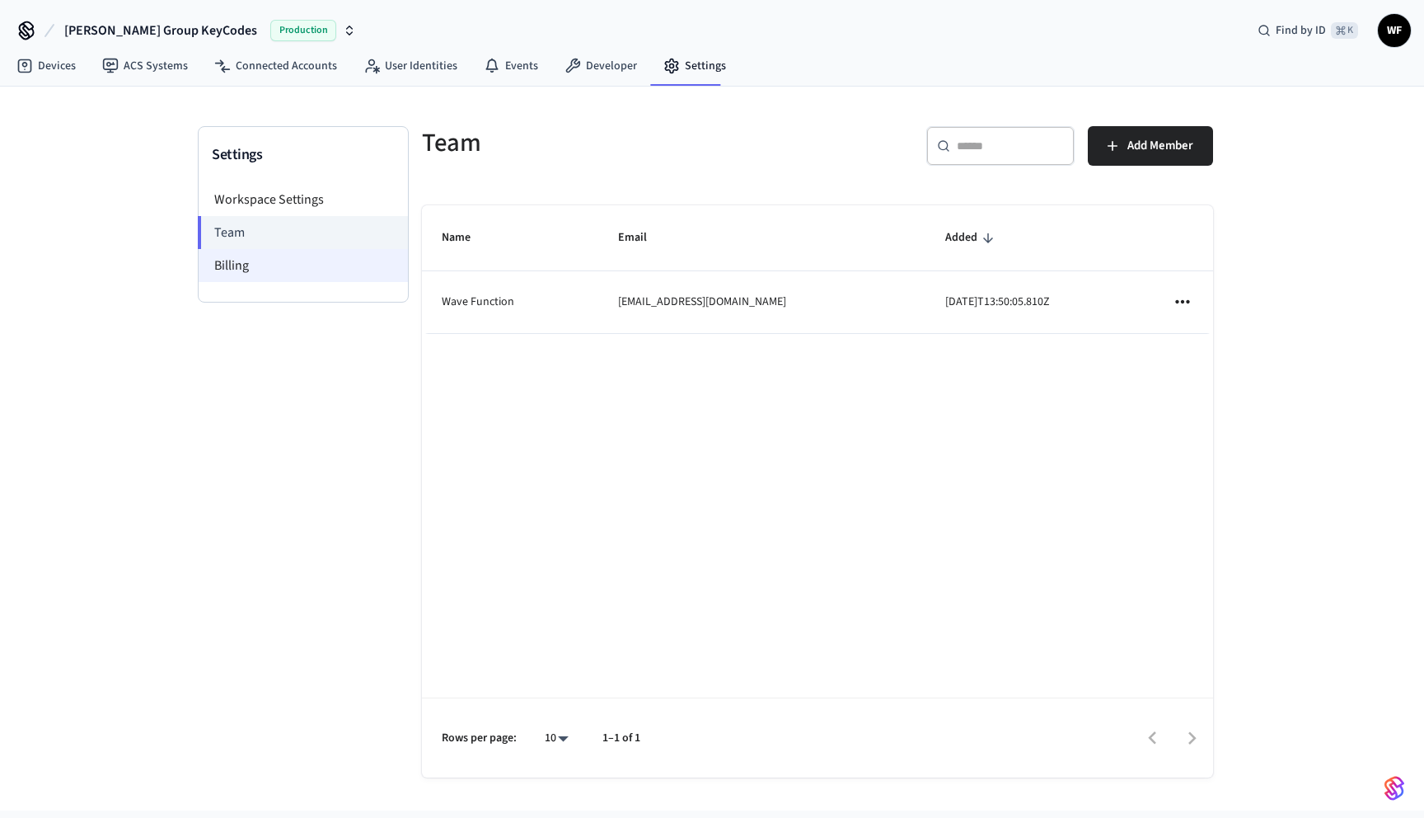
click at [265, 265] on li "Billing" at bounding box center [303, 265] width 209 height 33
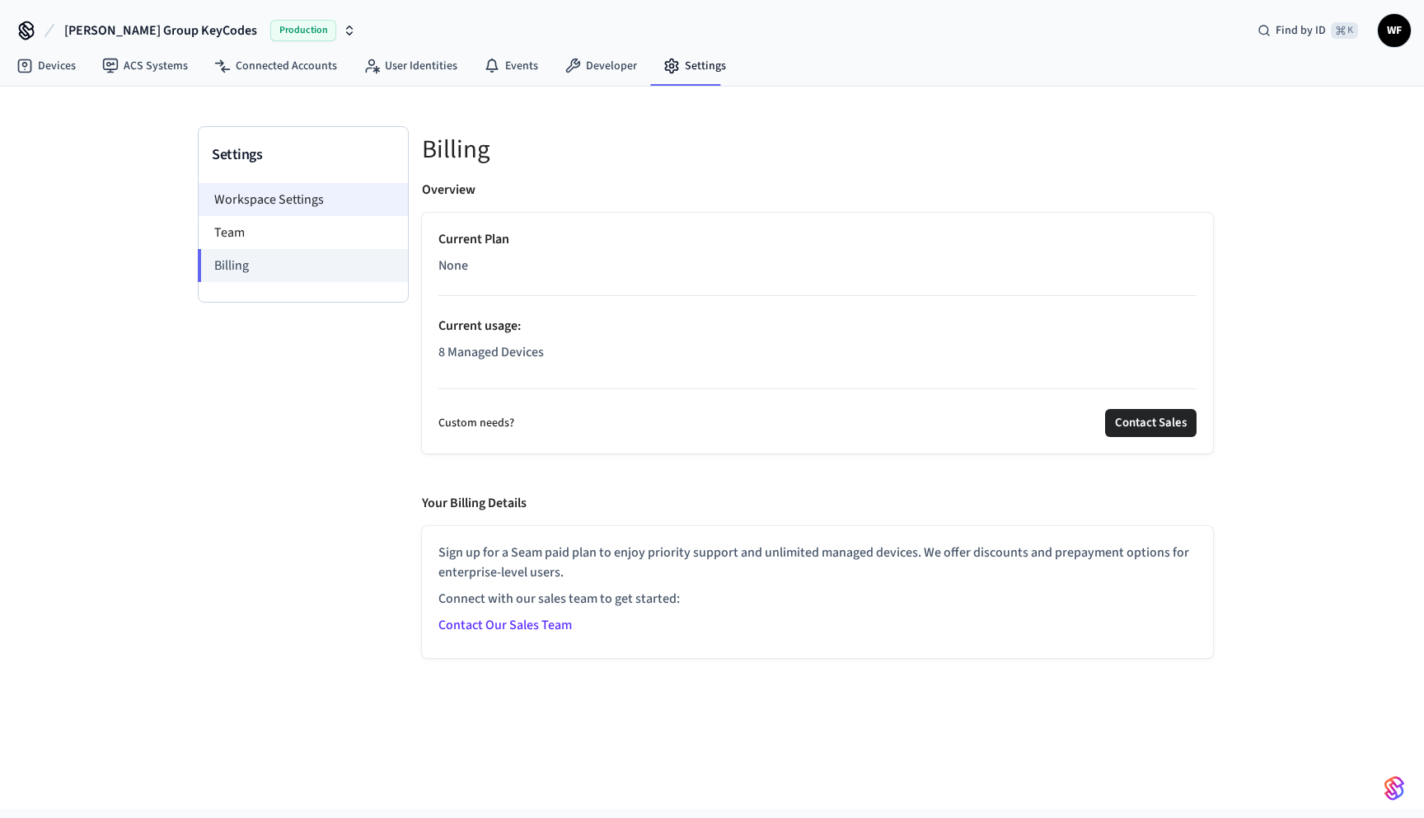
click at [278, 199] on li "Workspace Settings" at bounding box center [303, 199] width 209 height 33
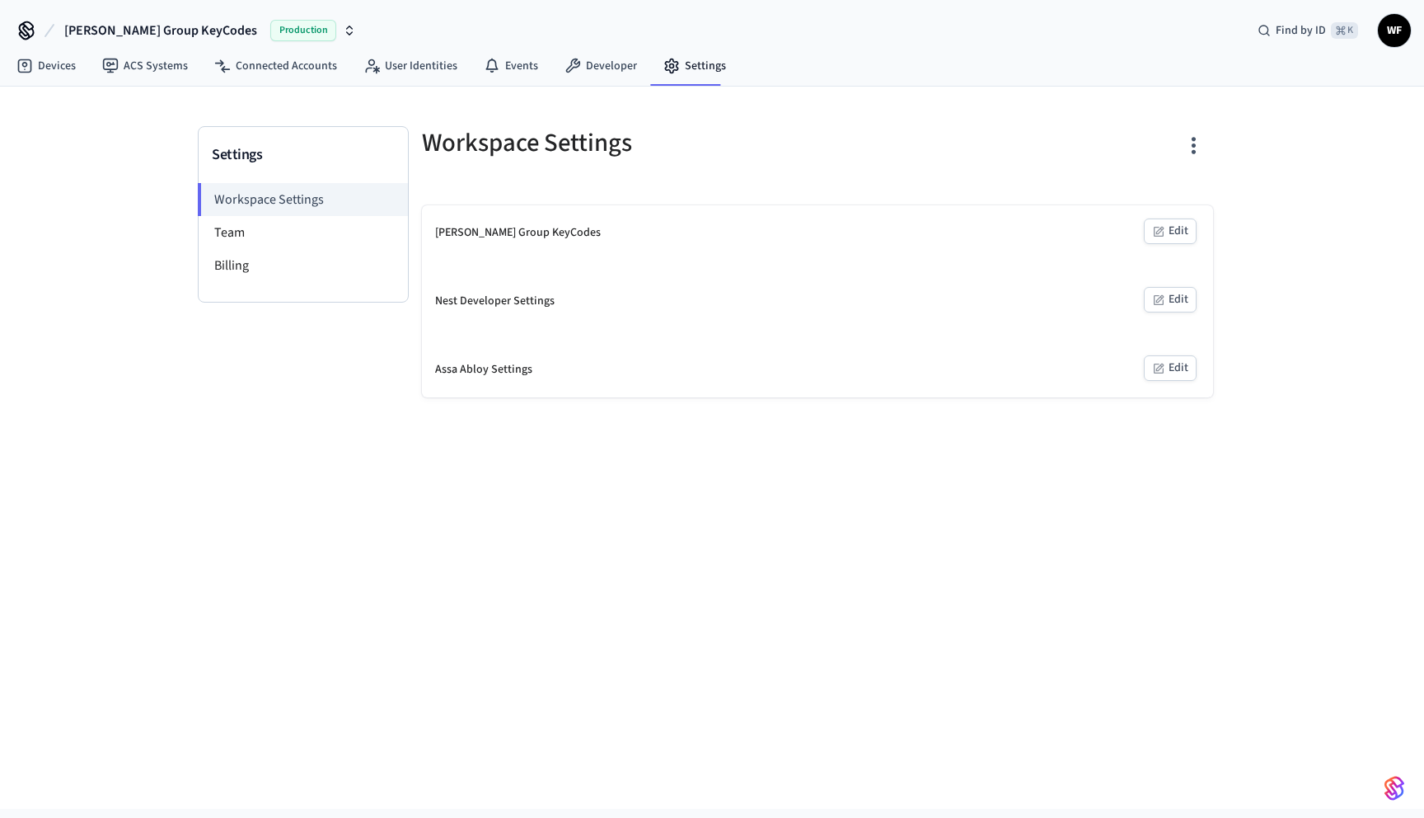
click at [1392, 33] on span "WF" at bounding box center [1395, 31] width 30 height 30
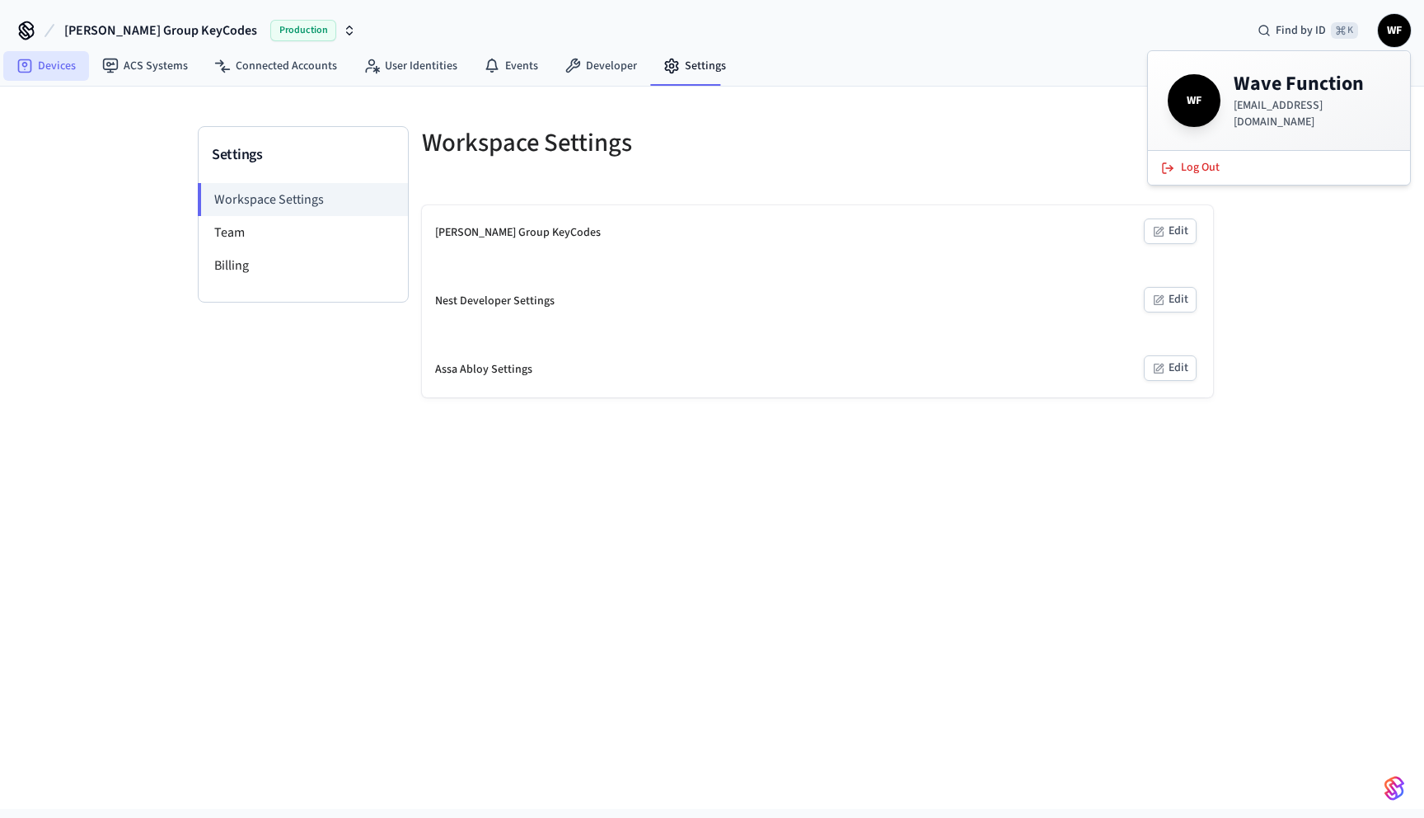
click at [40, 72] on link "Devices" at bounding box center [46, 66] width 86 height 30
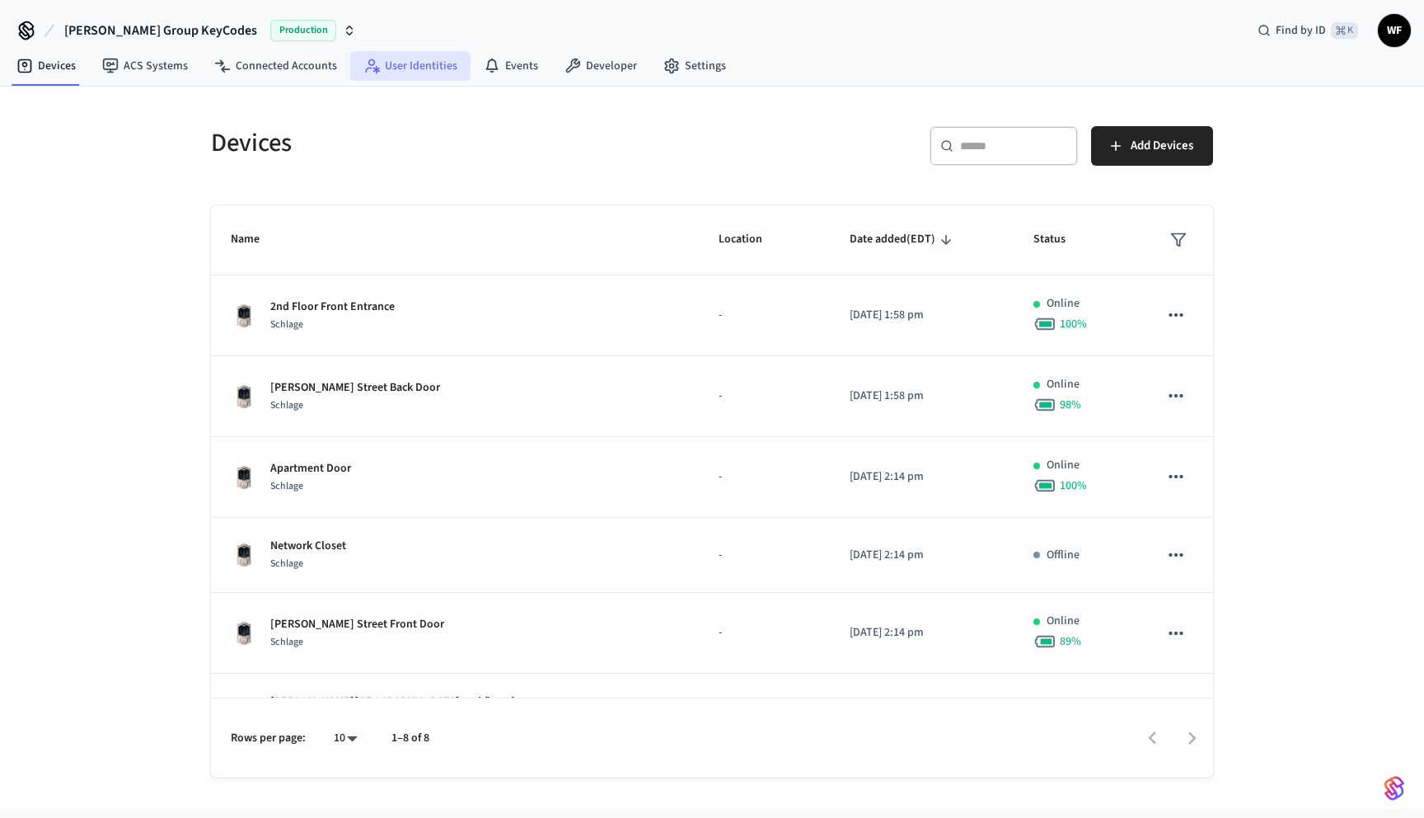
click at [413, 70] on link "User Identities" at bounding box center [410, 66] width 120 height 30
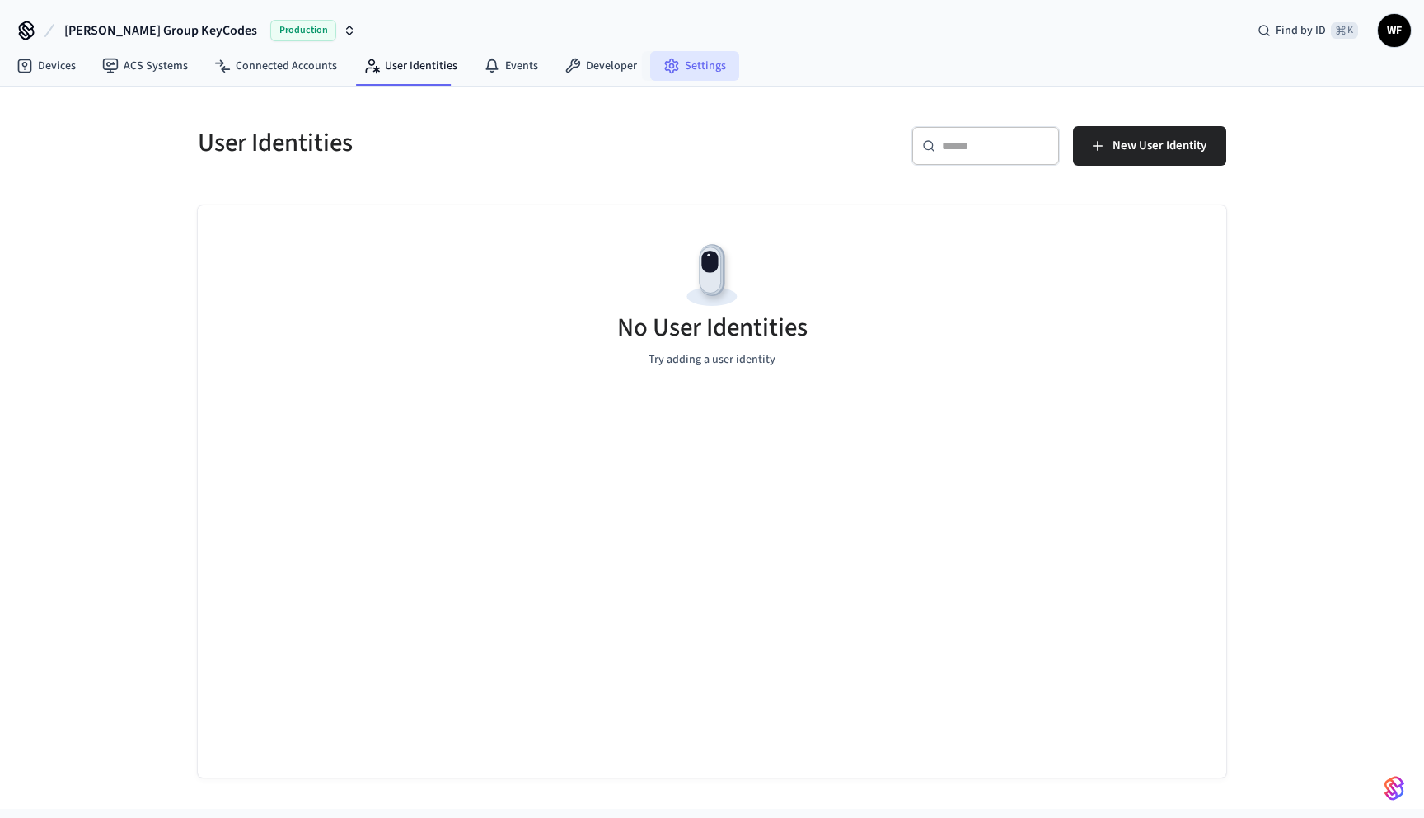
click at [692, 63] on link "Settings" at bounding box center [694, 66] width 89 height 30
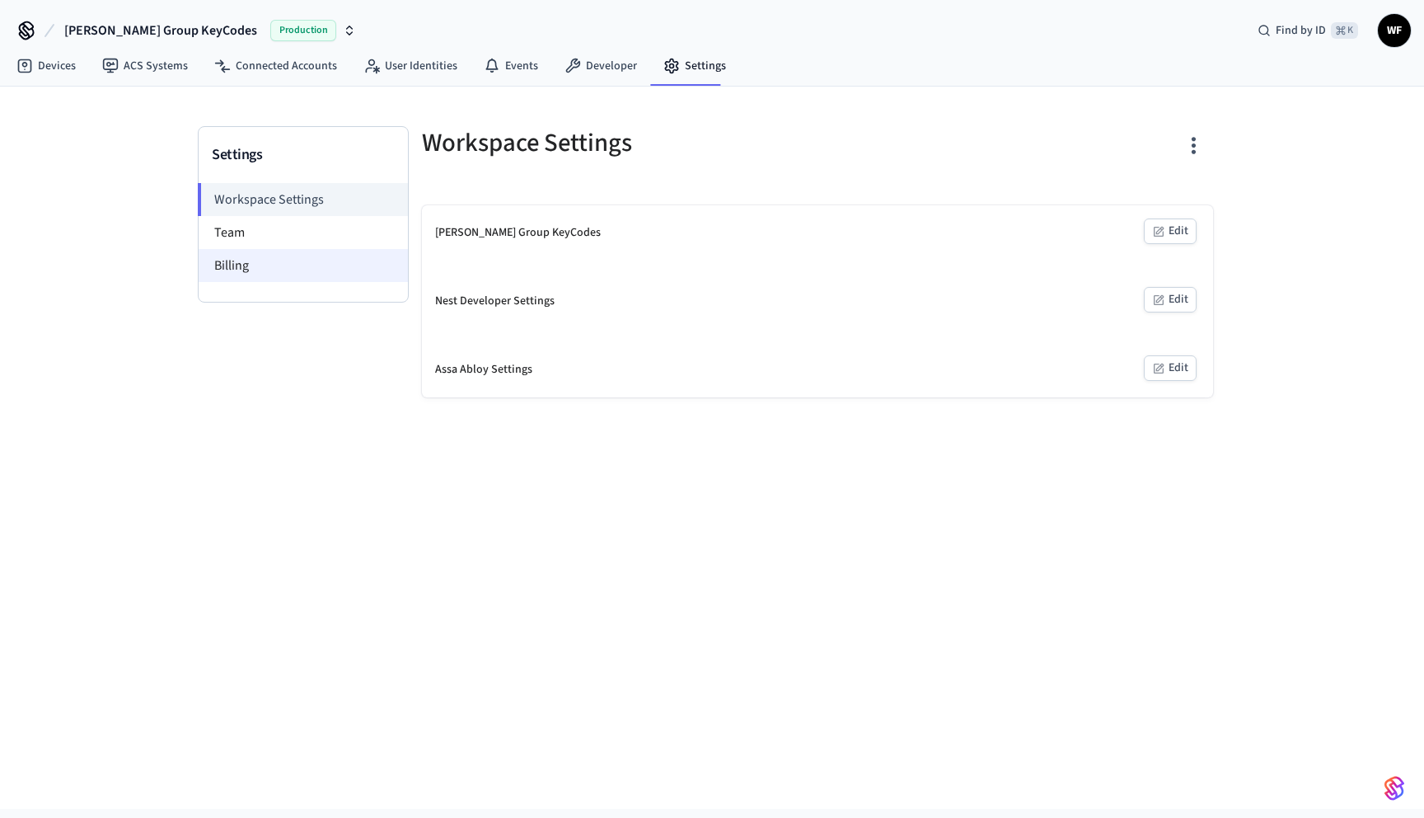
click at [293, 270] on li "Billing" at bounding box center [303, 265] width 209 height 33
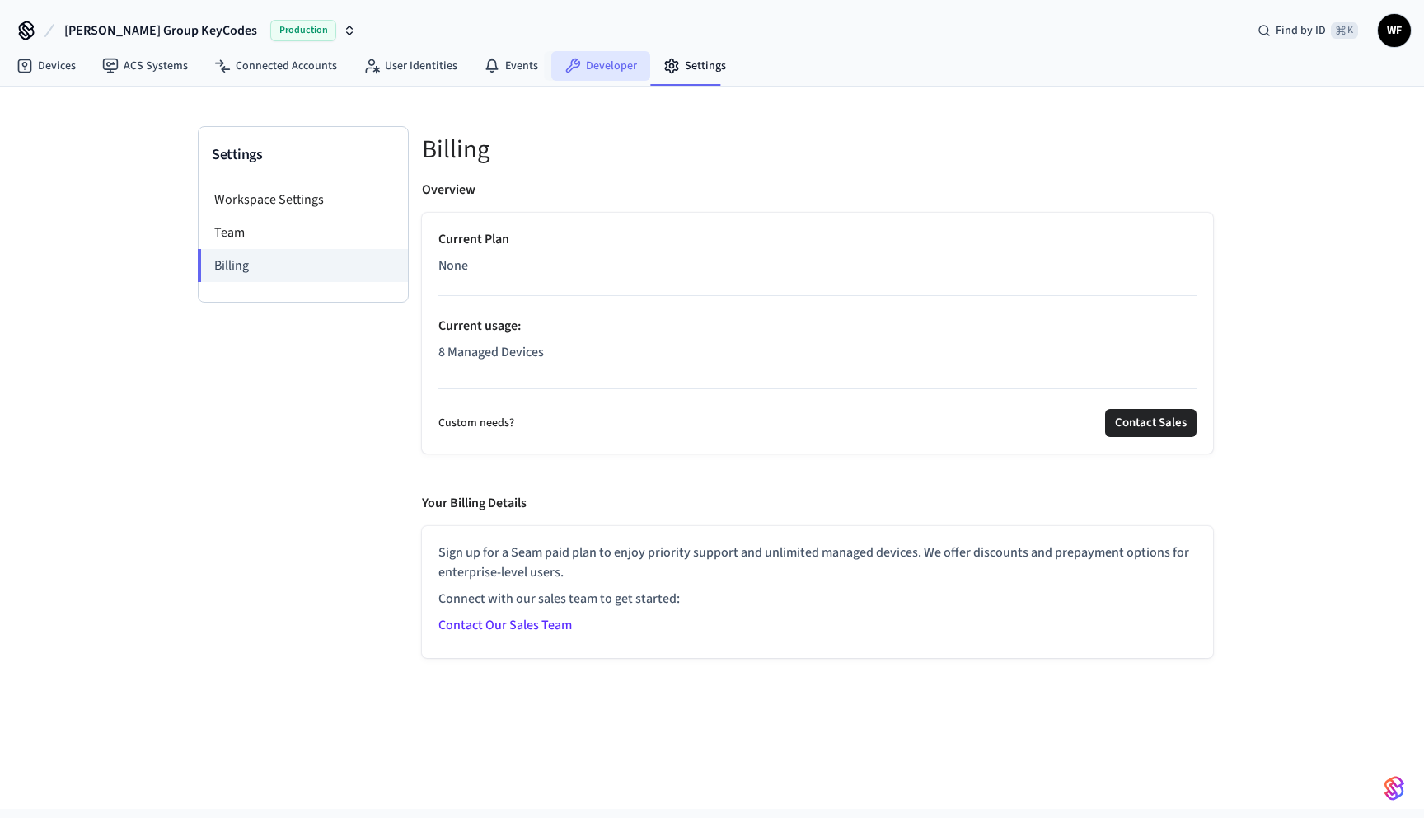
click at [601, 62] on link "Developer" at bounding box center [600, 66] width 99 height 30
